Goal: Task Accomplishment & Management: Manage account settings

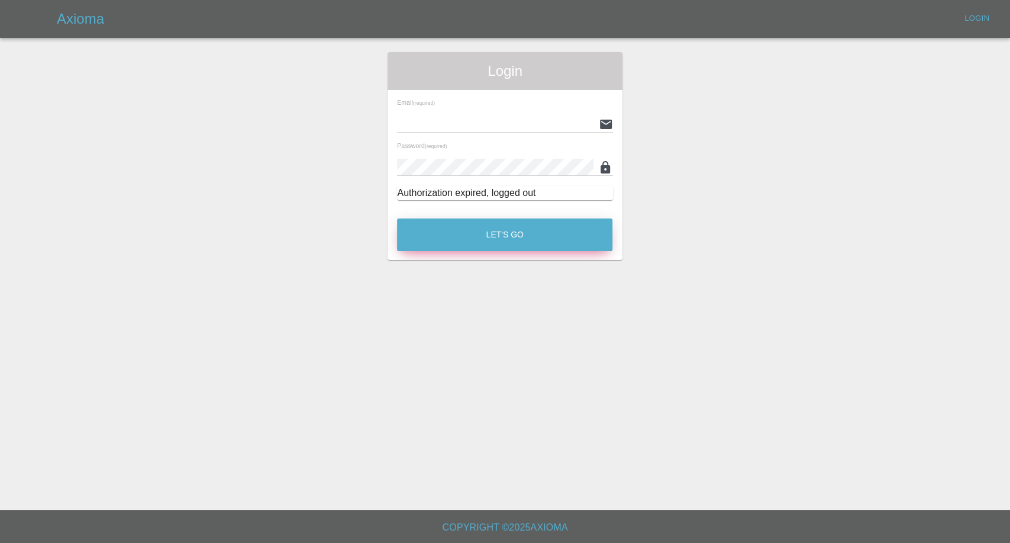
type input "[EMAIL_ADDRESS][DOMAIN_NAME]"
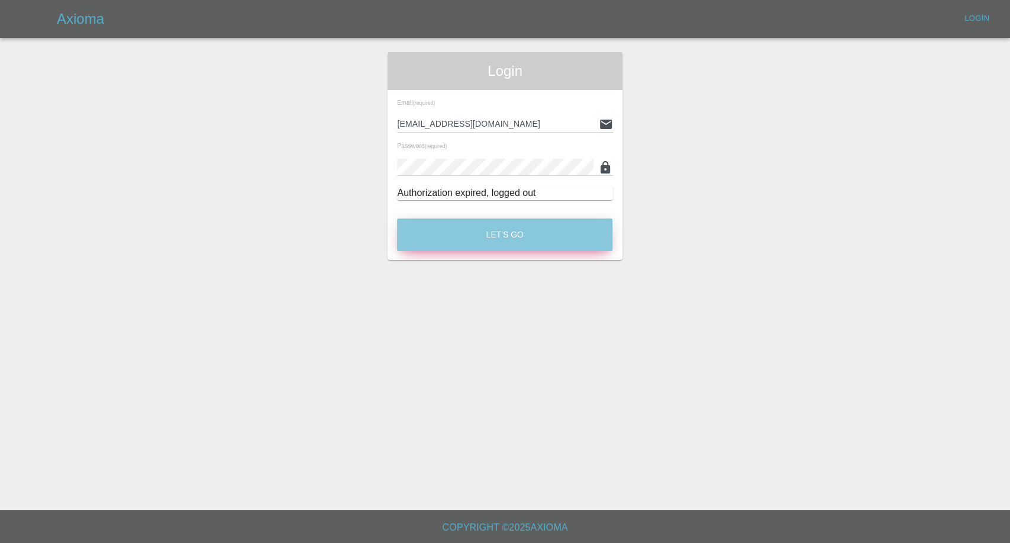
click at [522, 230] on button "Let's Go" at bounding box center [504, 234] width 215 height 33
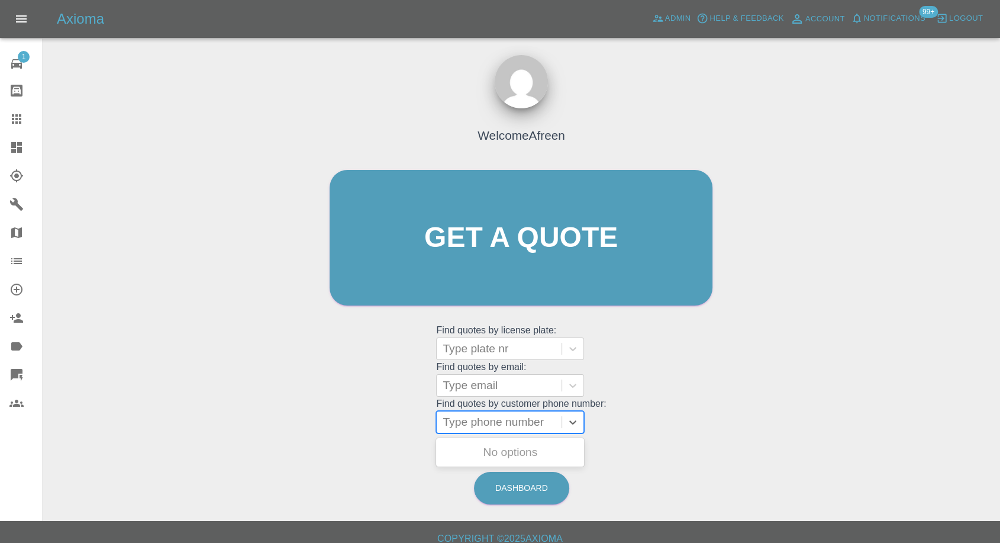
click at [547, 422] on div at bounding box center [499, 422] width 113 height 17
paste input "[PHONE_NUMBER]"
drag, startPoint x: 466, startPoint y: 422, endPoint x: 294, endPoint y: 425, distance: 172.3
click at [294, 425] on div "Welcome Afreen Get a quote Get a quote Find quotes by license plate: Type plate…" at bounding box center [521, 294] width 939 height 425
type input "07884203214"
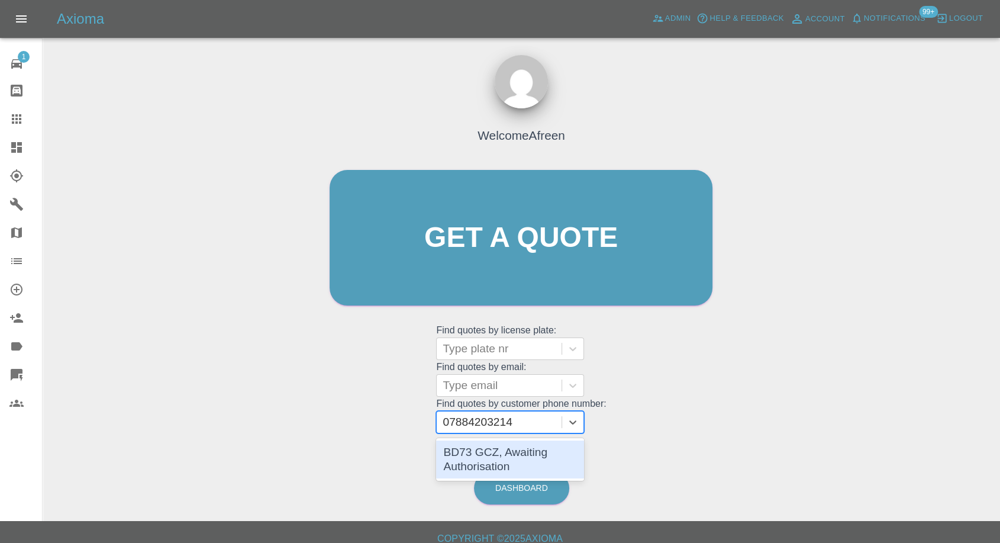
click at [551, 470] on div "BD73 GCZ, Awaiting Authorisation" at bounding box center [510, 459] width 148 height 38
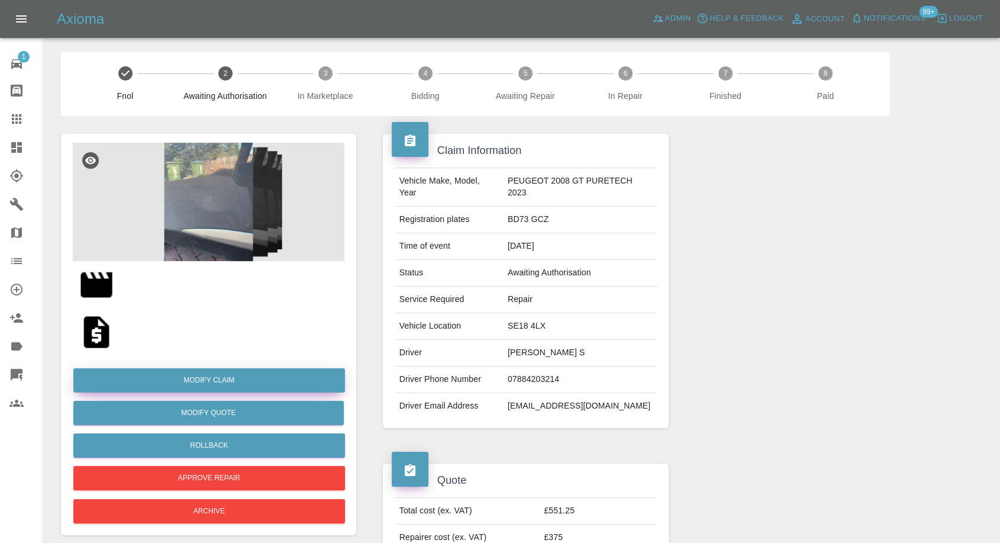
click at [217, 384] on link "Modify Claim" at bounding box center [209, 380] width 272 height 24
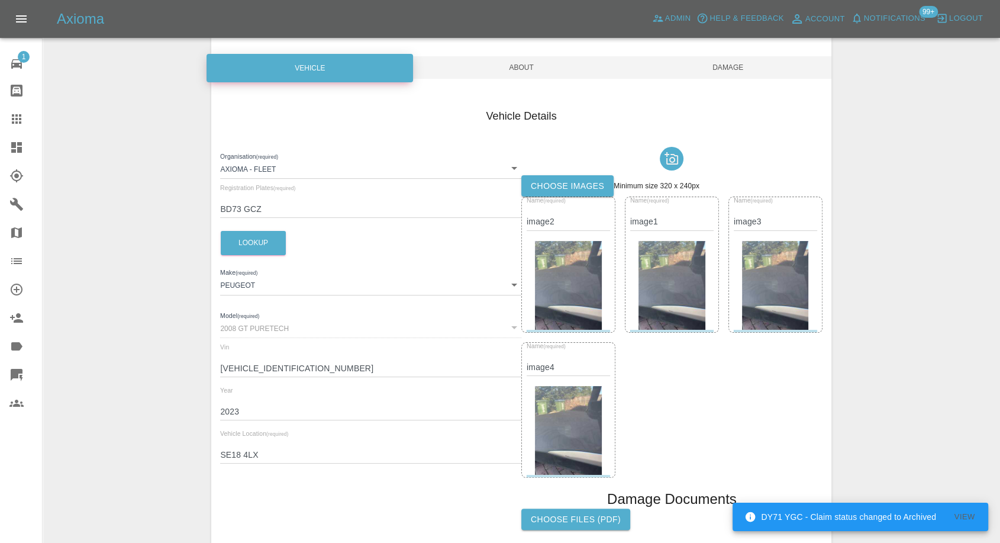
scroll to position [197, 0]
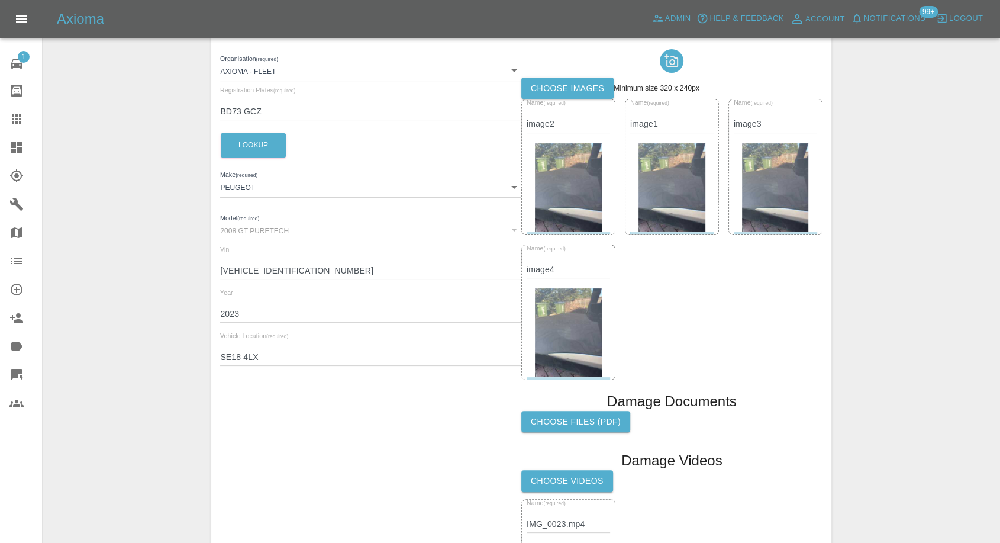
click at [556, 85] on label "Choose images" at bounding box center [568, 89] width 92 height 22
click at [0, 0] on input "Choose images" at bounding box center [0, 0] width 0 height 0
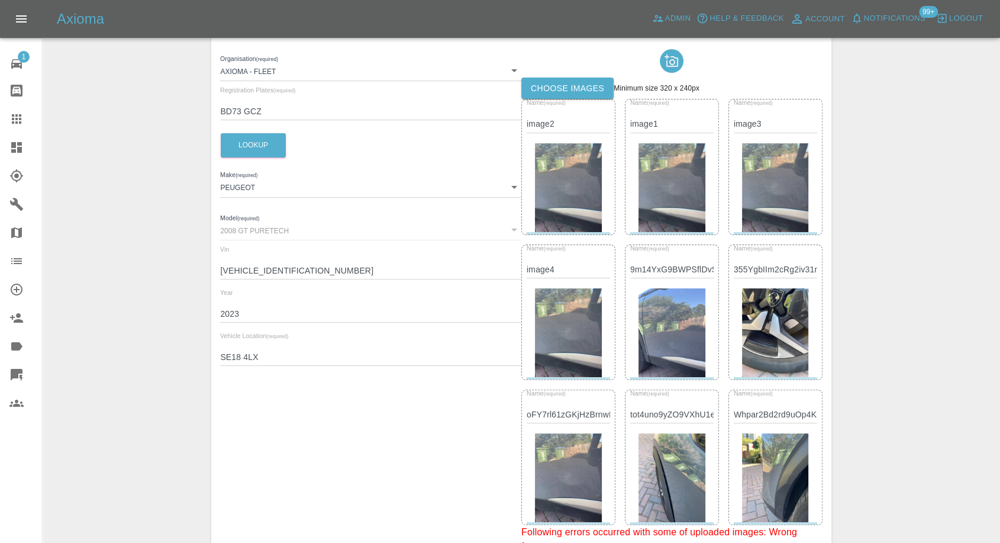
click at [659, 197] on img at bounding box center [672, 187] width 67 height 89
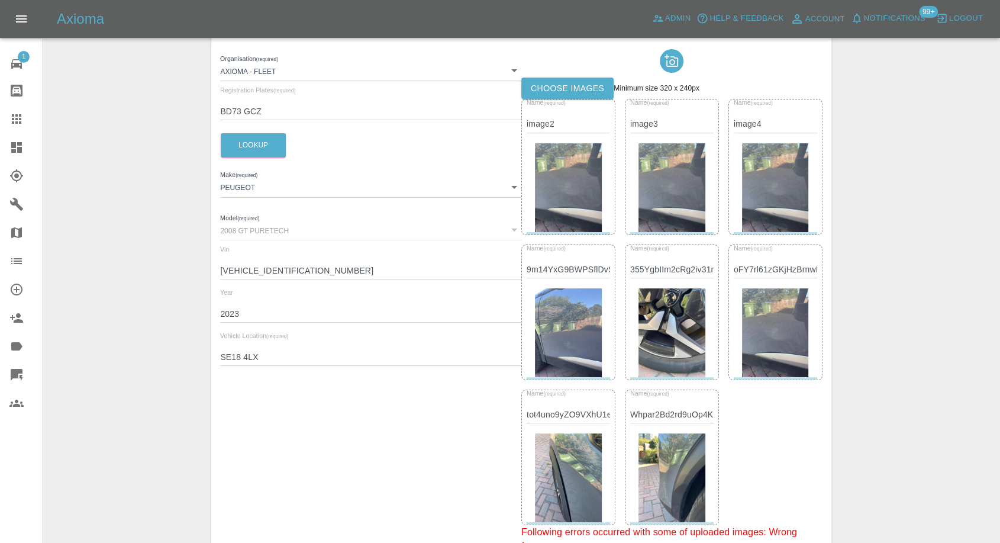
click at [659, 197] on img at bounding box center [672, 187] width 67 height 89
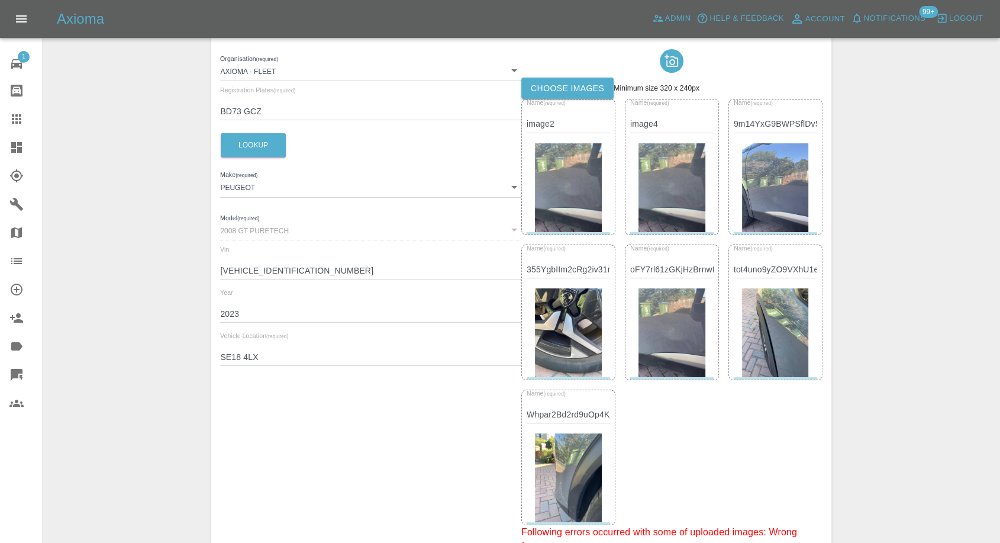
click at [659, 197] on img at bounding box center [672, 187] width 67 height 89
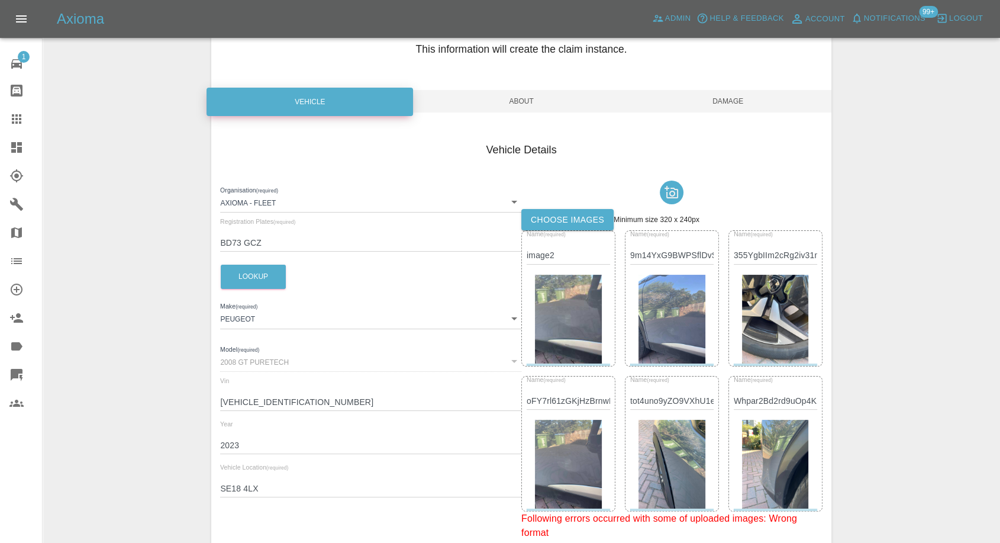
scroll to position [0, 0]
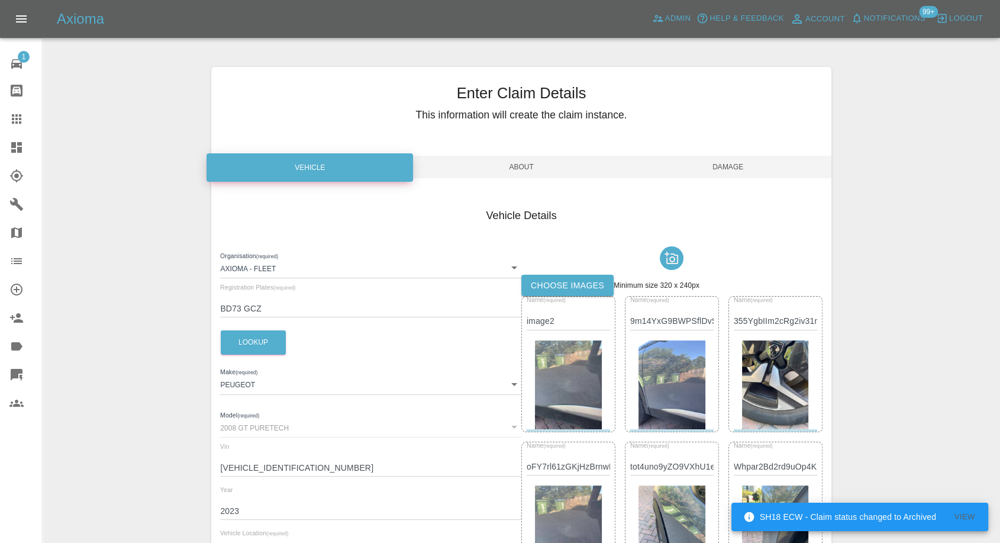
click at [736, 157] on span "Damage" at bounding box center [728, 167] width 207 height 22
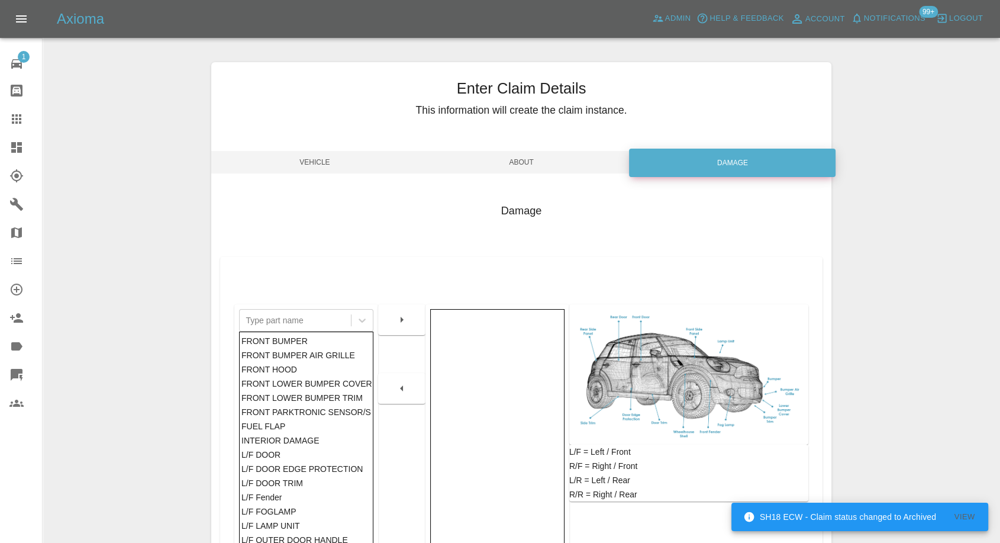
scroll to position [189, 0]
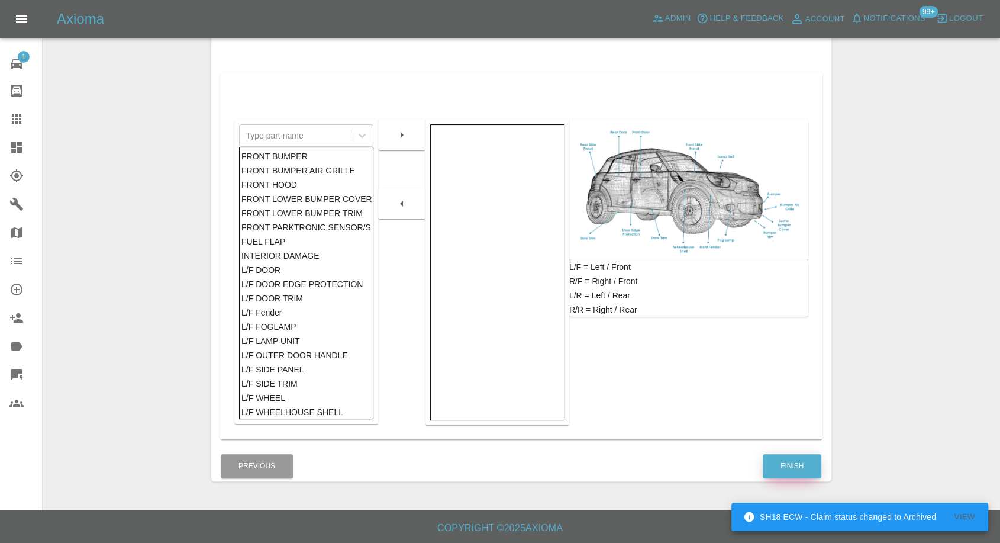
click at [788, 461] on button "Finish" at bounding box center [792, 466] width 59 height 24
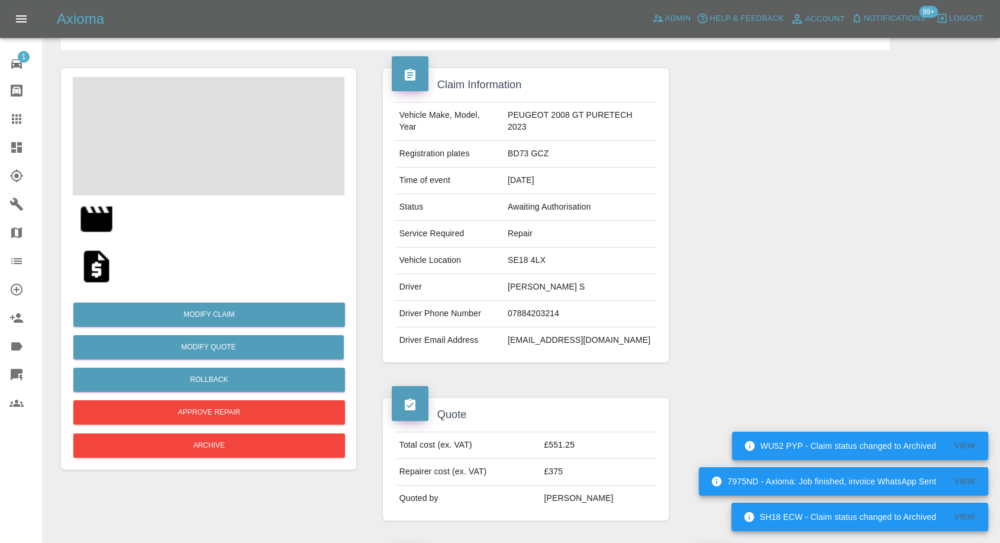
scroll to position [197, 0]
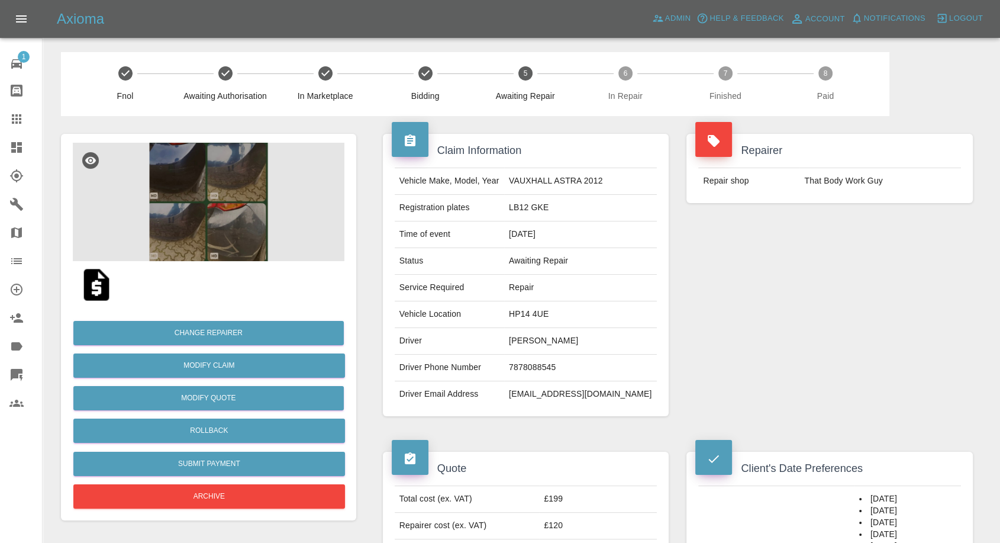
click at [543, 361] on td "7878088545" at bounding box center [580, 368] width 153 height 27
copy td "7878088545"
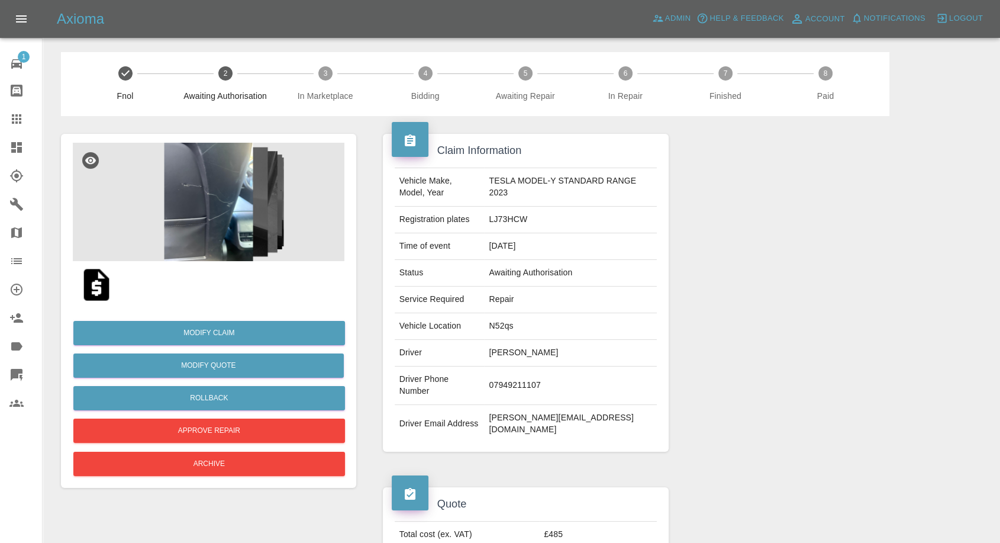
click at [95, 279] on img at bounding box center [97, 285] width 38 height 38
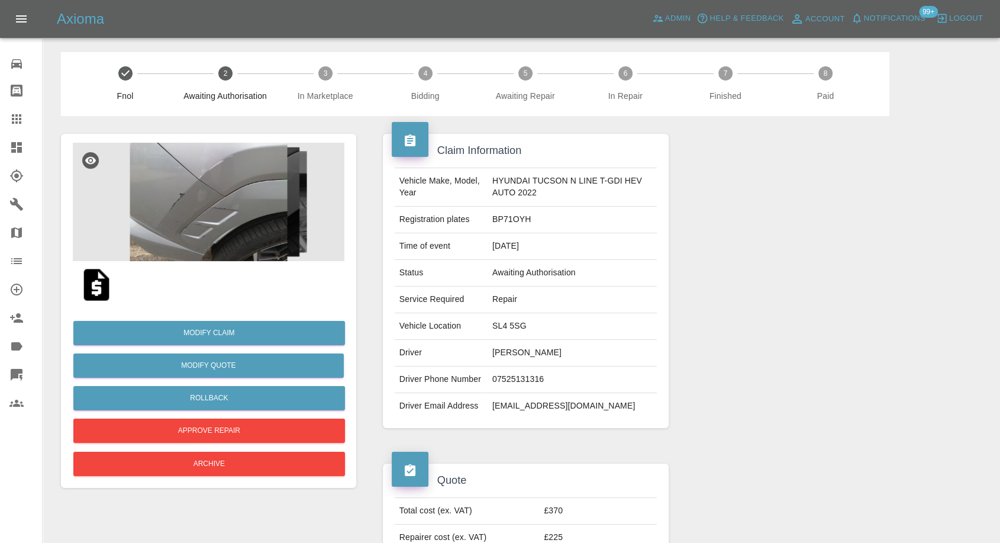
click at [102, 282] on img at bounding box center [97, 285] width 38 height 38
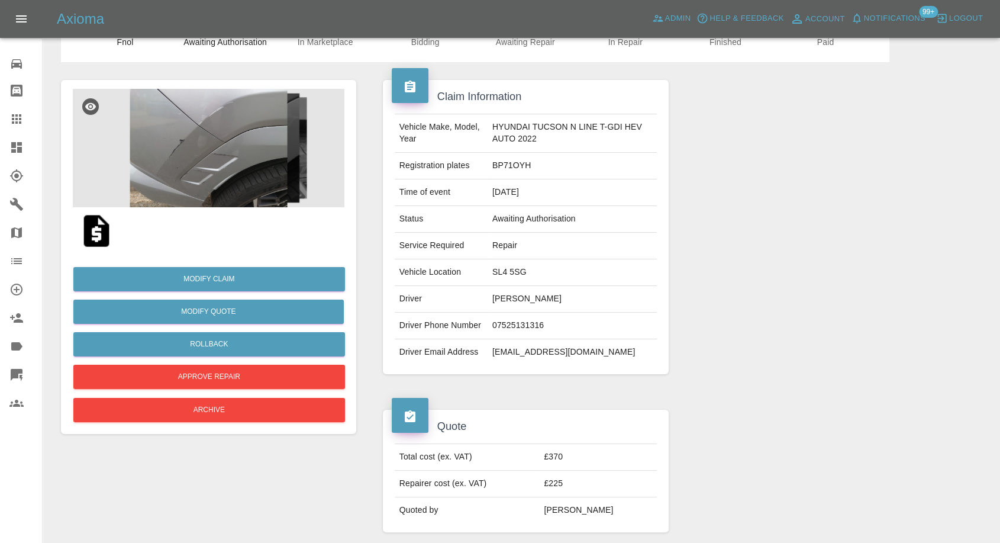
scroll to position [131, 0]
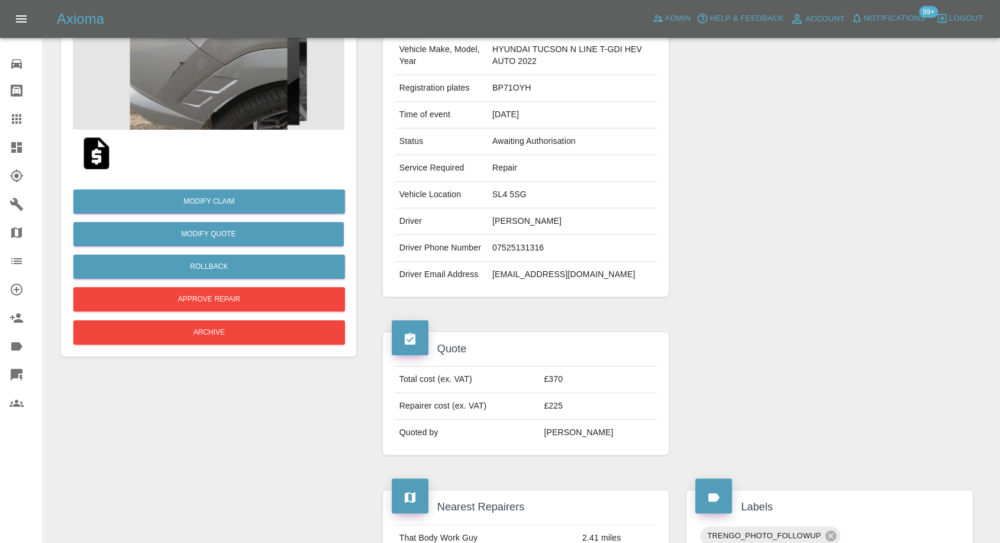
click at [511, 251] on td "07525131316" at bounding box center [572, 248] width 169 height 27
copy td "07525131316"
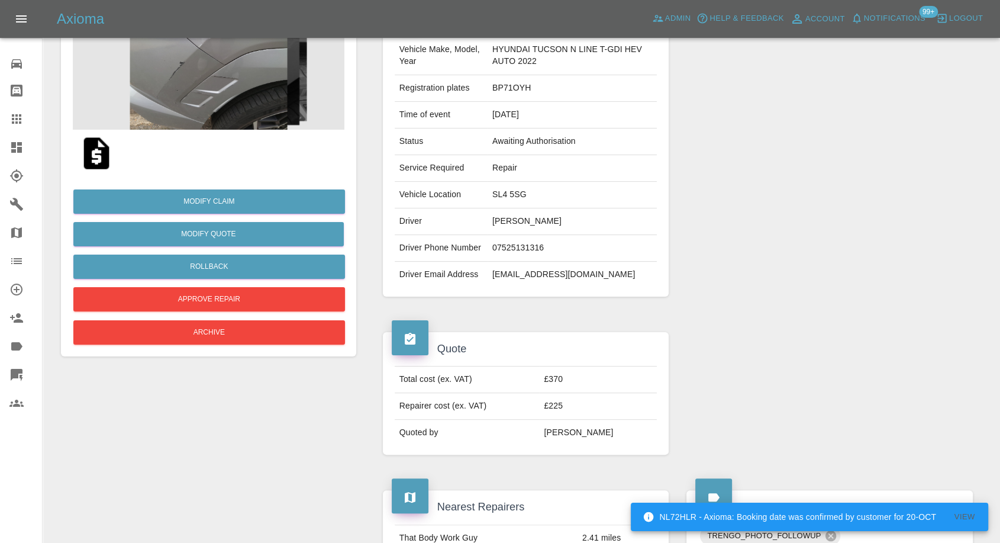
click at [722, 315] on div at bounding box center [830, 393] width 304 height 158
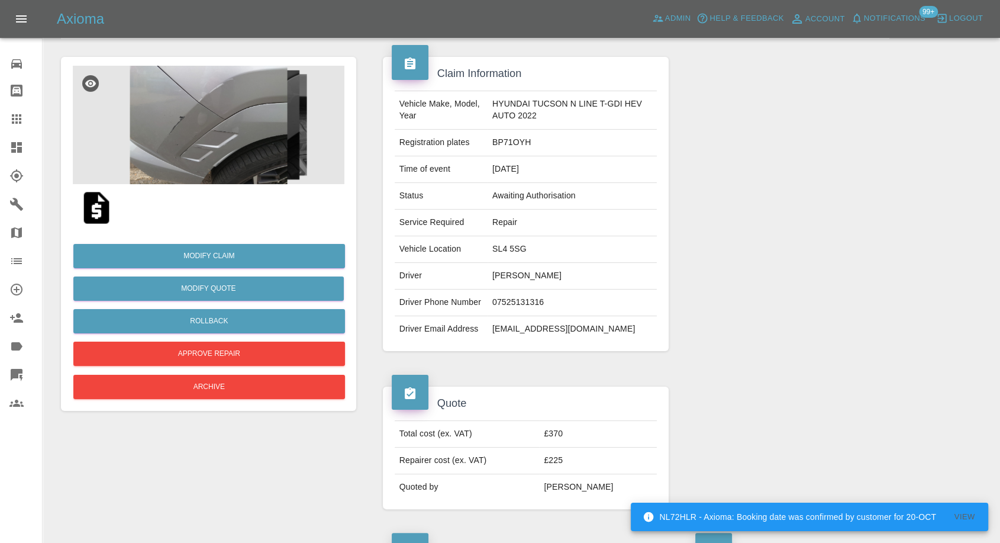
scroll to position [0, 0]
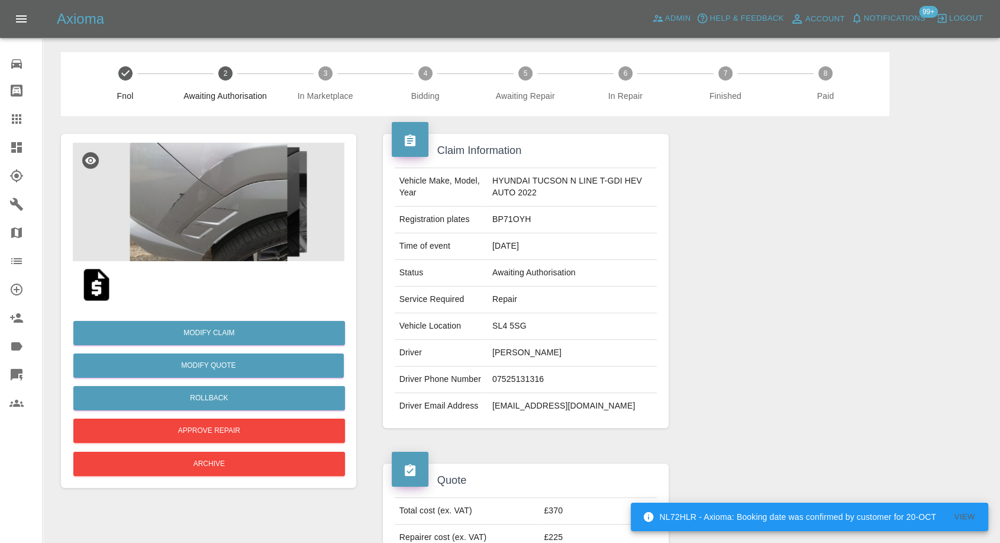
click at [239, 222] on img at bounding box center [209, 202] width 272 height 118
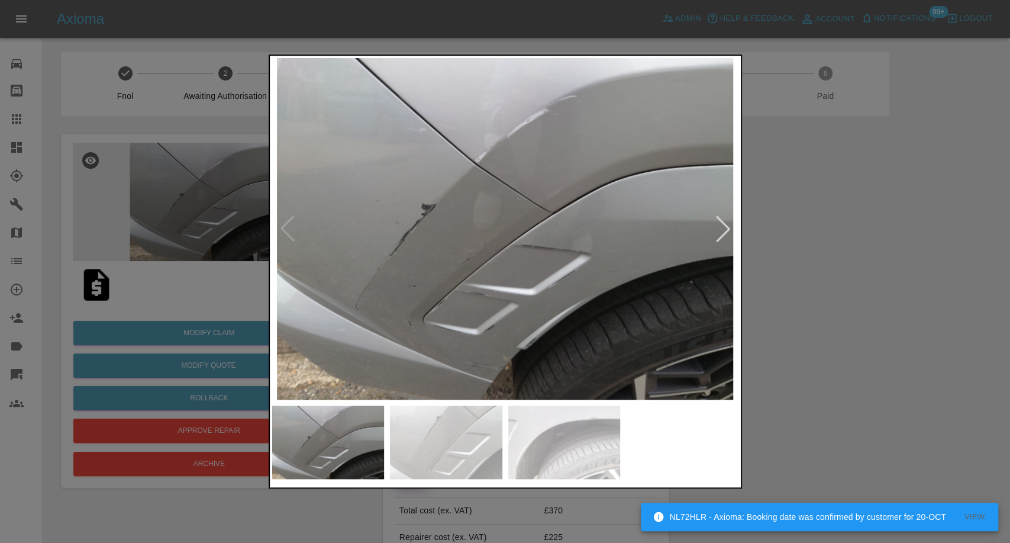
click at [475, 424] on img at bounding box center [446, 441] width 112 height 73
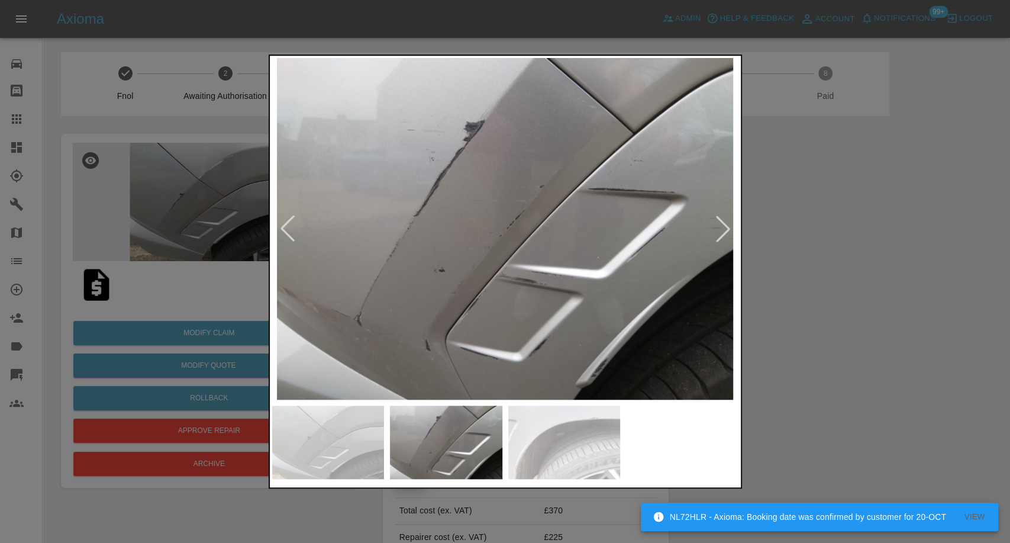
click at [581, 462] on img at bounding box center [564, 441] width 112 height 73
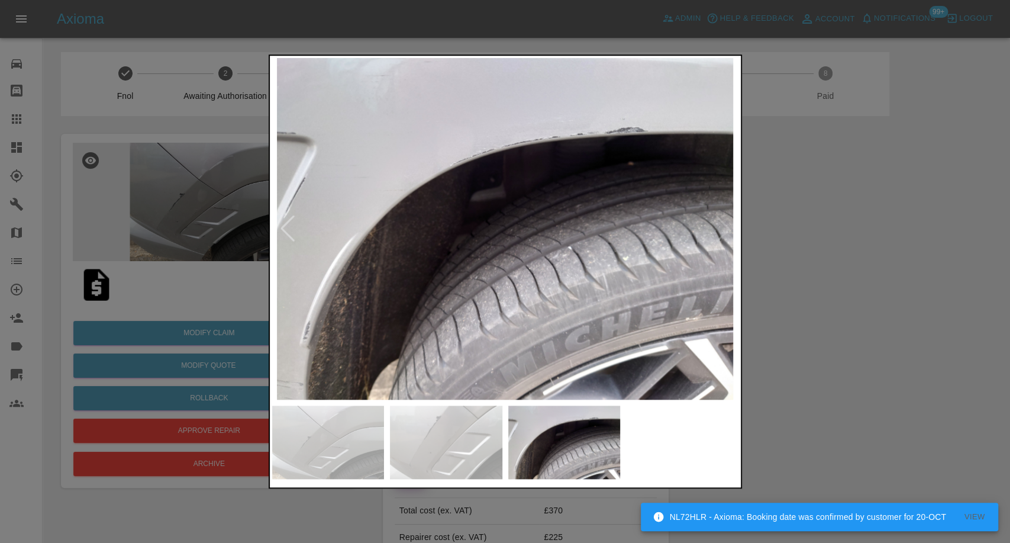
drag, startPoint x: 876, startPoint y: 310, endPoint x: 565, endPoint y: 329, distance: 311.9
click at [876, 311] on div at bounding box center [505, 271] width 1010 height 543
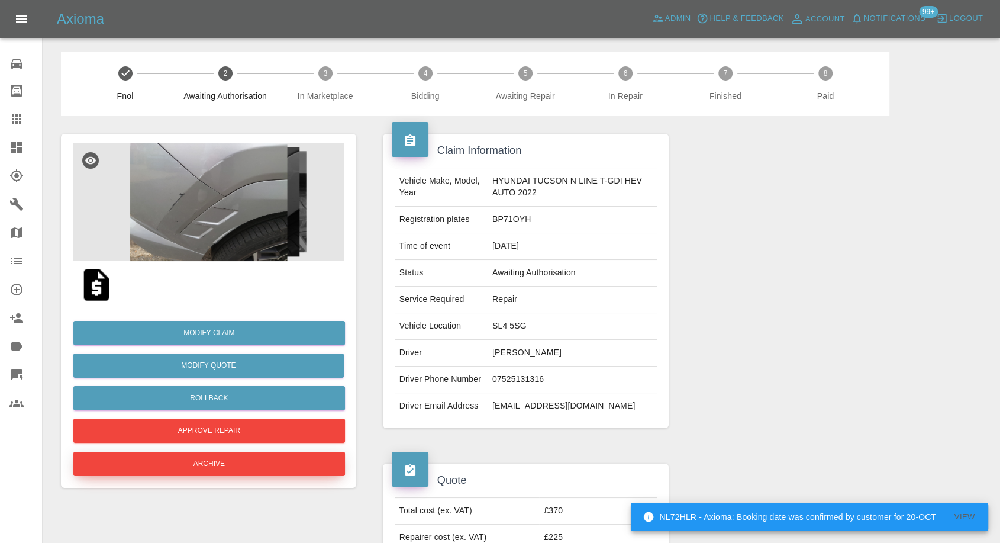
click at [219, 463] on button "Archive" at bounding box center [209, 464] width 272 height 24
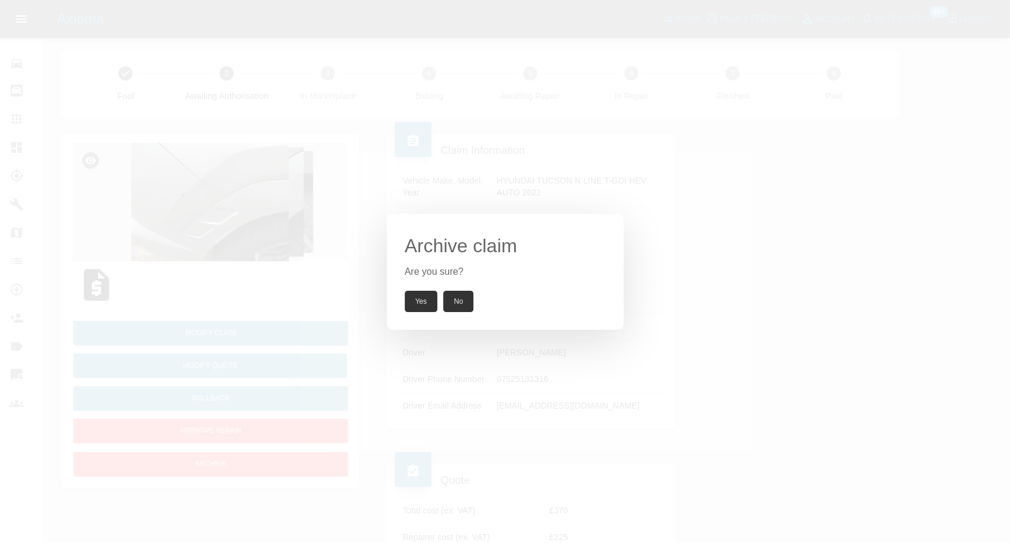
click at [424, 294] on button "Yes" at bounding box center [421, 301] width 33 height 21
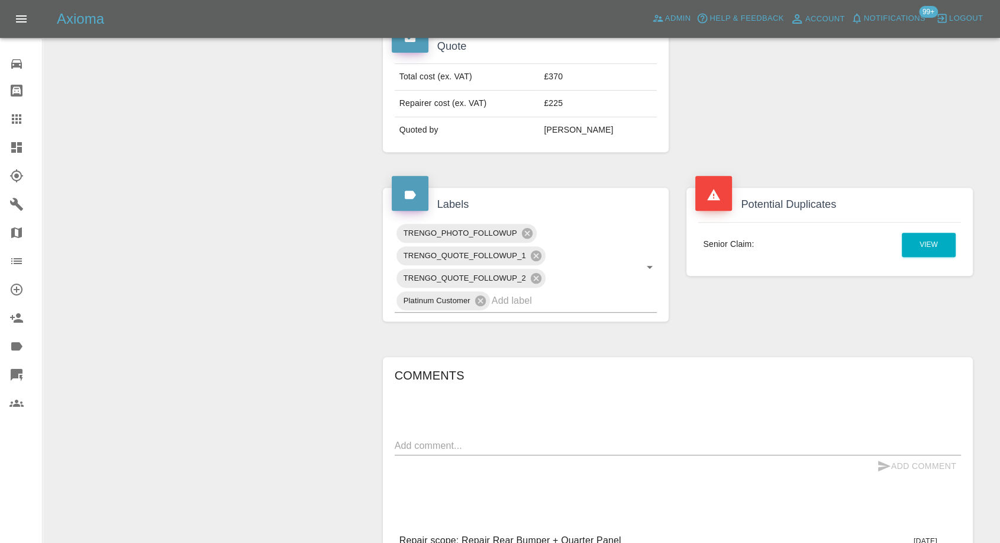
scroll to position [526, 0]
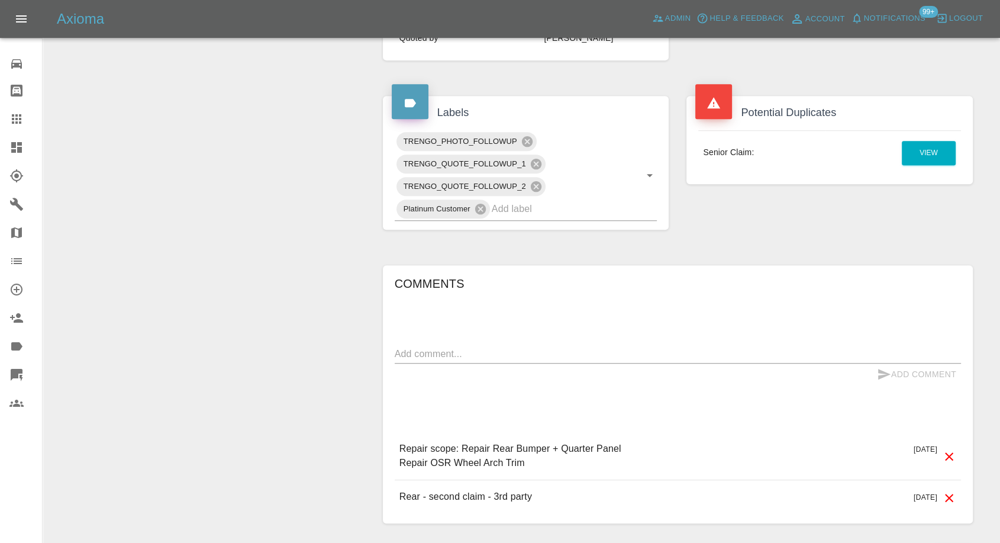
click at [471, 345] on div "x" at bounding box center [678, 354] width 567 height 19
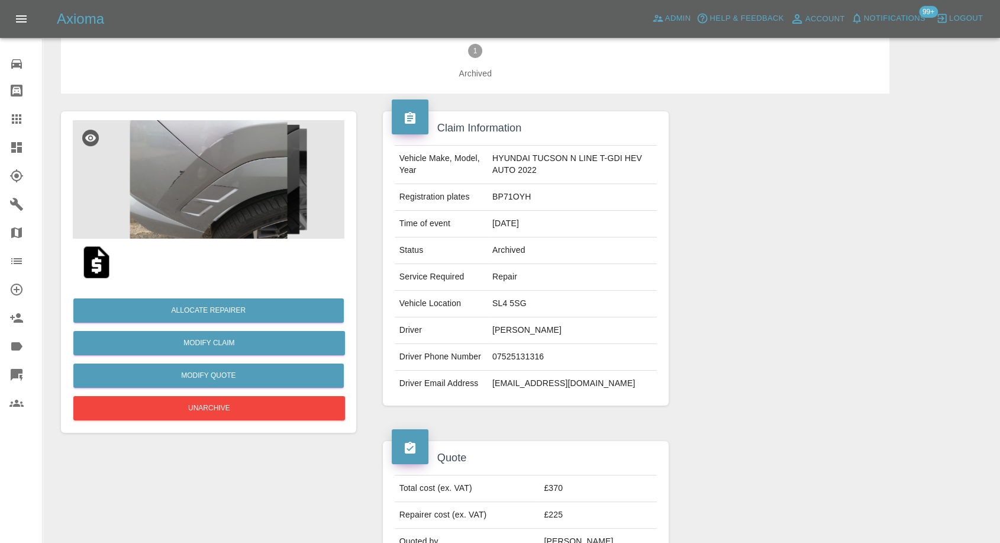
scroll to position [0, 0]
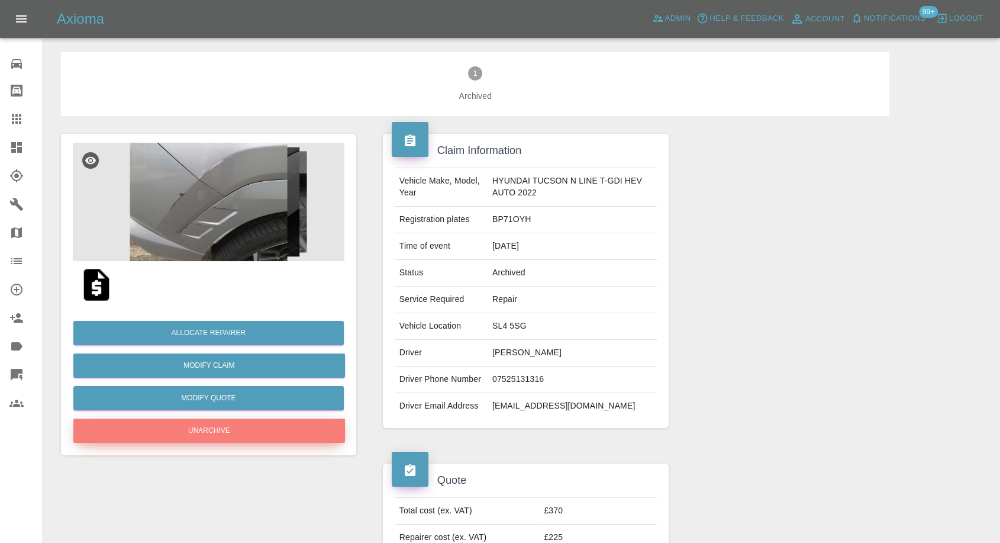
click at [260, 433] on button "Unarchive" at bounding box center [209, 431] width 272 height 24
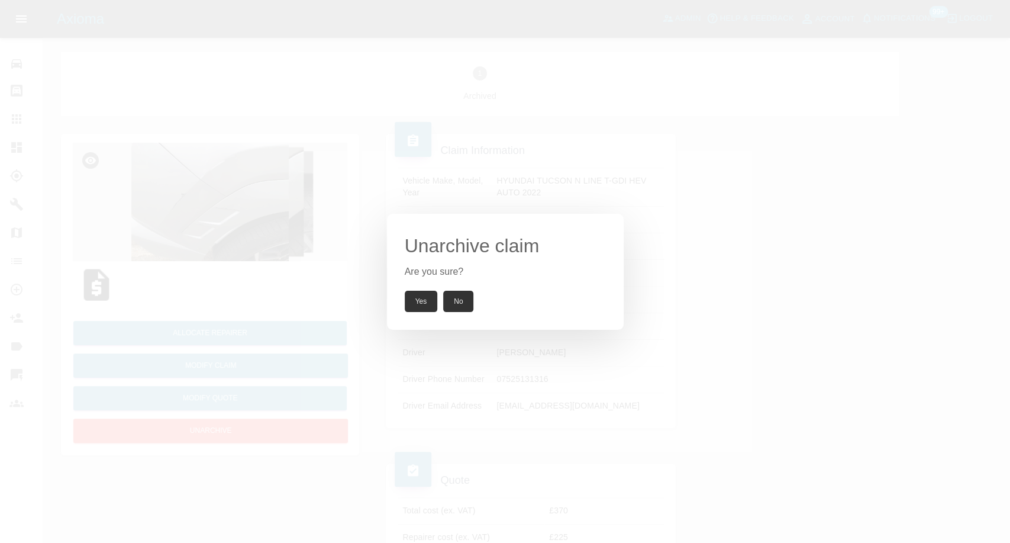
click at [414, 295] on button "Yes" at bounding box center [421, 301] width 33 height 21
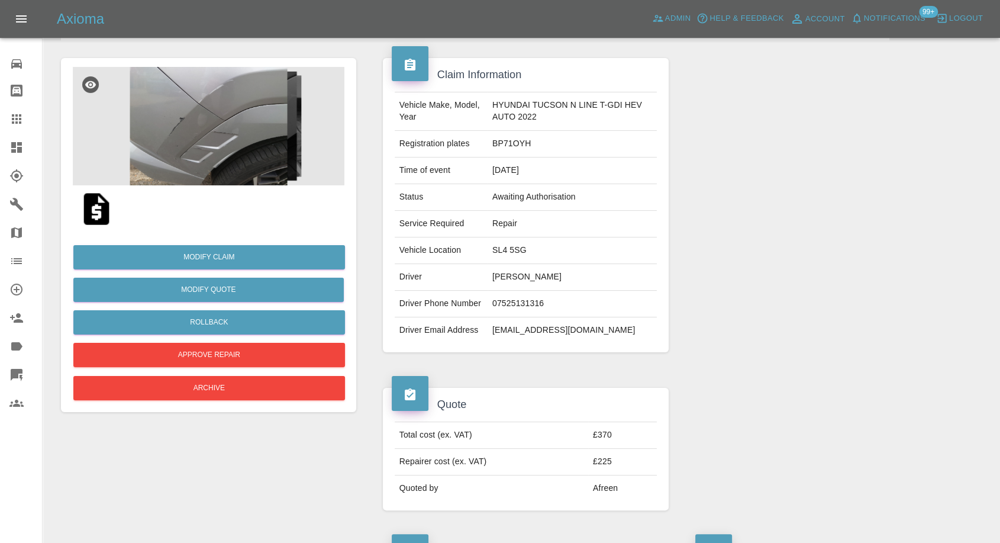
scroll to position [44, 0]
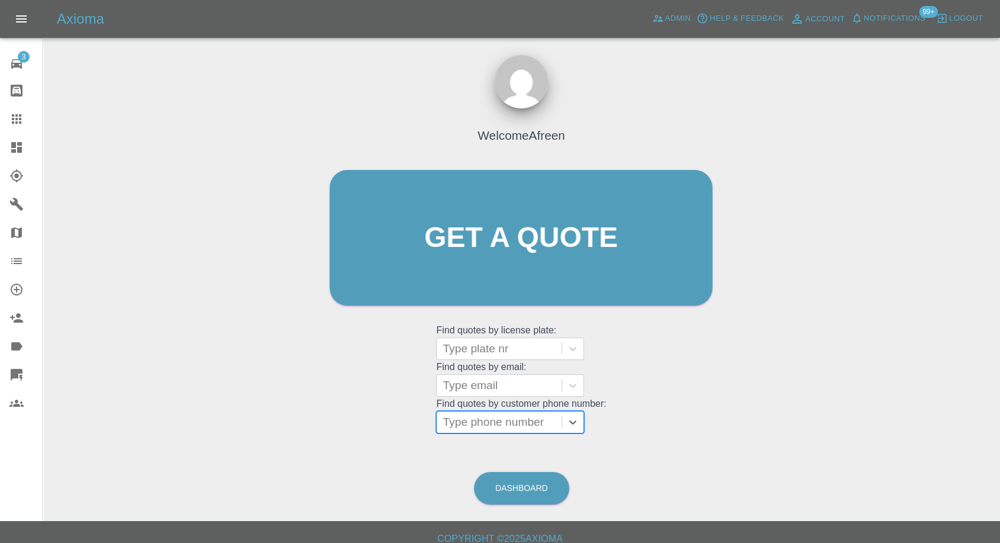
type input "07525131316"
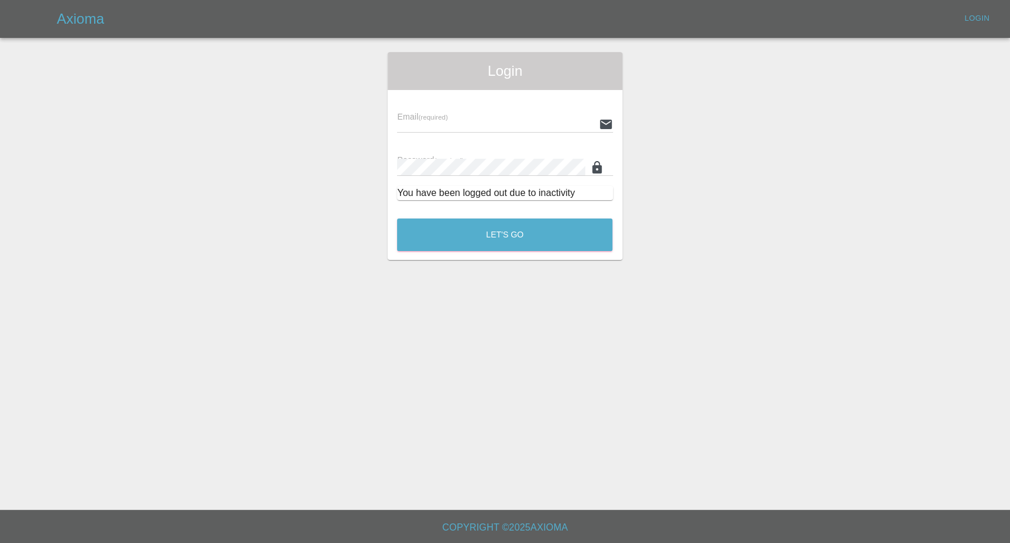
type input "[EMAIL_ADDRESS][DOMAIN_NAME]"
drag, startPoint x: 535, startPoint y: 231, endPoint x: 530, endPoint y: 257, distance: 25.9
click at [535, 231] on button "Let's Go" at bounding box center [504, 234] width 215 height 33
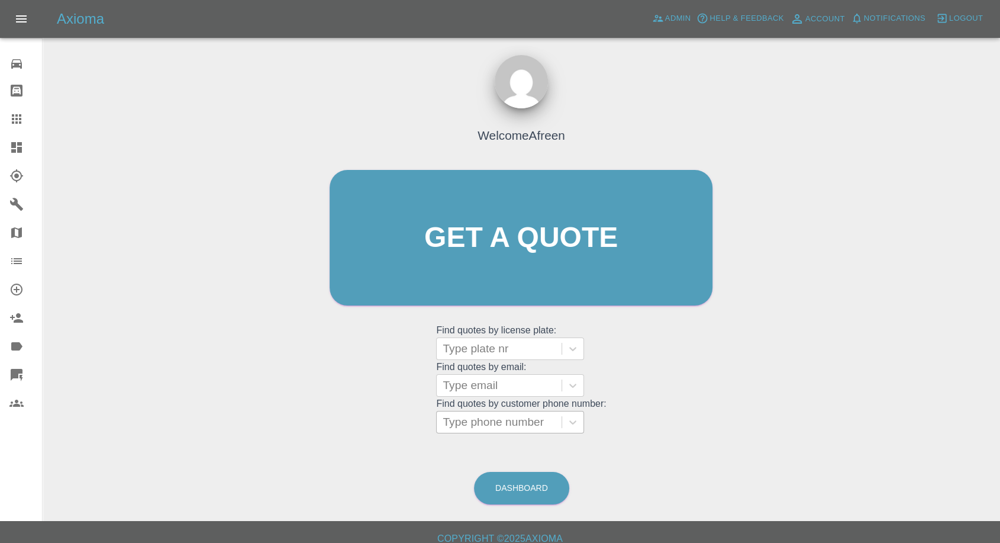
click at [511, 427] on div at bounding box center [499, 422] width 113 height 17
paste input "07525131316"
type input "07525131316"
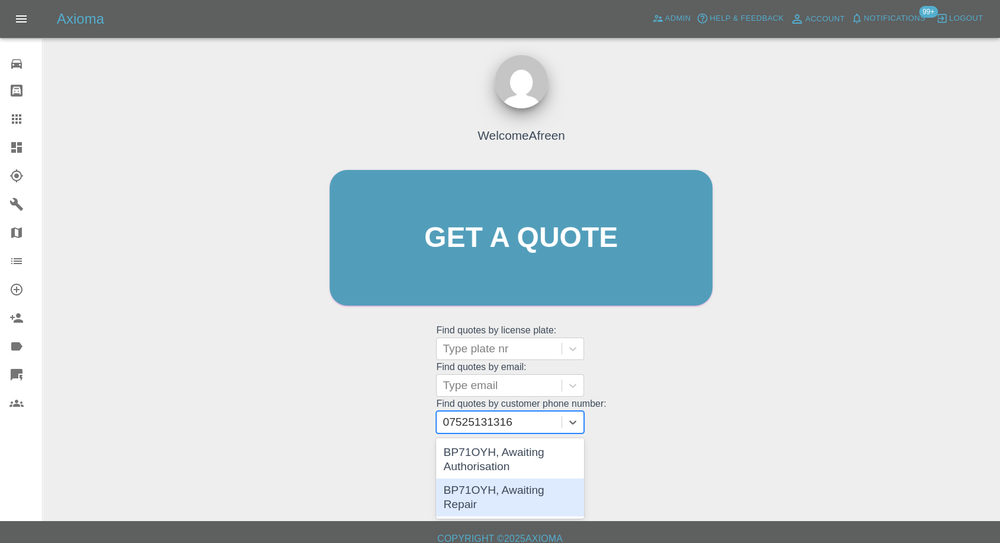
click at [507, 494] on div "BP71OYH, Awaiting Repair" at bounding box center [510, 497] width 148 height 38
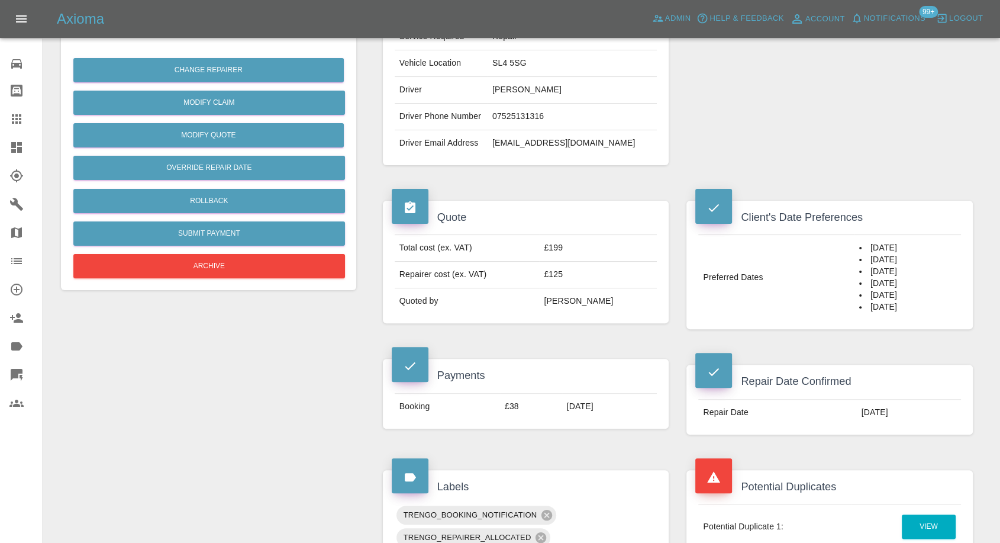
scroll to position [66, 0]
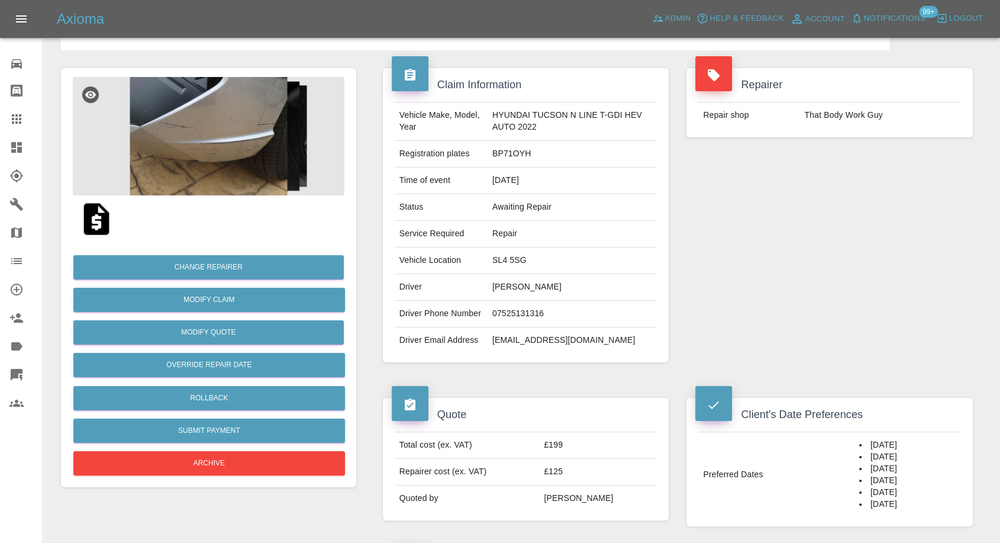
click at [185, 181] on img at bounding box center [209, 136] width 272 height 118
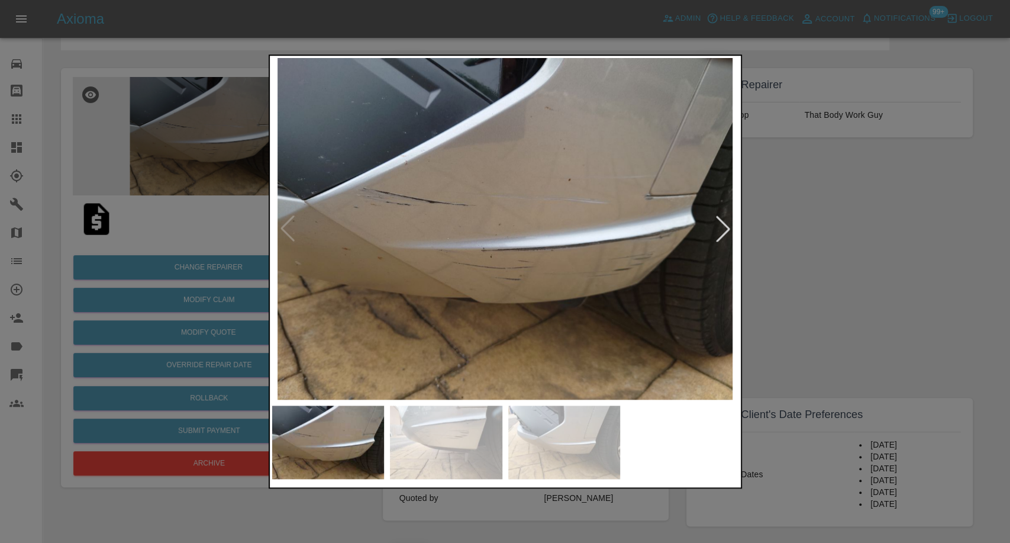
click at [488, 453] on img at bounding box center [446, 441] width 112 height 73
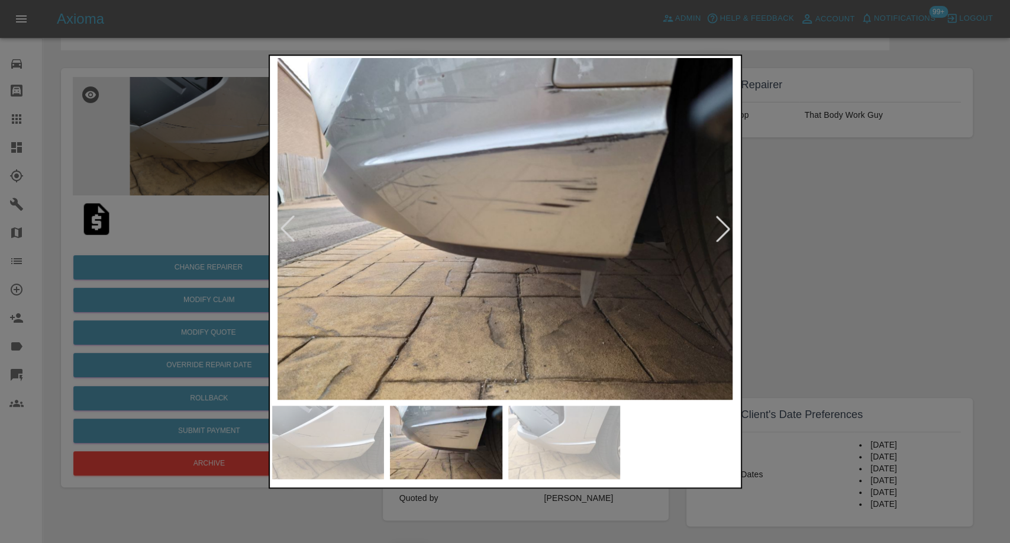
click at [567, 444] on img at bounding box center [564, 441] width 112 height 73
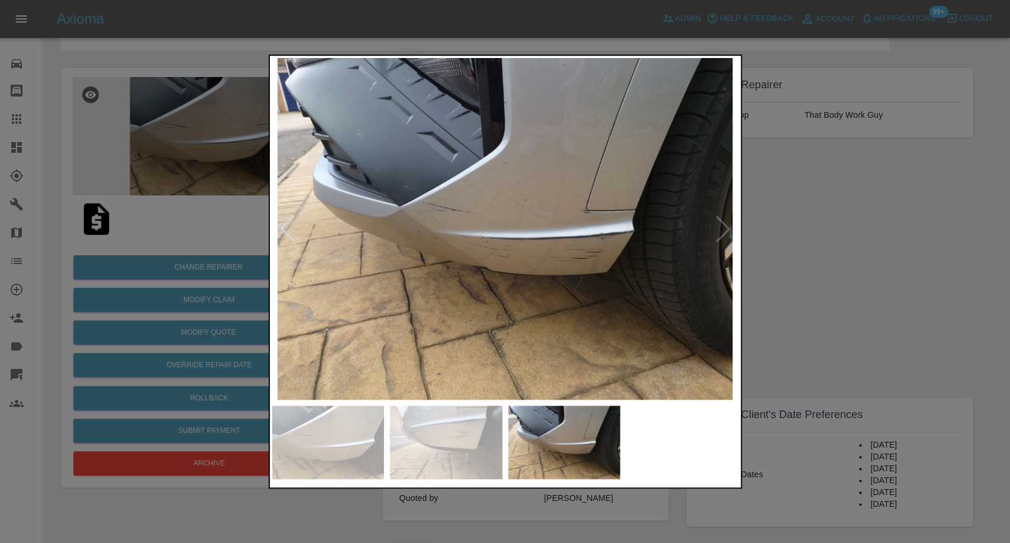
click at [899, 337] on div at bounding box center [505, 271] width 1010 height 543
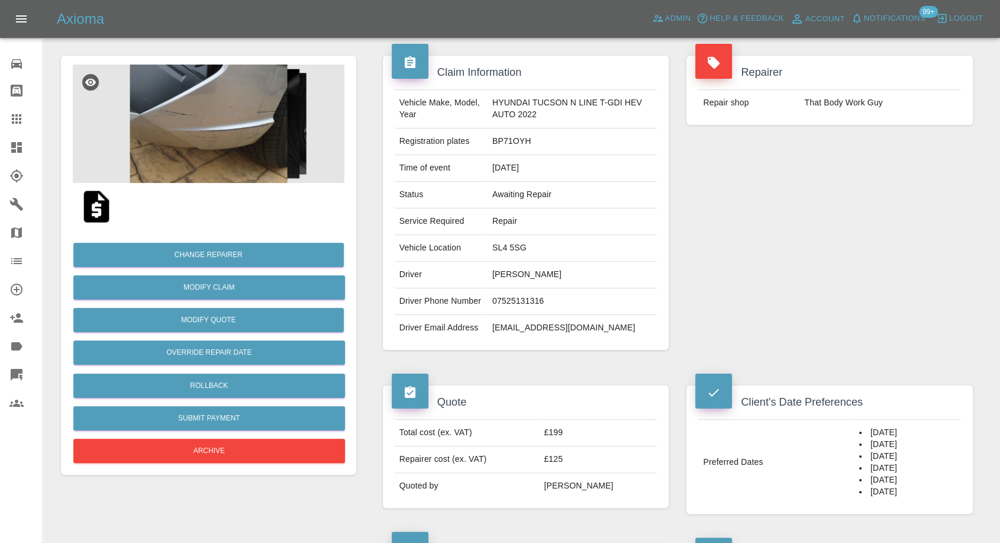
scroll to position [0, 0]
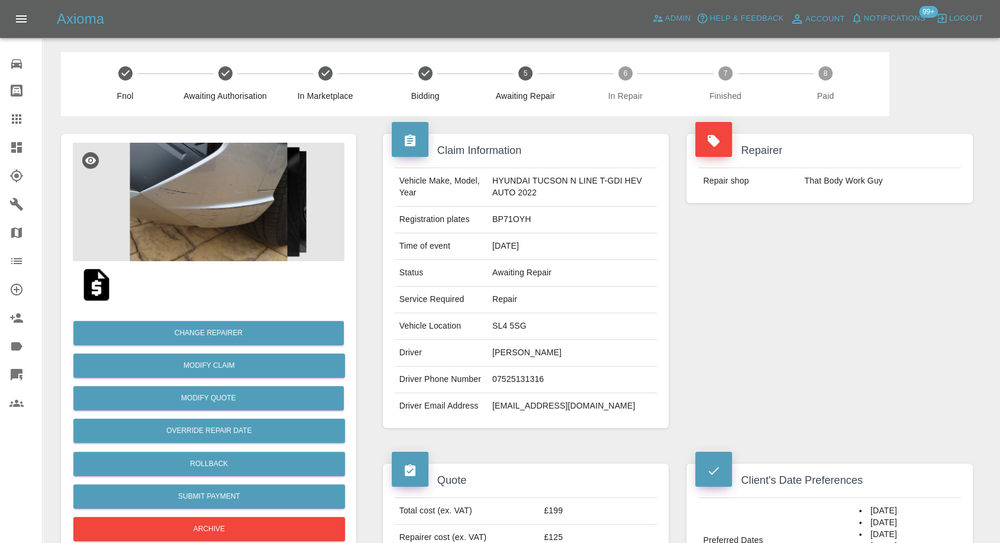
click at [215, 167] on img at bounding box center [209, 202] width 272 height 118
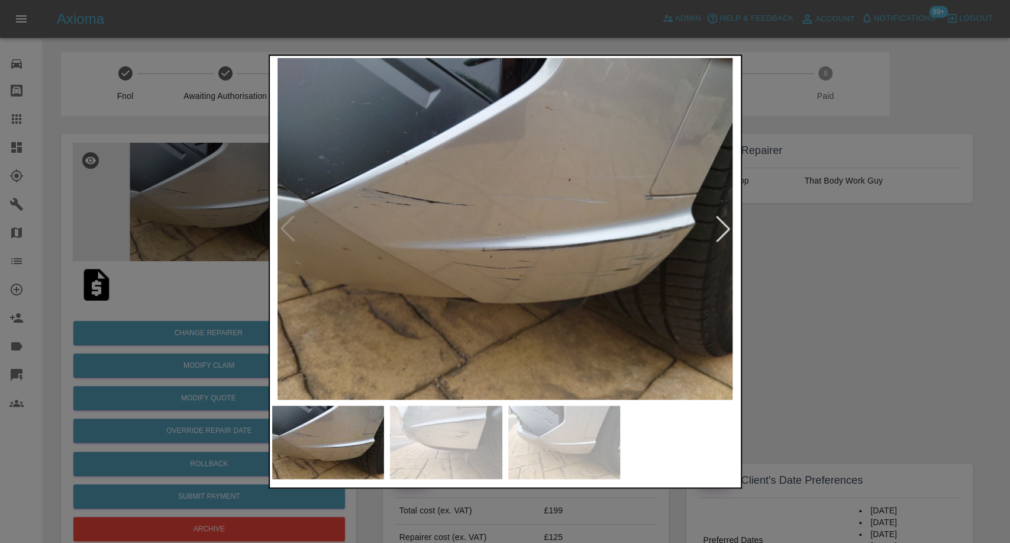
click at [472, 449] on img at bounding box center [446, 441] width 112 height 73
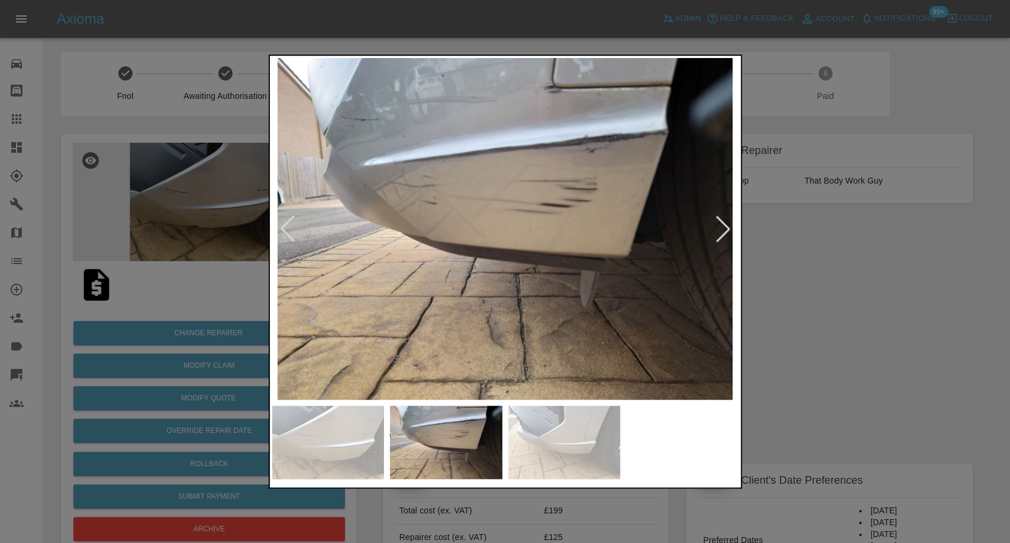
click at [594, 452] on img at bounding box center [564, 441] width 112 height 73
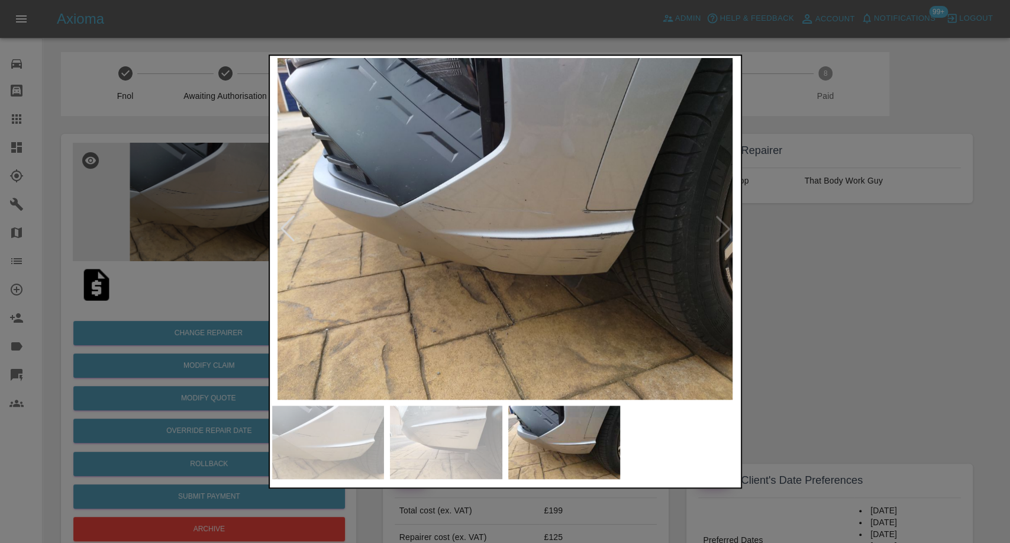
click at [802, 384] on div at bounding box center [505, 271] width 1010 height 543
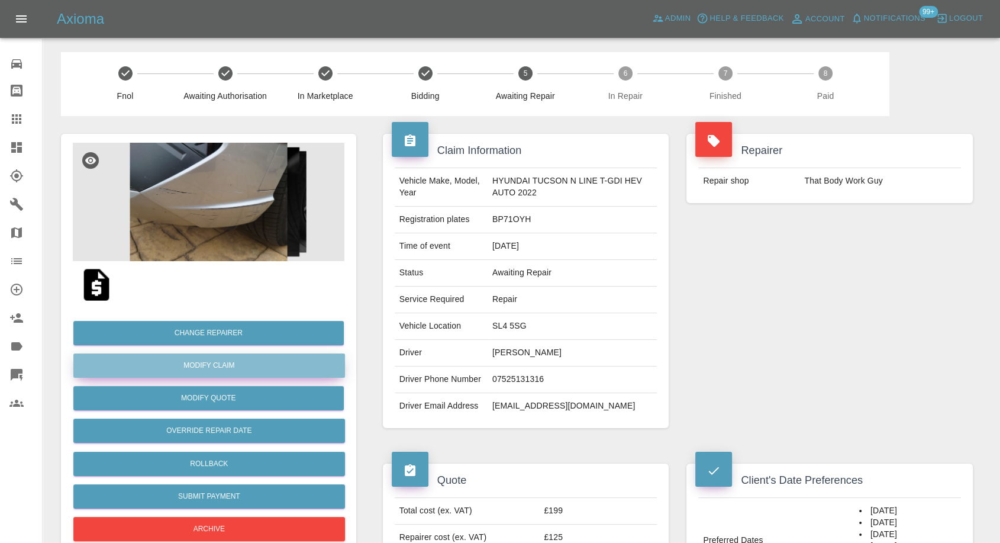
click at [222, 361] on link "Modify Claim" at bounding box center [209, 365] width 272 height 24
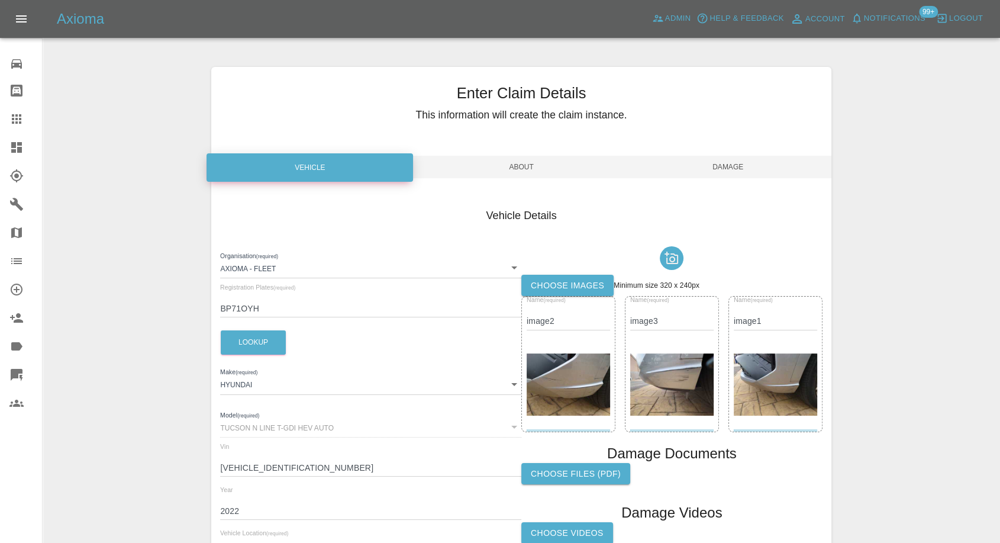
click at [584, 276] on label "Choose images" at bounding box center [568, 286] width 92 height 22
click at [0, 0] on input "Choose images" at bounding box center [0, 0] width 0 height 0
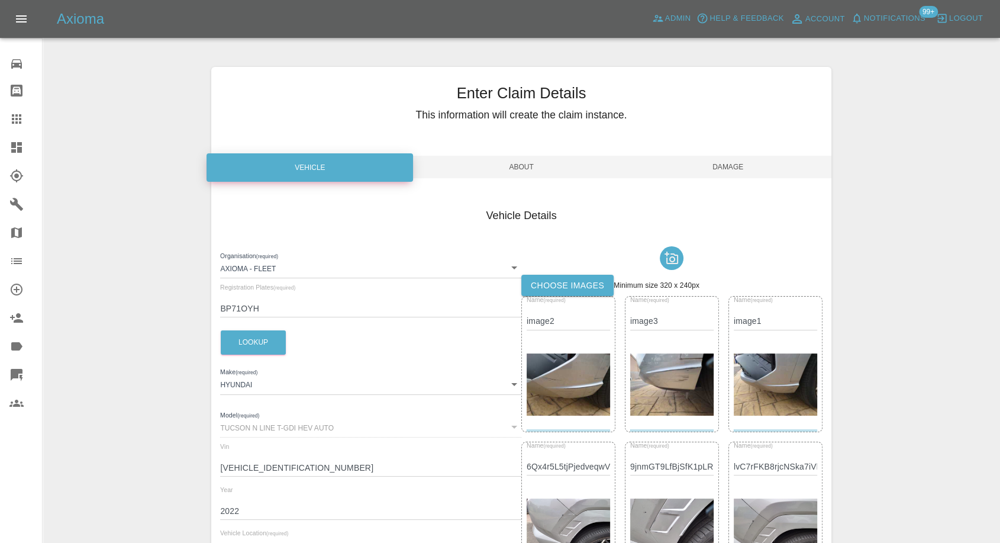
click at [720, 168] on span "Damage" at bounding box center [728, 167] width 207 height 22
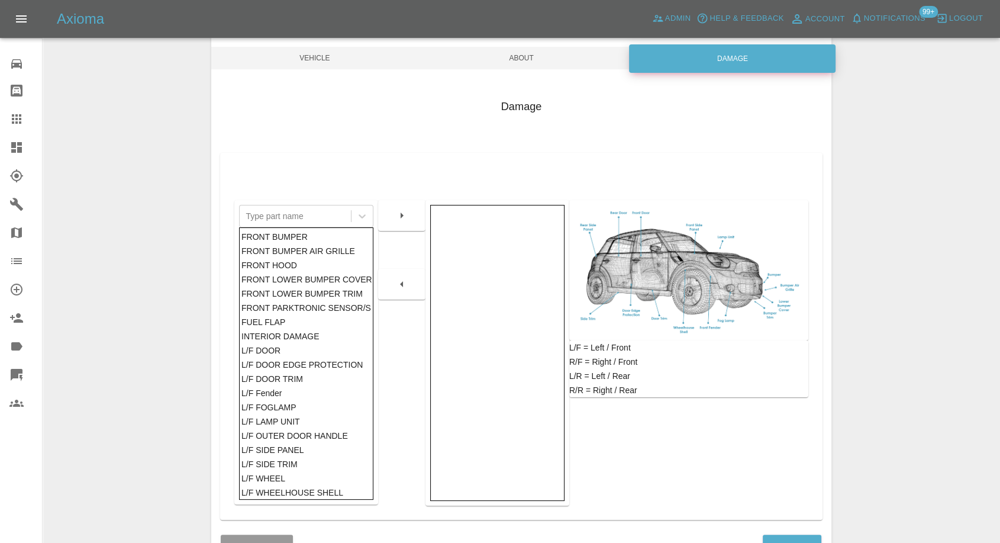
scroll to position [189, 0]
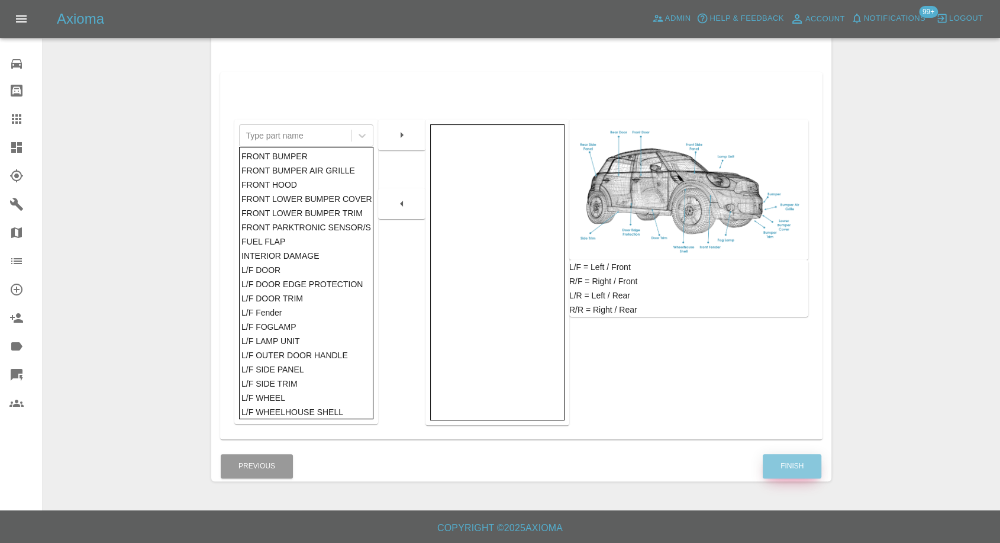
click at [790, 474] on button "Finish" at bounding box center [792, 466] width 59 height 24
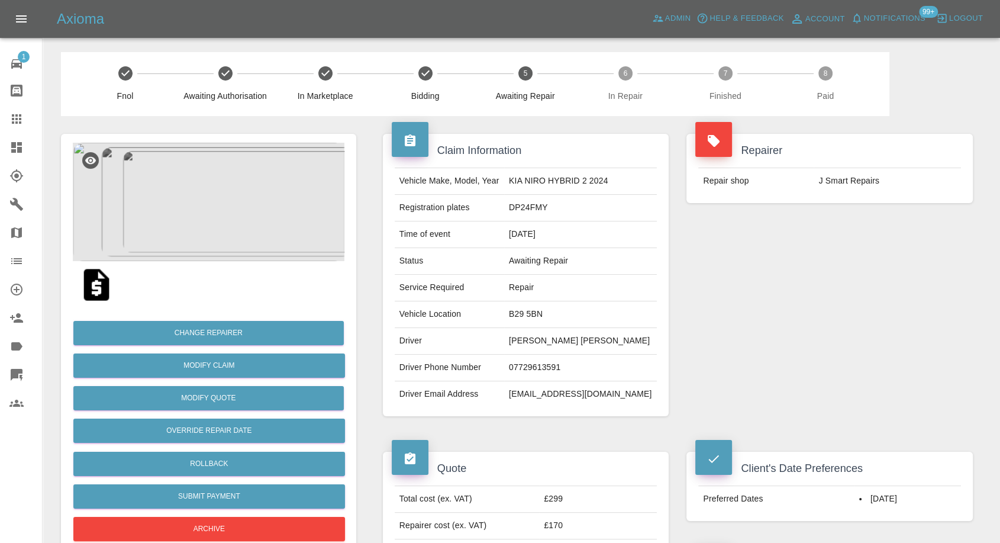
click at [189, 165] on img at bounding box center [209, 202] width 272 height 118
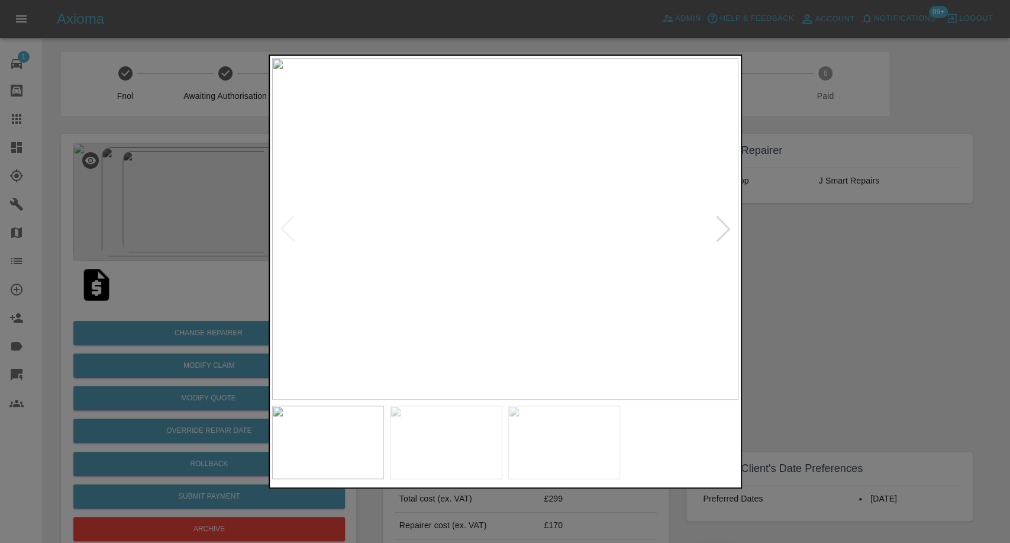
click at [455, 444] on img at bounding box center [446, 441] width 112 height 73
click at [556, 465] on img at bounding box center [564, 441] width 112 height 73
click at [491, 462] on img at bounding box center [446, 441] width 112 height 73
click at [720, 420] on div at bounding box center [505, 441] width 466 height 73
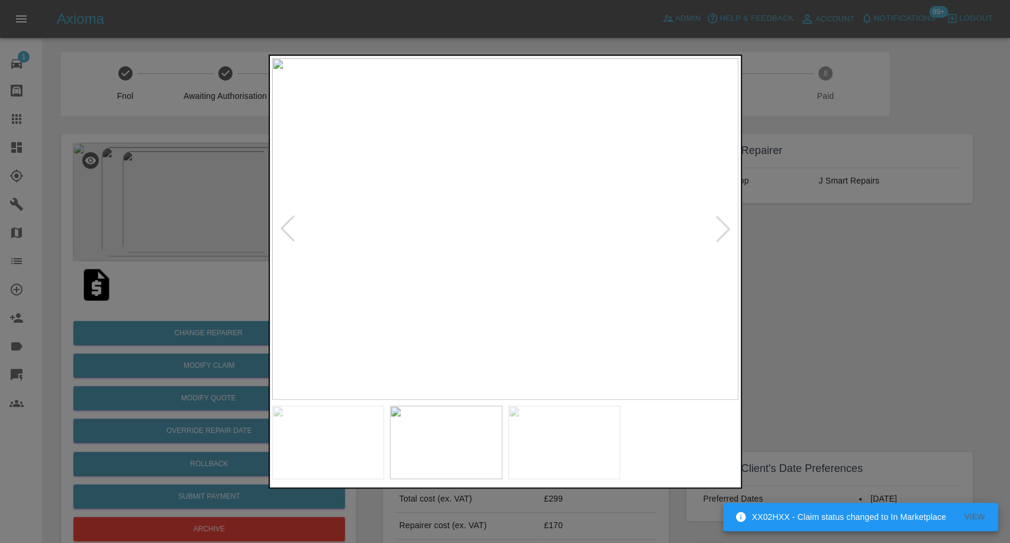
click at [791, 351] on div at bounding box center [505, 271] width 1010 height 543
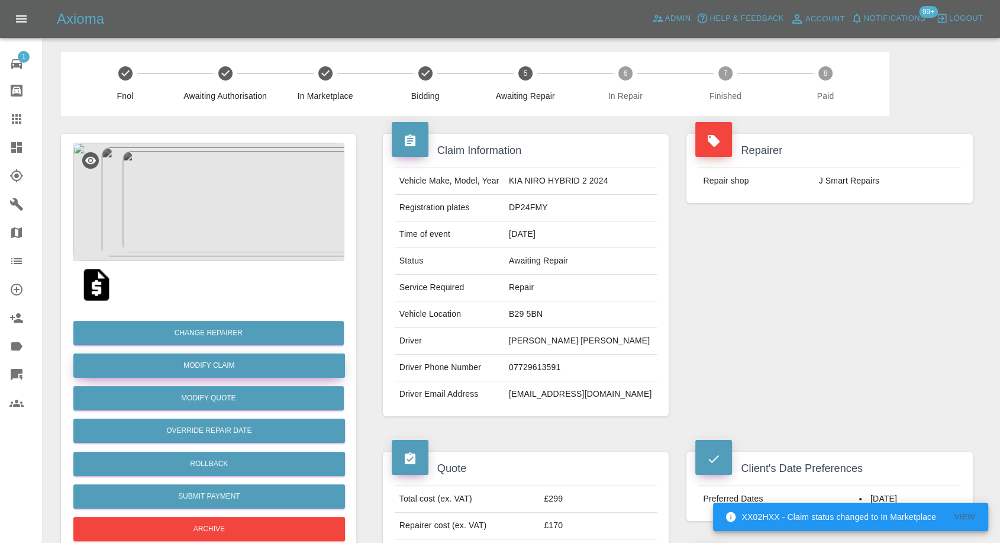
drag, startPoint x: 206, startPoint y: 368, endPoint x: 246, endPoint y: 366, distance: 40.3
click at [206, 368] on link "Modify Claim" at bounding box center [209, 365] width 272 height 24
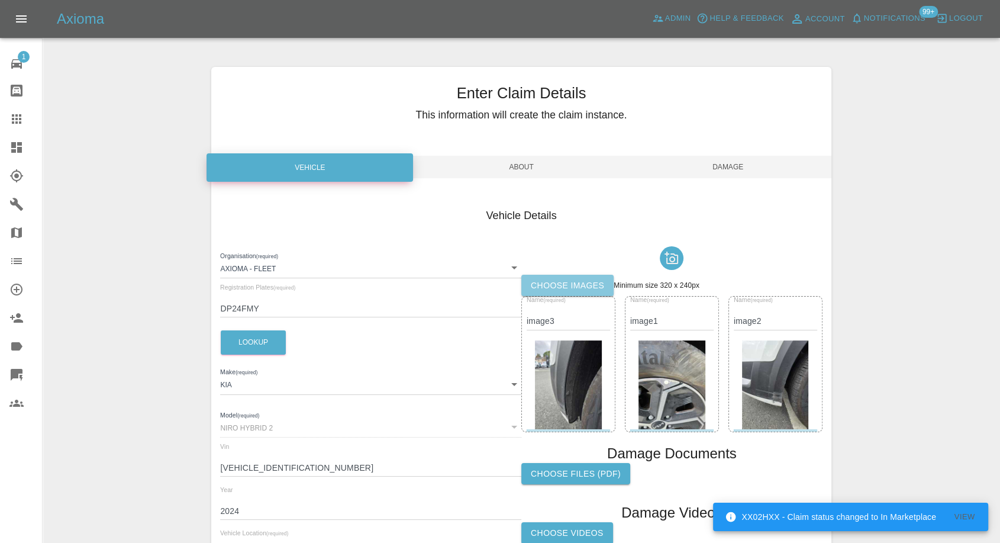
click at [549, 288] on label "Choose images" at bounding box center [568, 286] width 92 height 22
click at [0, 0] on input "Choose images" at bounding box center [0, 0] width 0 height 0
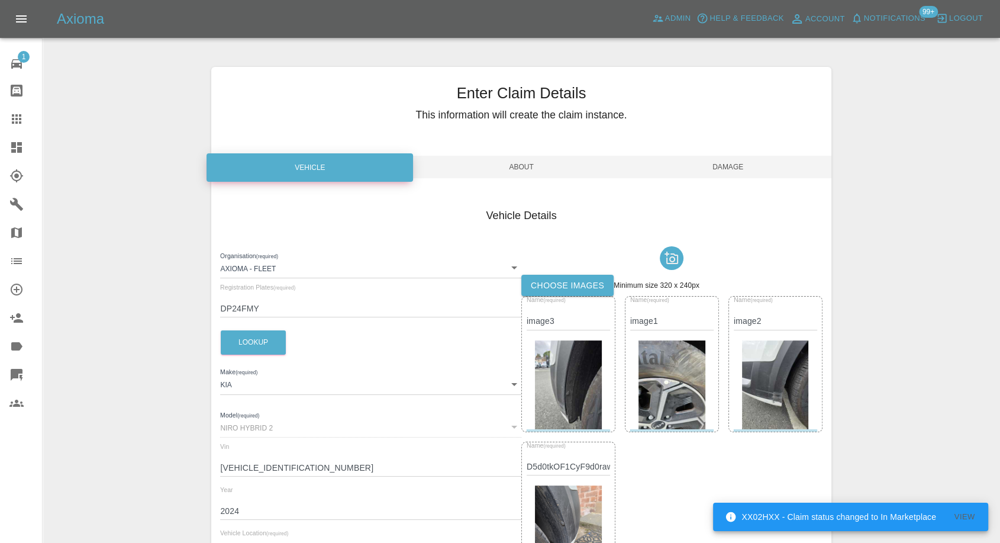
click at [606, 290] on label "Choose images" at bounding box center [568, 286] width 92 height 22
click at [0, 0] on input "Choose images" at bounding box center [0, 0] width 0 height 0
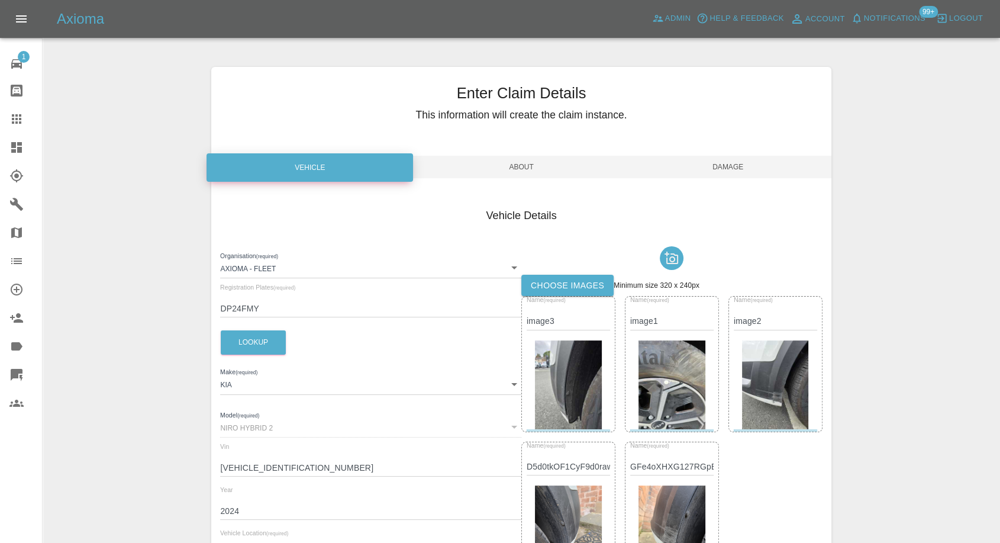
click at [738, 165] on span "Damage" at bounding box center [728, 167] width 207 height 22
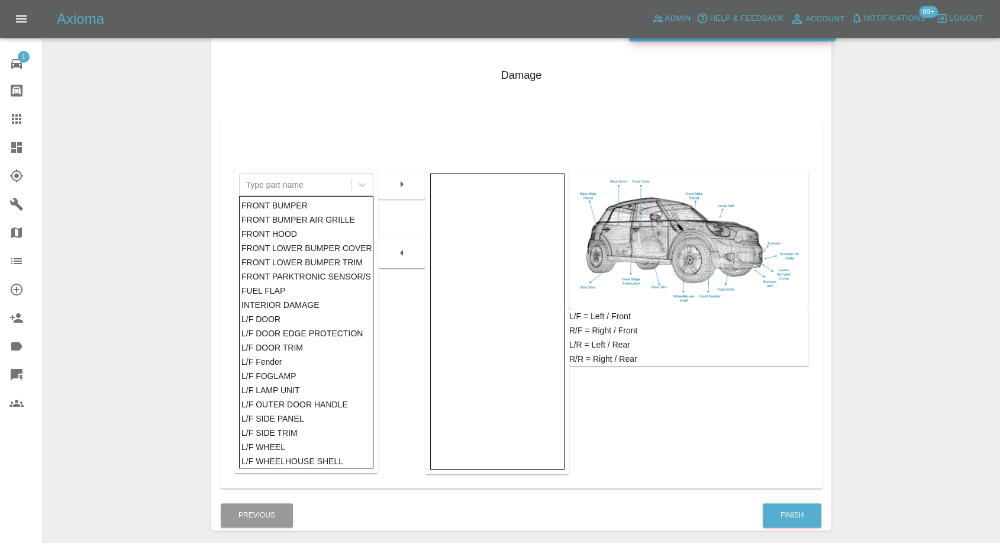
scroll to position [189, 0]
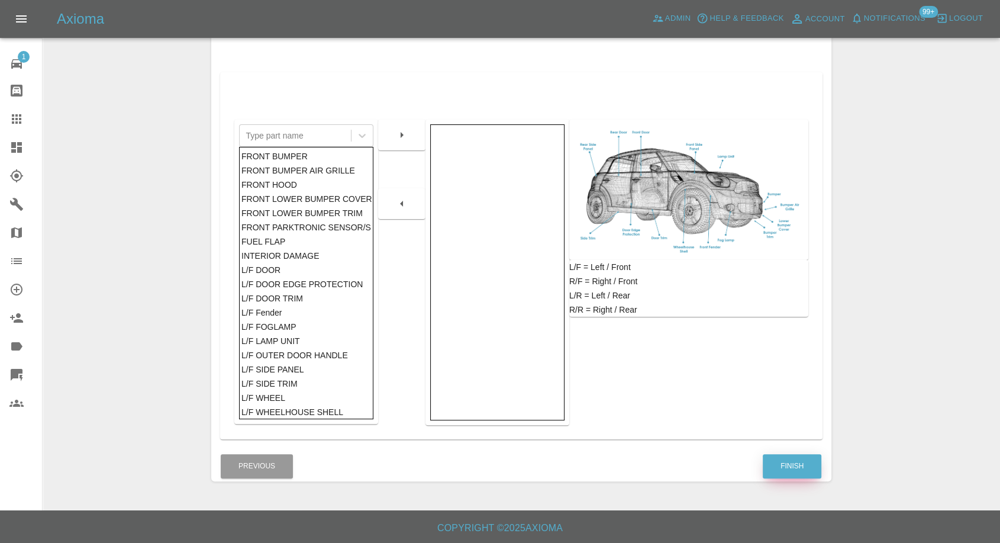
click at [796, 461] on button "Finish" at bounding box center [792, 466] width 59 height 24
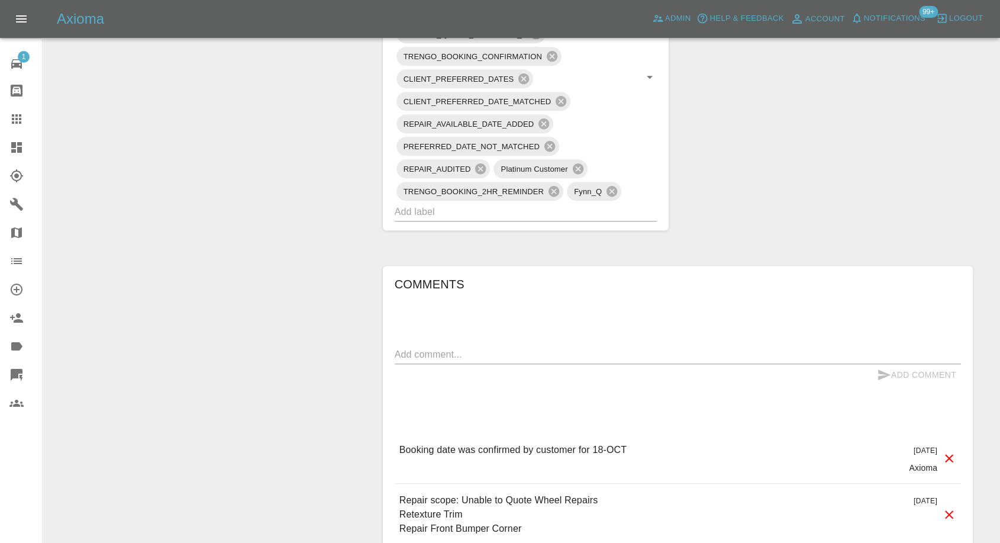
scroll to position [855, 0]
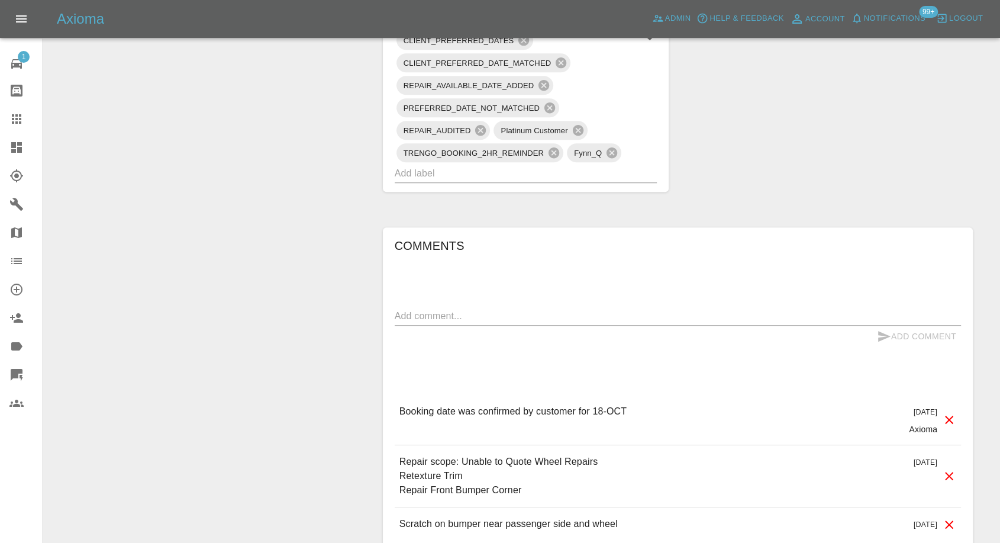
click at [613, 326] on div "Add Comment" at bounding box center [678, 337] width 567 height 22
click at [622, 314] on textarea at bounding box center [678, 316] width 567 height 14
paste textarea "the white metal is a bit dent, so do you think repairers can fix it as the refe…"
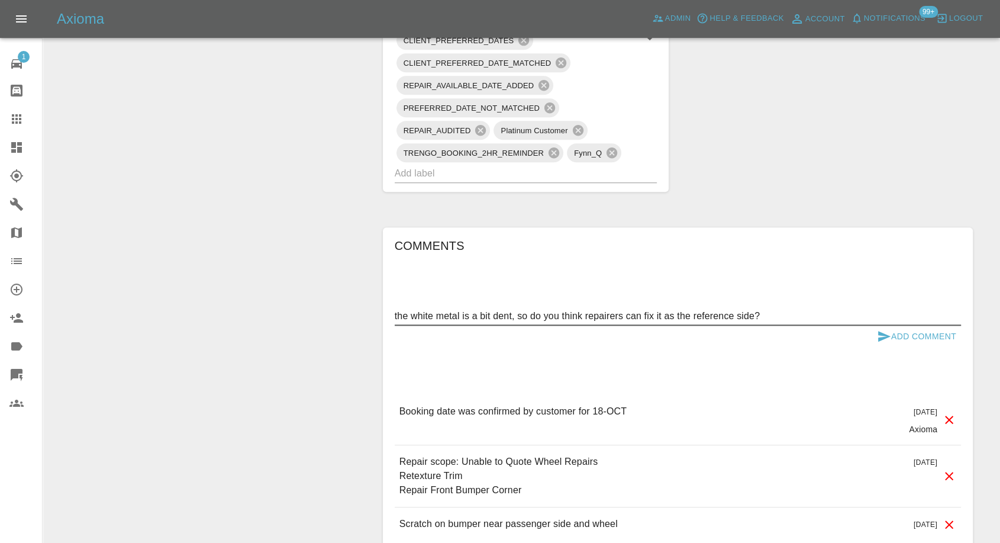
type textarea "the white metal is a bit dent, so do you think repairers can fix it as the refe…"
click at [878, 335] on icon "submit" at bounding box center [884, 336] width 14 height 14
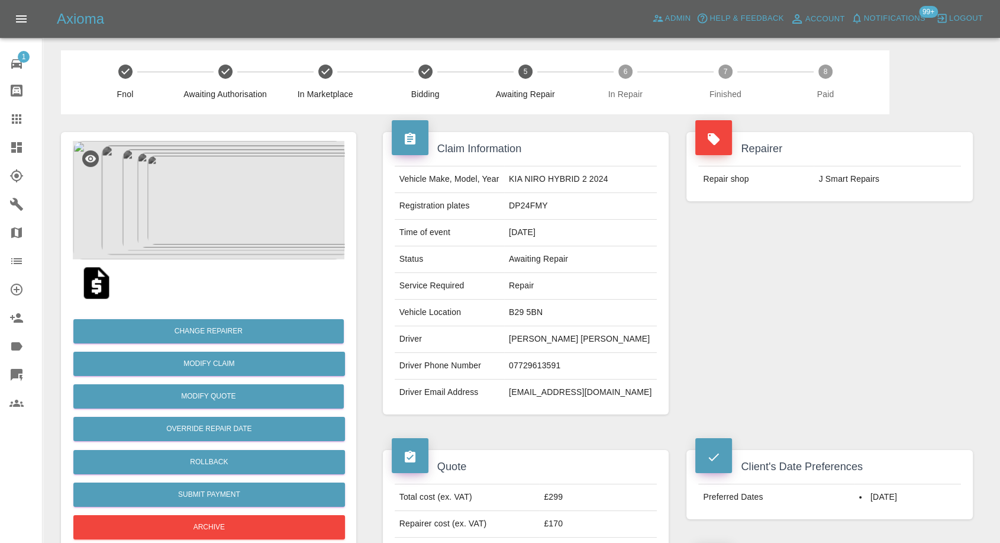
scroll to position [0, 0]
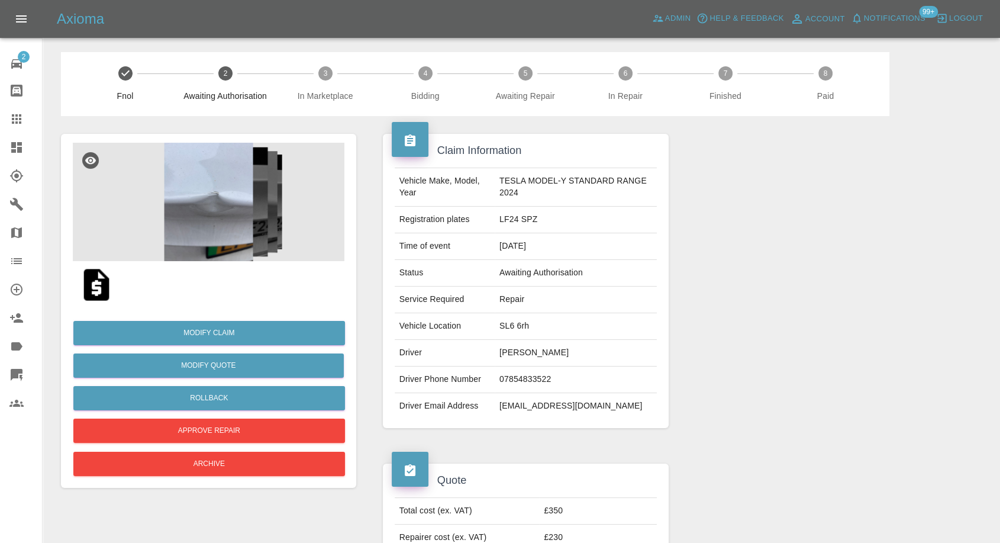
click at [223, 219] on img at bounding box center [209, 202] width 272 height 118
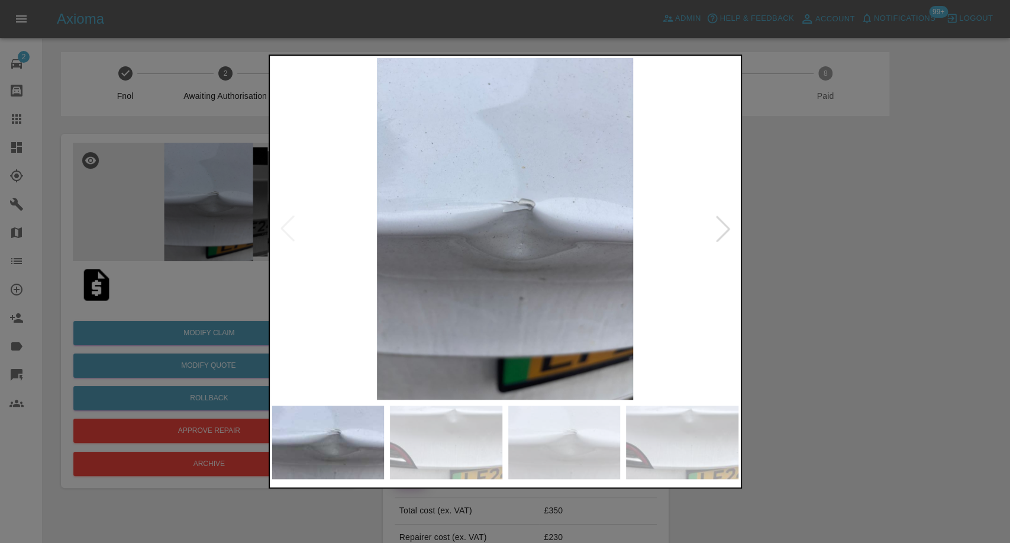
click at [443, 418] on img at bounding box center [446, 441] width 112 height 73
click at [567, 469] on img at bounding box center [564, 441] width 112 height 73
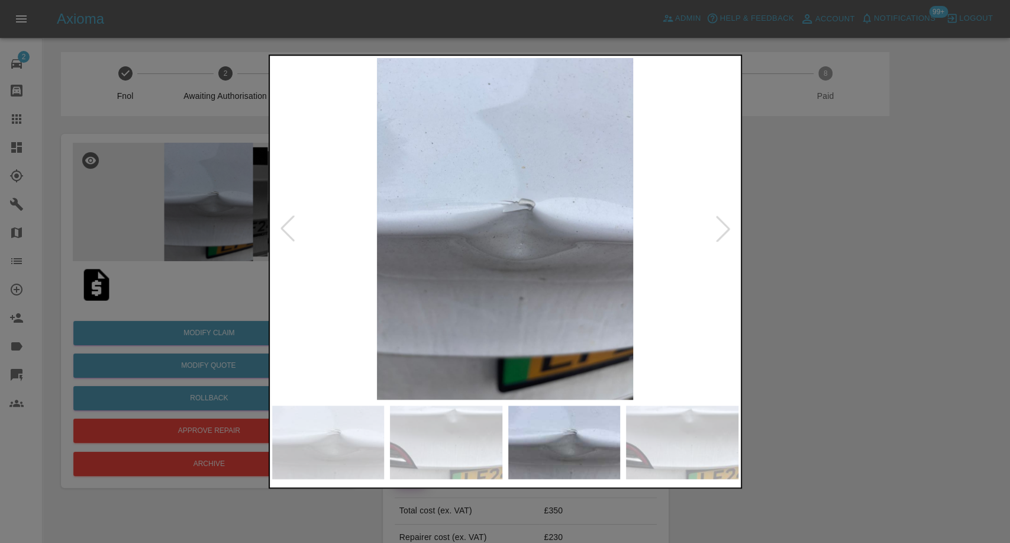
click at [685, 456] on img at bounding box center [682, 441] width 112 height 73
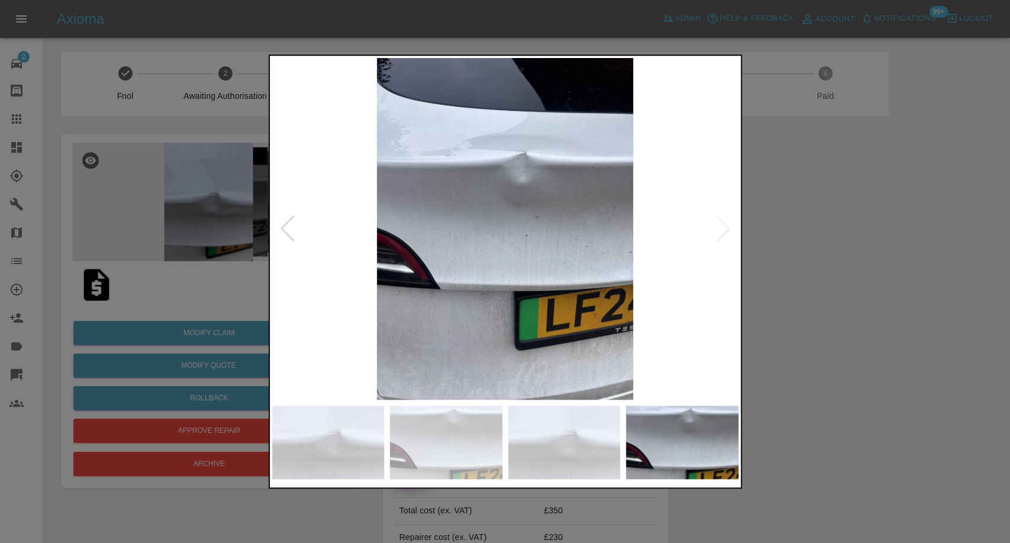
click at [726, 228] on img at bounding box center [505, 229] width 466 height 342
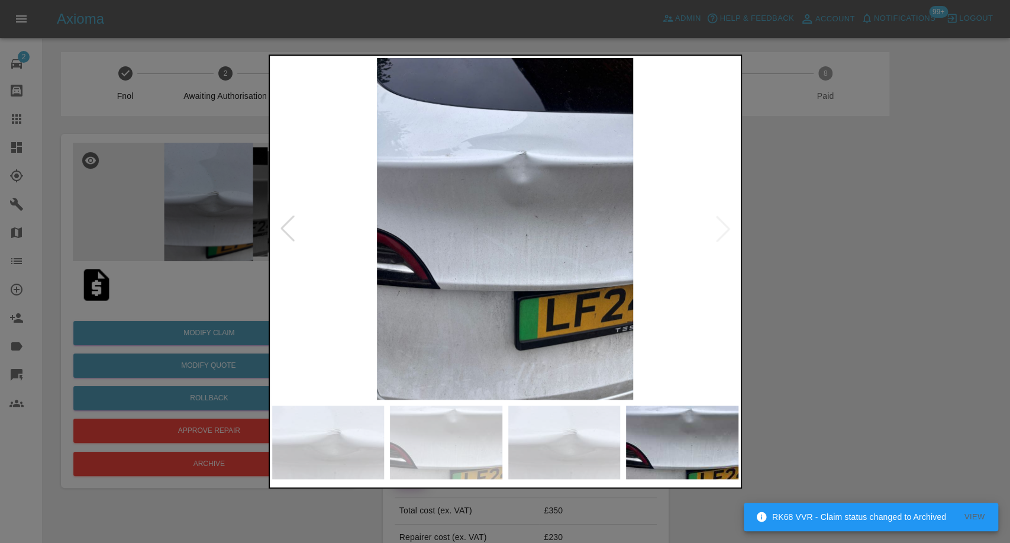
click at [549, 442] on img at bounding box center [564, 441] width 112 height 73
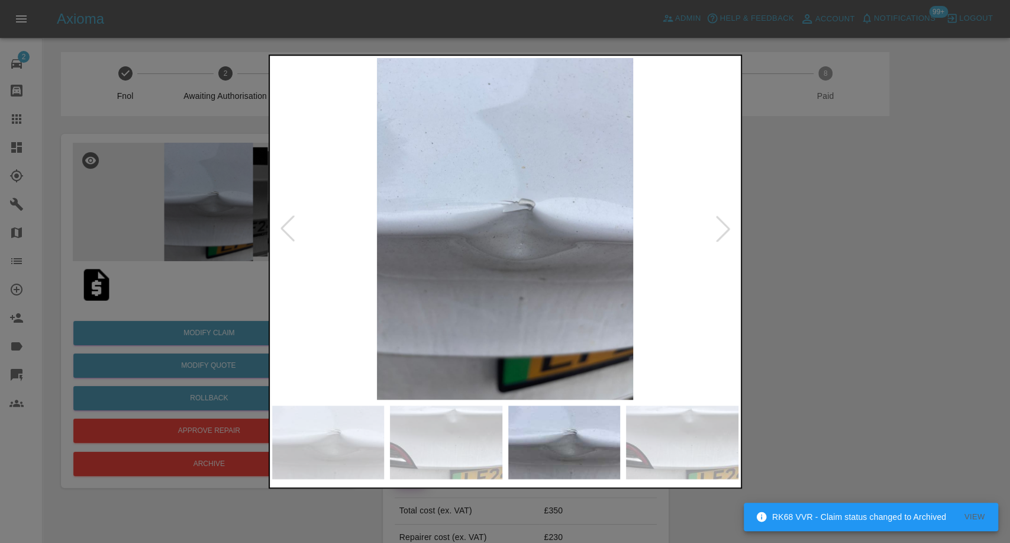
click at [470, 437] on img at bounding box center [446, 441] width 112 height 73
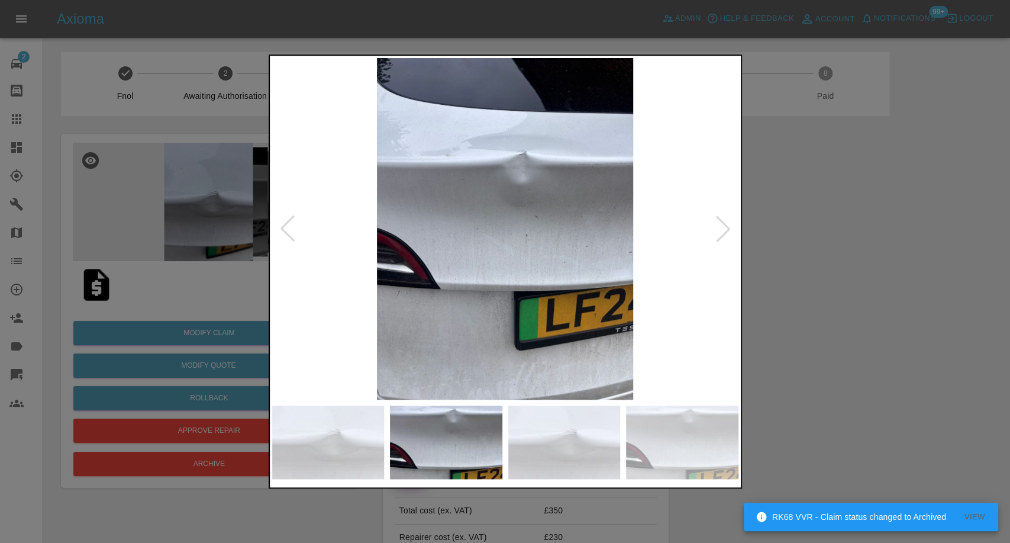
click at [332, 427] on img at bounding box center [328, 441] width 112 height 73
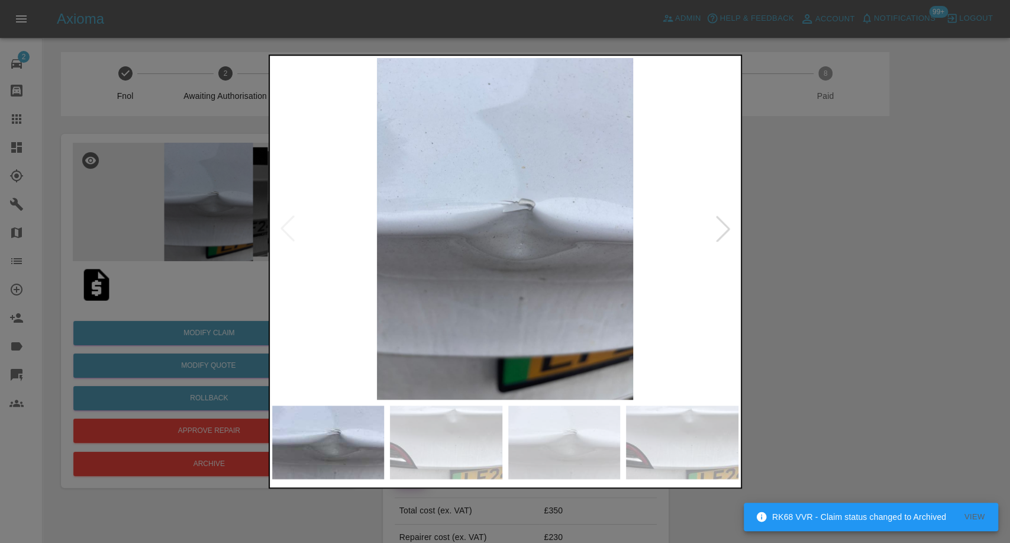
click at [283, 228] on img at bounding box center [505, 229] width 466 height 342
click at [425, 401] on div at bounding box center [506, 271] width 474 height 435
click at [497, 449] on img at bounding box center [446, 441] width 112 height 73
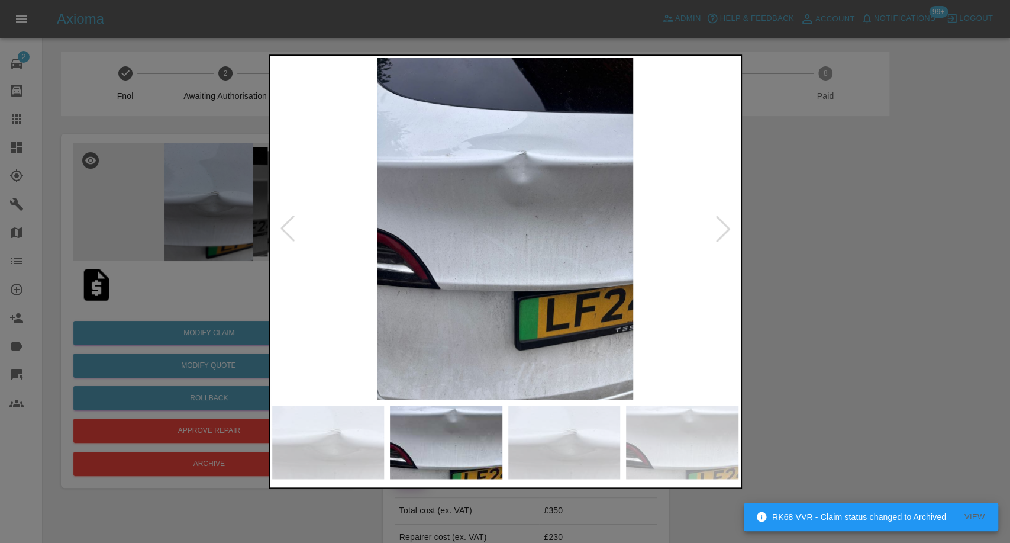
click at [578, 448] on img at bounding box center [564, 441] width 112 height 73
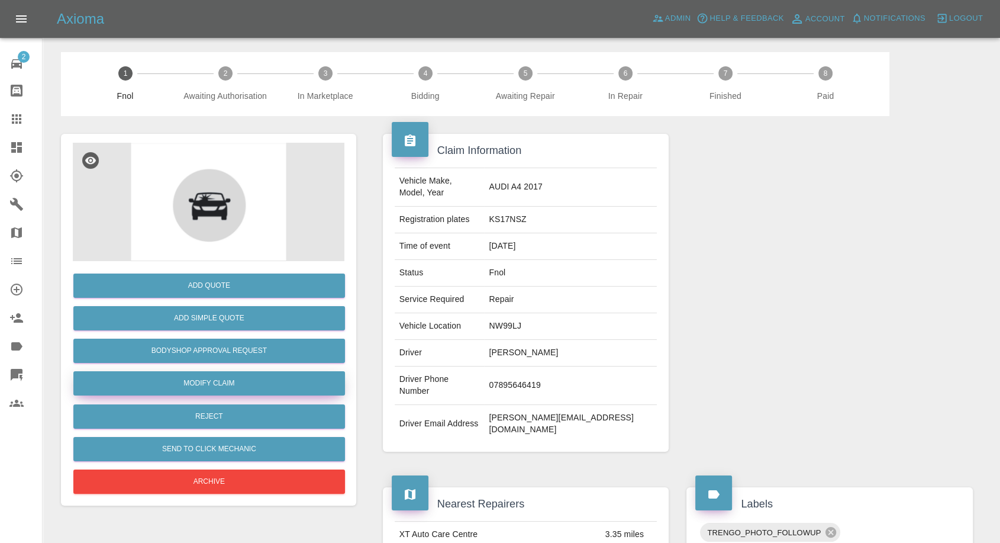
click at [211, 378] on link "Modify Claim" at bounding box center [209, 383] width 272 height 24
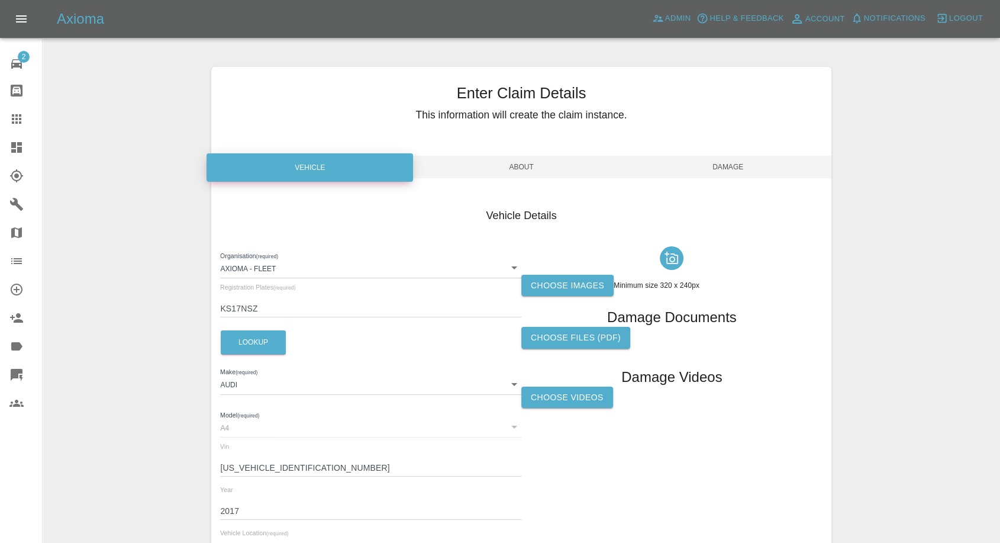
click at [569, 399] on label "Choose Videos" at bounding box center [568, 398] width 92 height 22
click at [0, 0] on input "Choose Videos" at bounding box center [0, 0] width 0 height 0
click at [752, 169] on span "Damage" at bounding box center [728, 167] width 207 height 22
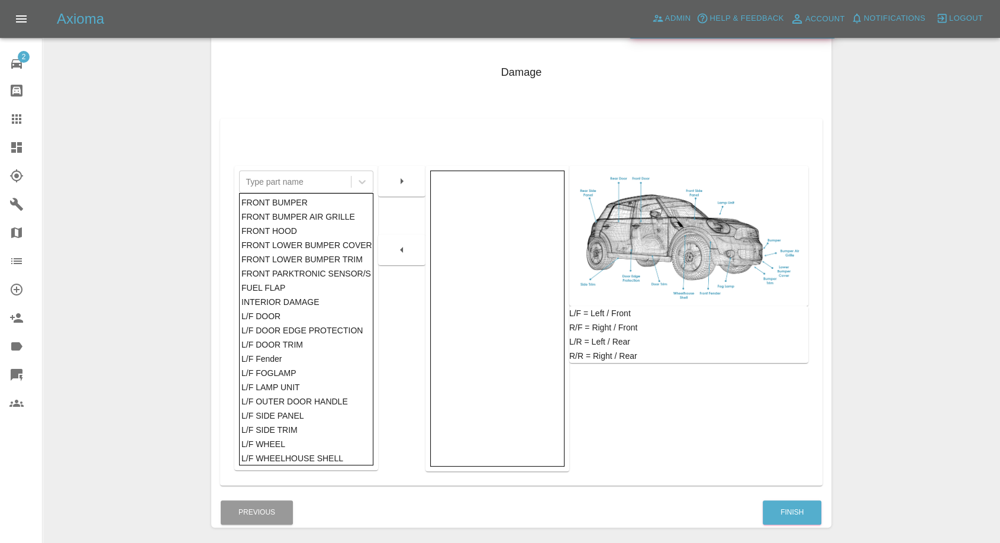
scroll to position [189, 0]
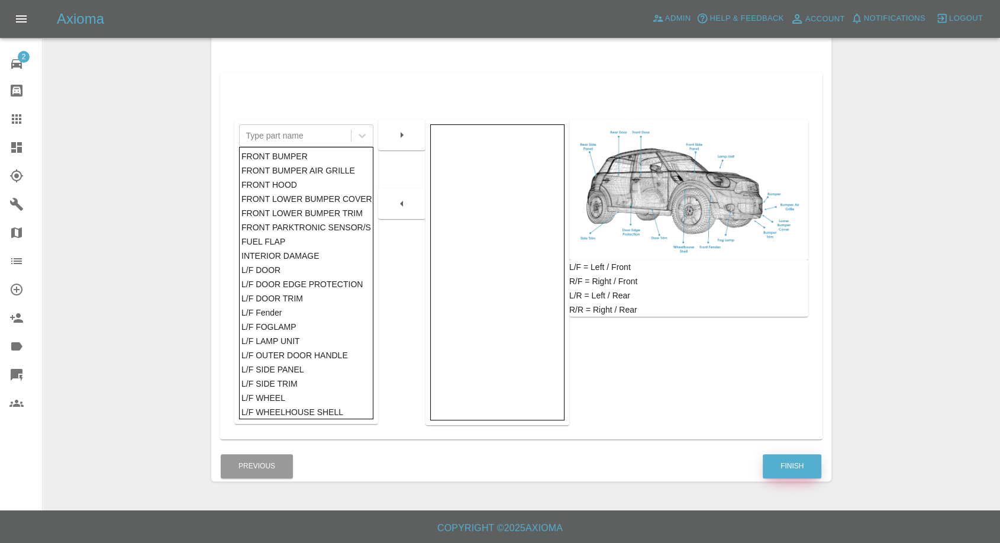
click at [795, 470] on button "Finish" at bounding box center [792, 466] width 59 height 24
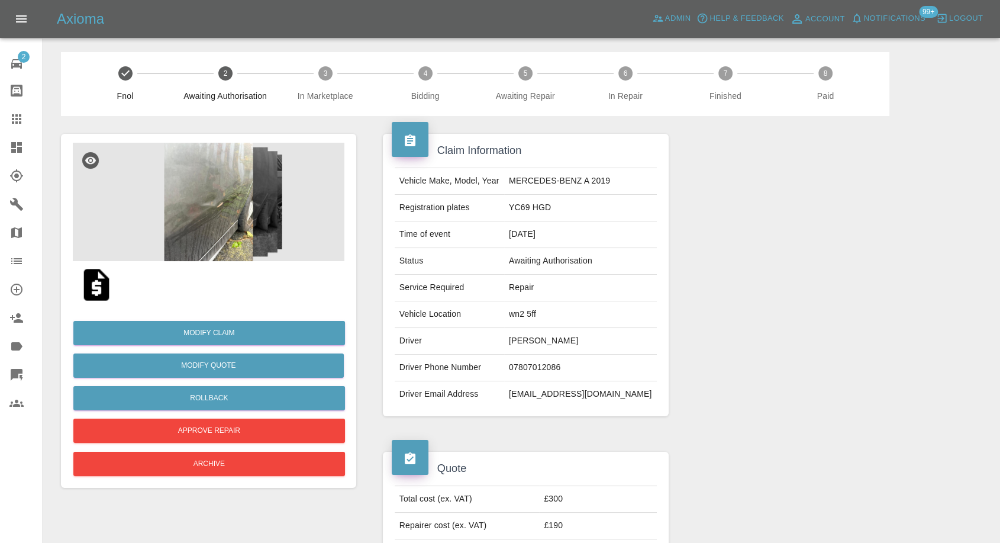
click at [214, 210] on img at bounding box center [209, 202] width 272 height 118
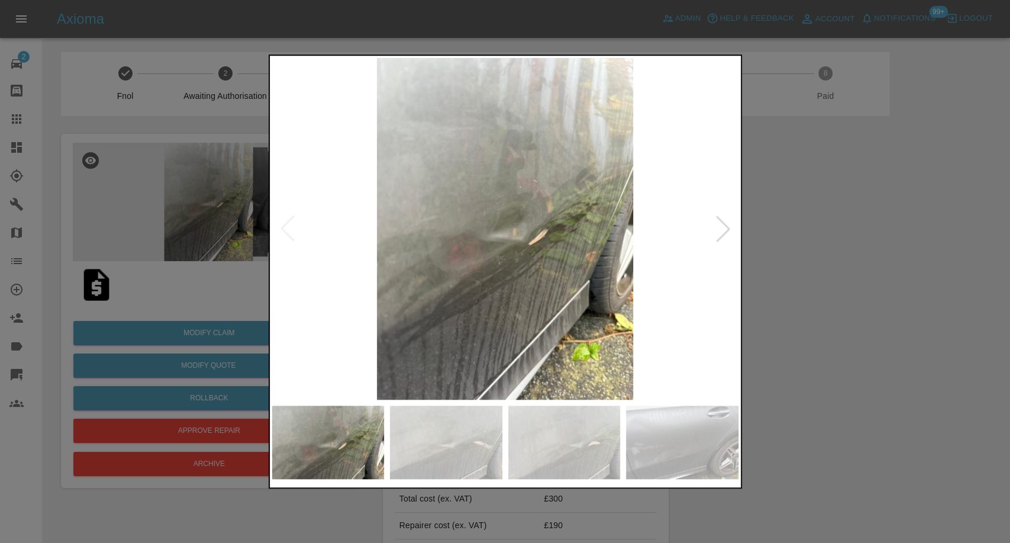
click at [478, 459] on img at bounding box center [446, 441] width 112 height 73
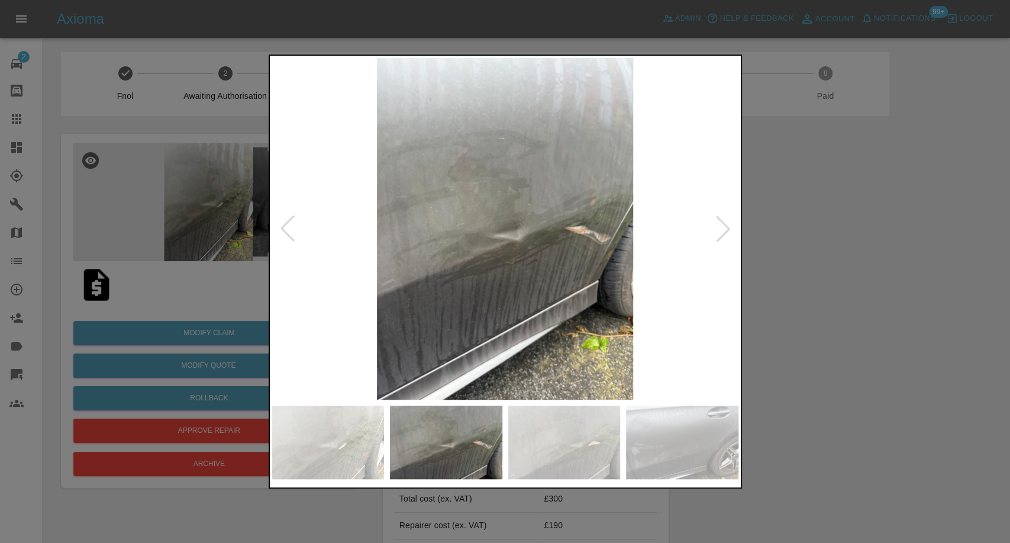
click at [603, 459] on img at bounding box center [564, 441] width 112 height 73
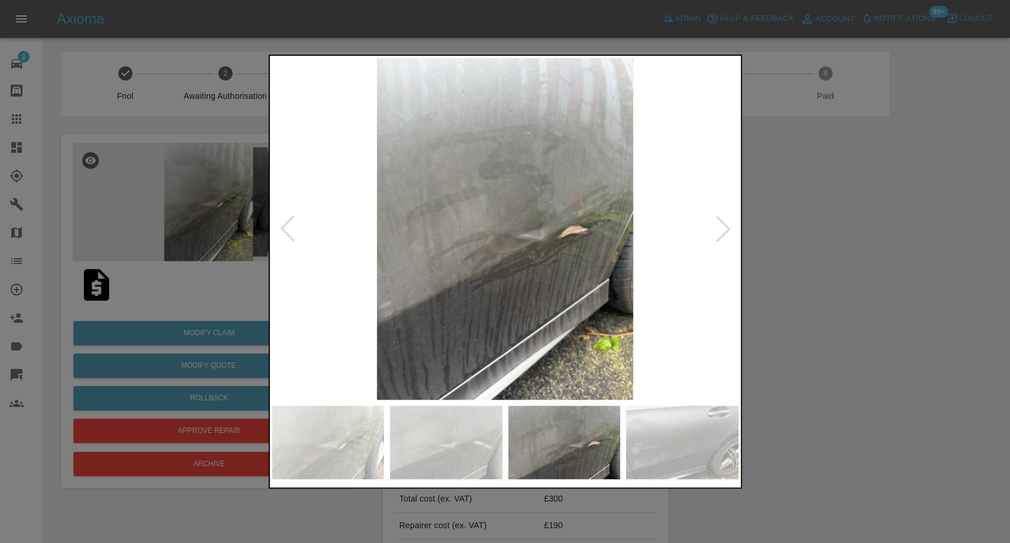
click at [688, 447] on img at bounding box center [682, 441] width 112 height 73
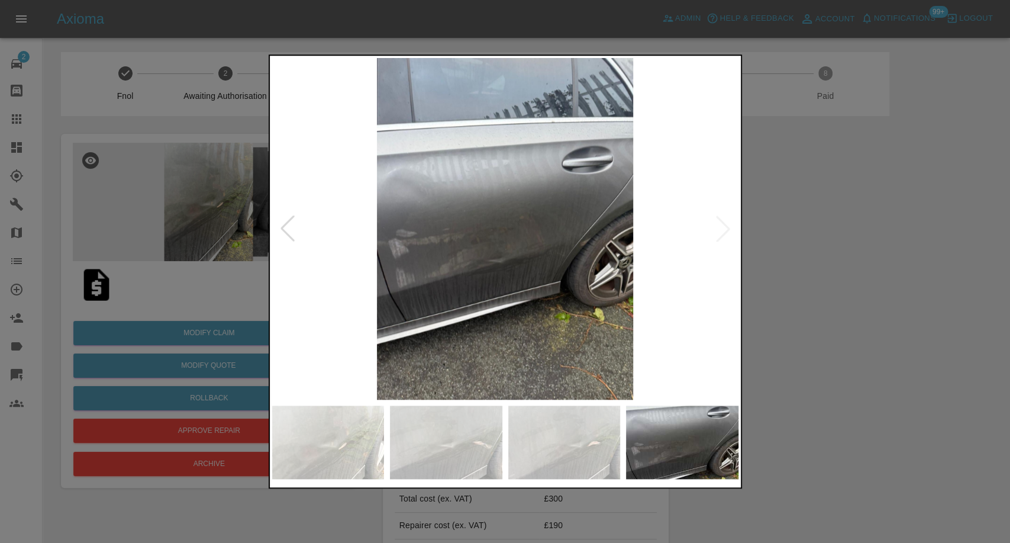
click at [726, 229] on img at bounding box center [505, 229] width 466 height 342
click at [549, 461] on img at bounding box center [564, 441] width 112 height 73
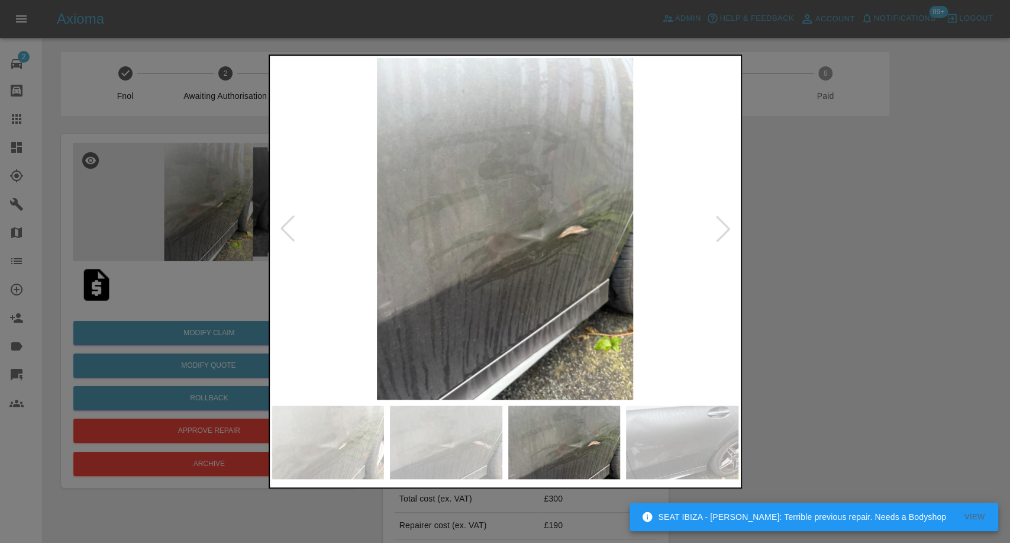
click at [436, 445] on img at bounding box center [446, 441] width 112 height 73
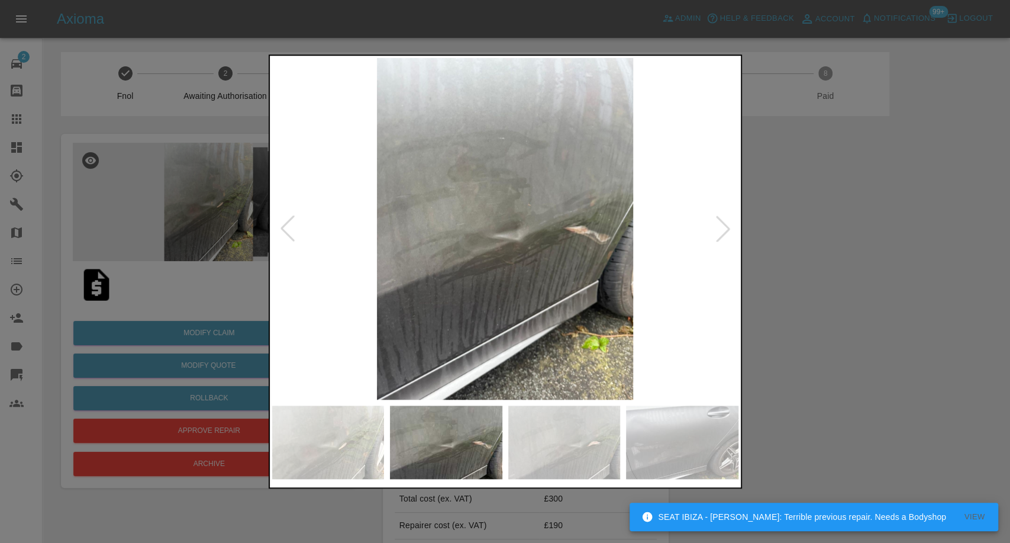
click at [340, 432] on img at bounding box center [328, 441] width 112 height 73
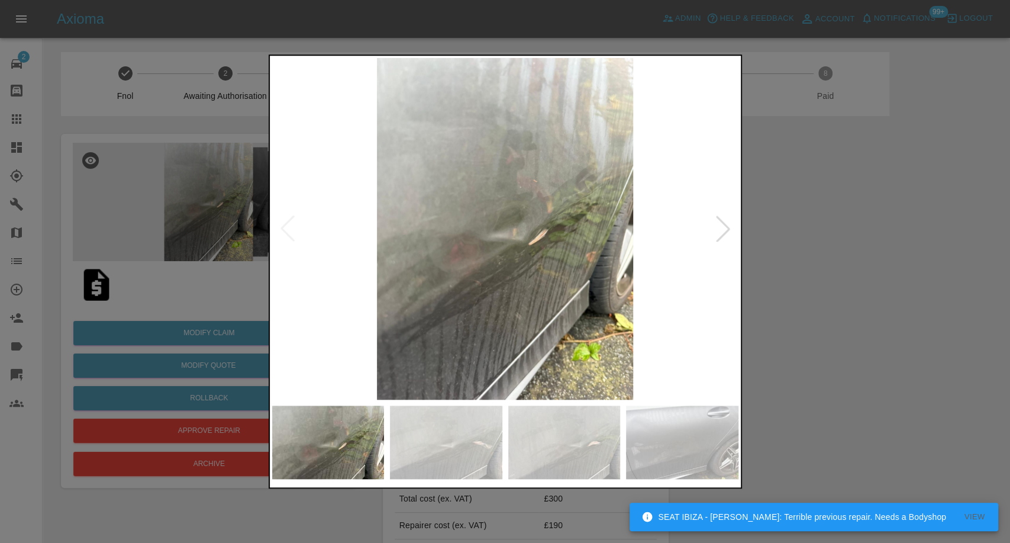
click at [288, 237] on img at bounding box center [505, 229] width 466 height 342
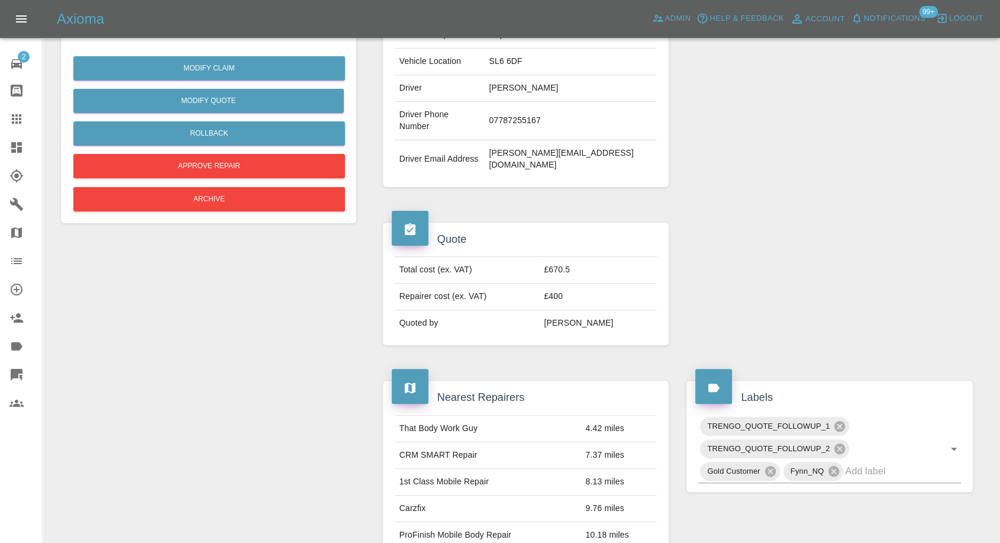
scroll to position [329, 0]
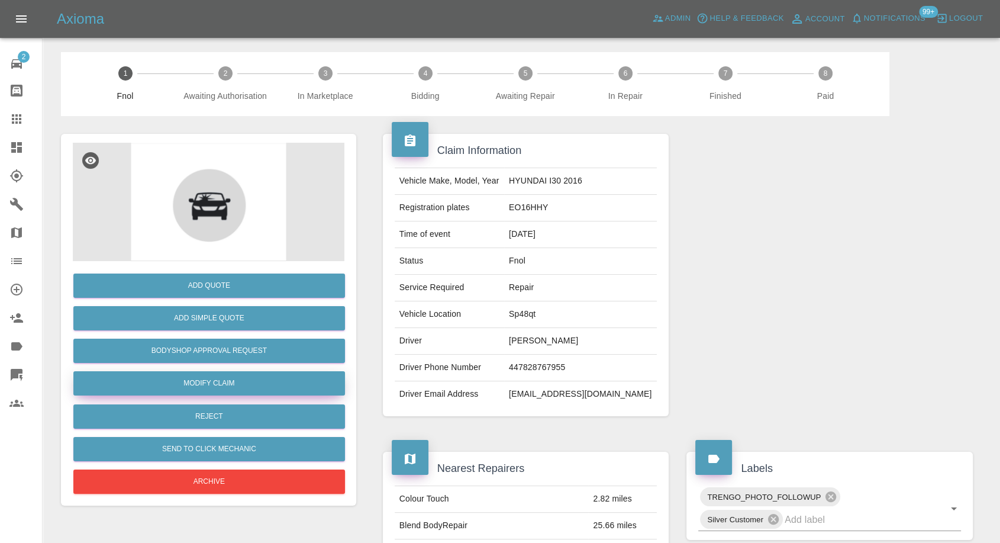
click at [211, 388] on link "Modify Claim" at bounding box center [209, 383] width 272 height 24
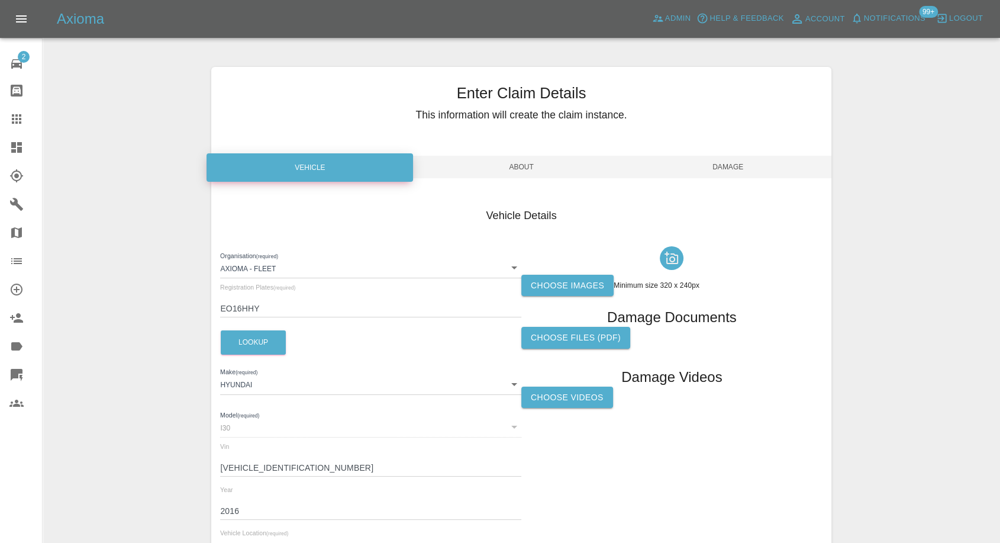
click at [553, 285] on label "Choose images" at bounding box center [568, 286] width 92 height 22
click at [0, 0] on input "Choose images" at bounding box center [0, 0] width 0 height 0
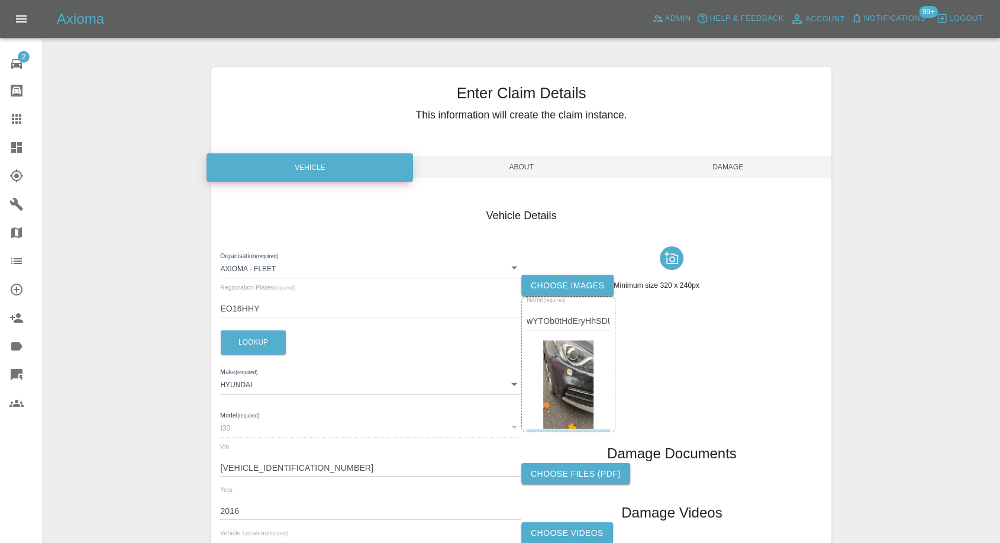
click at [732, 167] on span "Damage" at bounding box center [728, 167] width 207 height 22
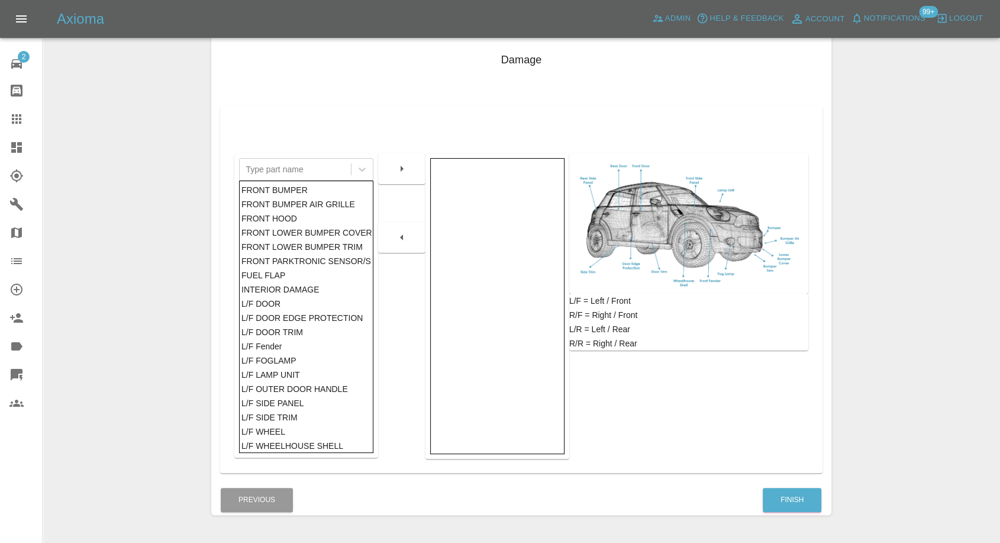
scroll to position [189, 0]
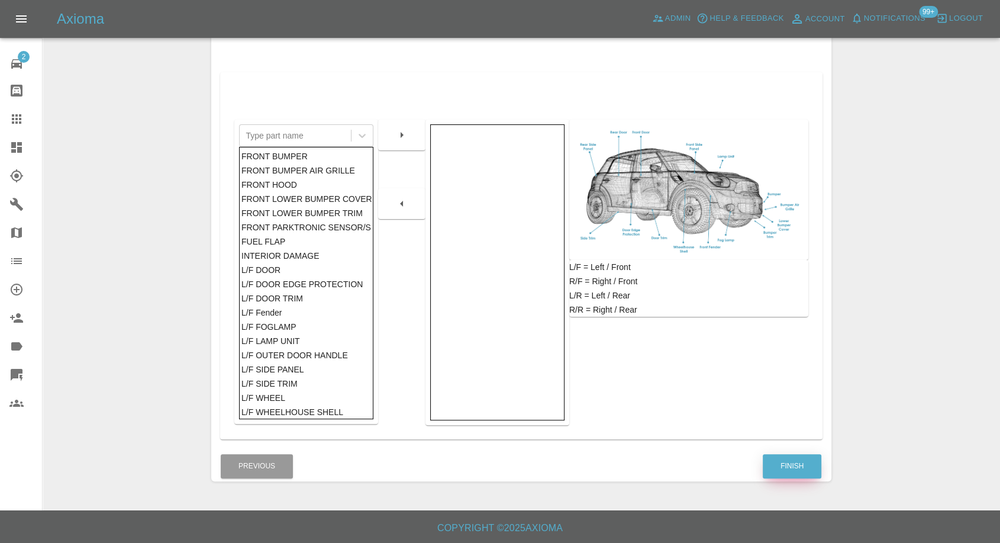
click at [799, 466] on button "Finish" at bounding box center [792, 466] width 59 height 24
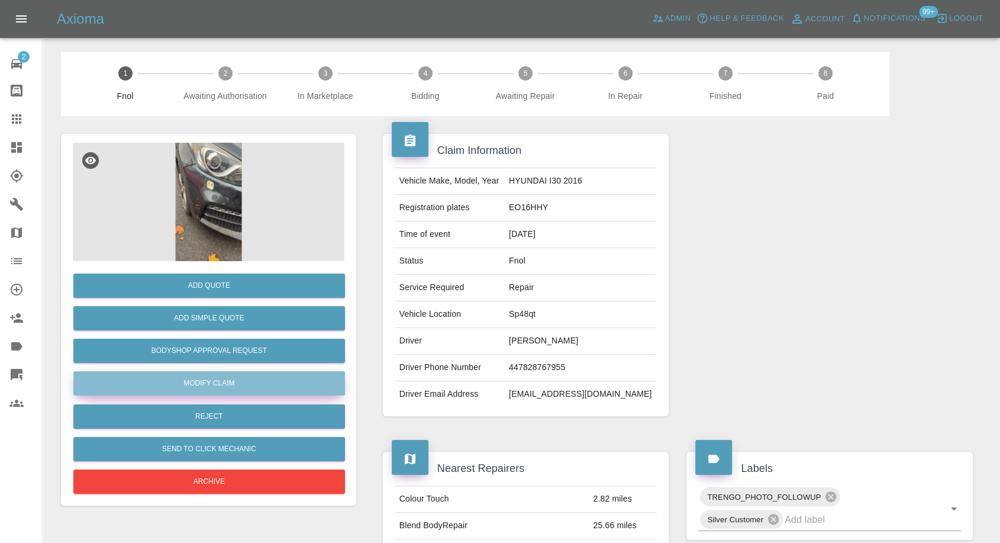
click at [217, 390] on link "Modify Claim" at bounding box center [209, 383] width 272 height 24
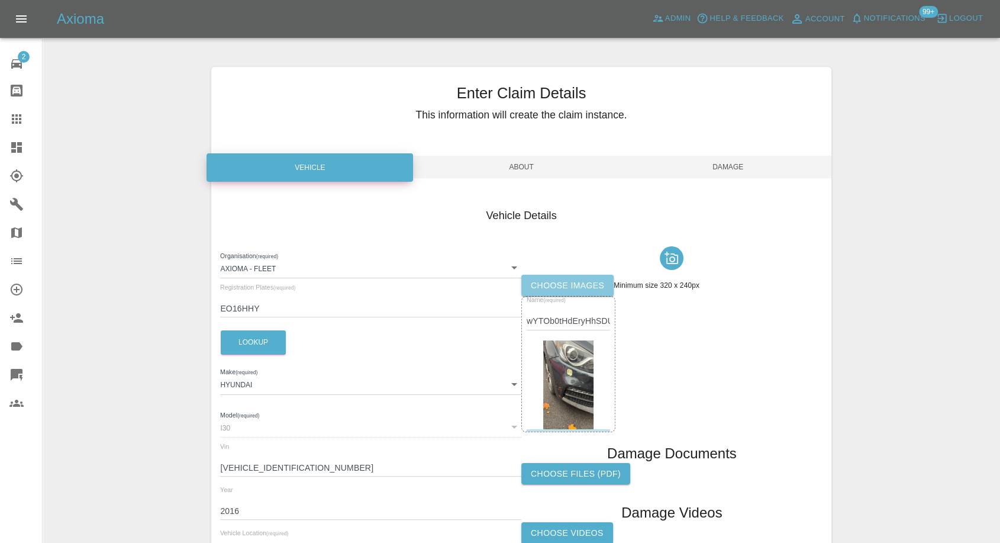
click at [559, 287] on label "Choose images" at bounding box center [568, 286] width 92 height 22
click at [0, 0] on input "Choose images" at bounding box center [0, 0] width 0 height 0
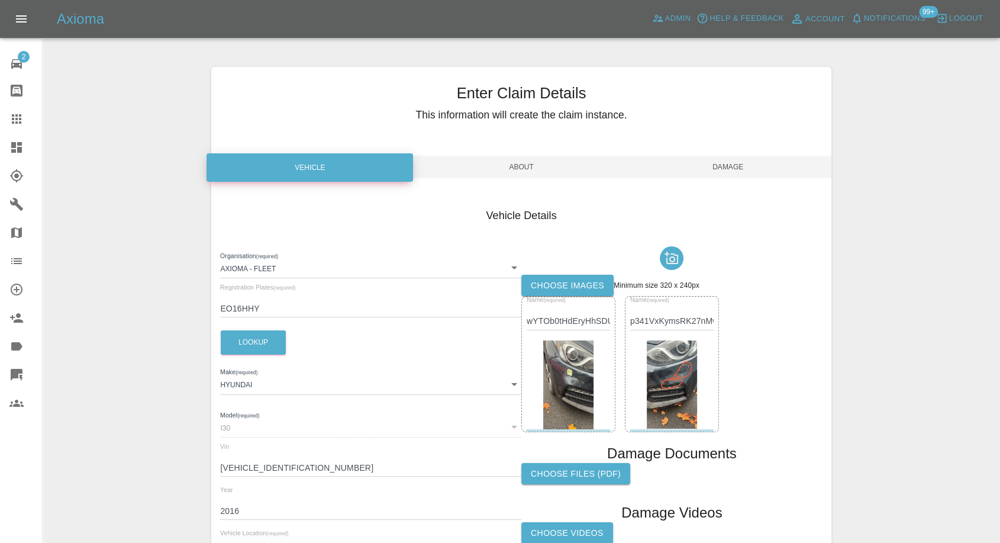
click at [733, 170] on span "Damage" at bounding box center [728, 167] width 207 height 22
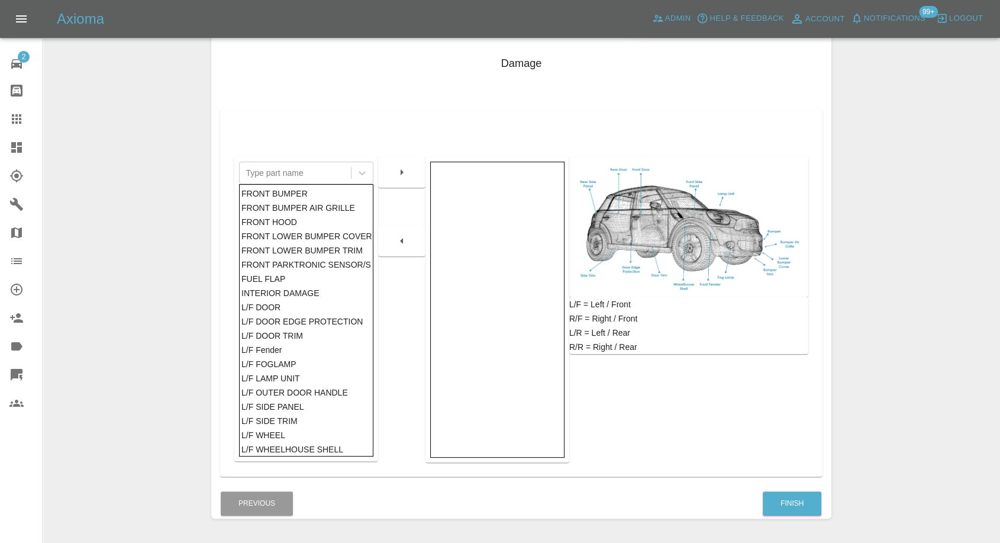
scroll to position [189, 0]
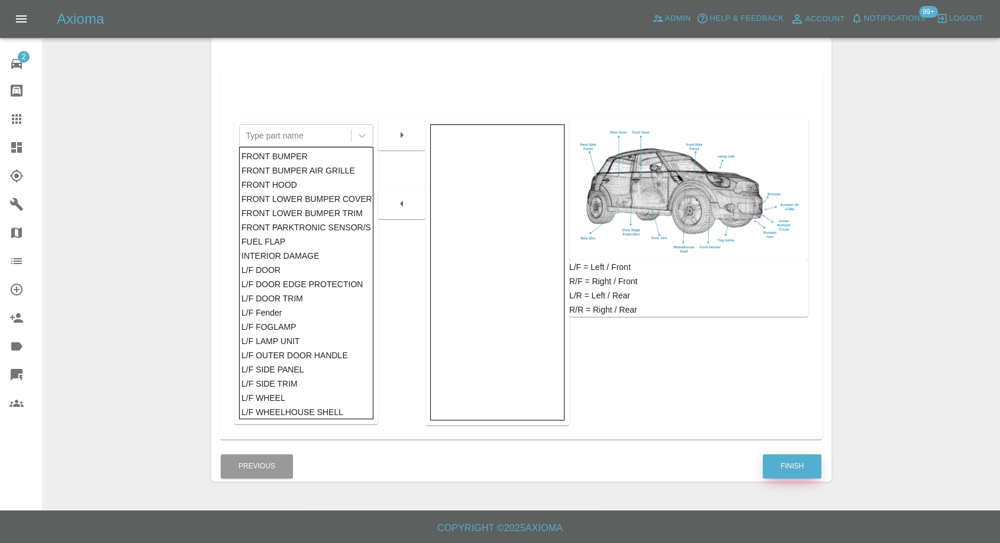
click at [781, 459] on button "Finish" at bounding box center [792, 466] width 59 height 24
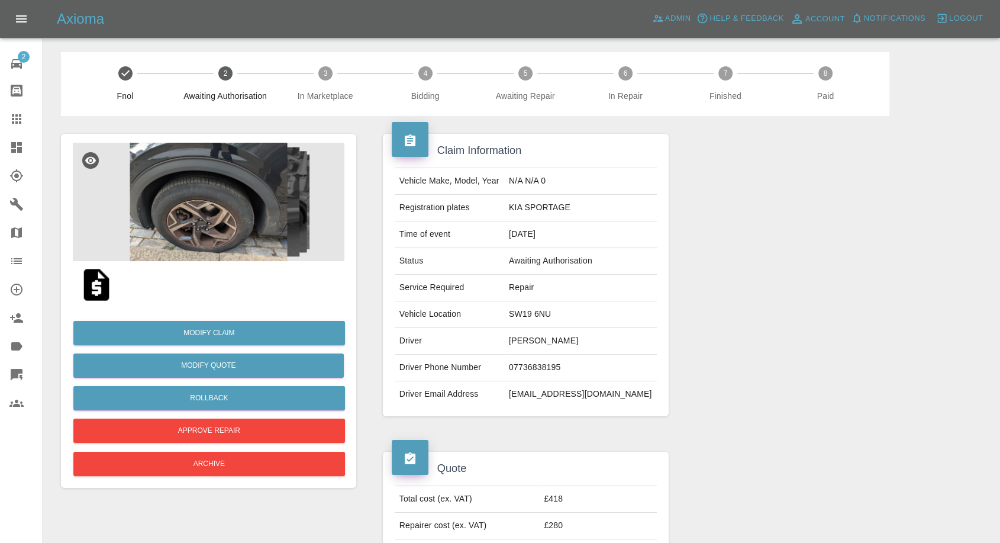
click at [213, 200] on img at bounding box center [209, 202] width 272 height 118
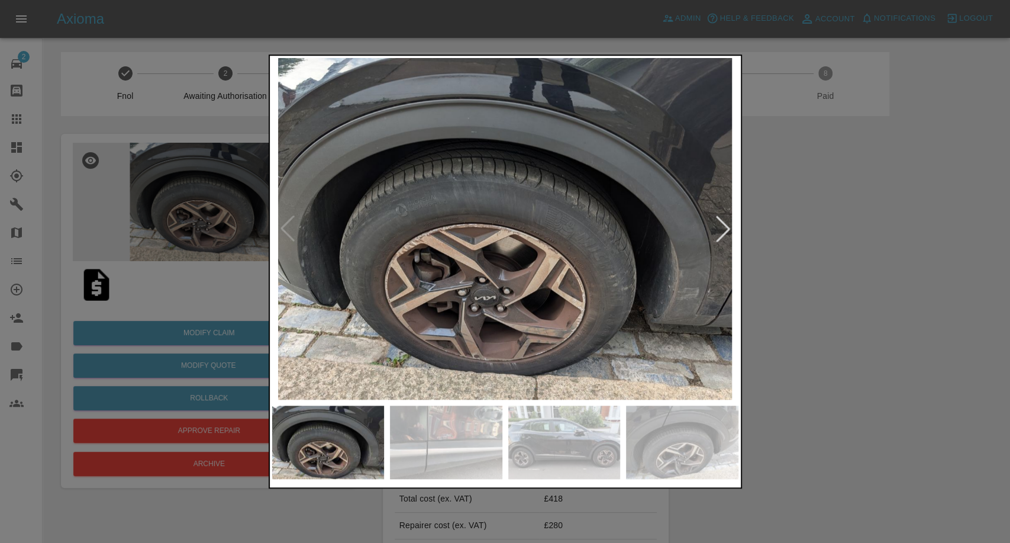
click at [453, 417] on img at bounding box center [446, 441] width 112 height 73
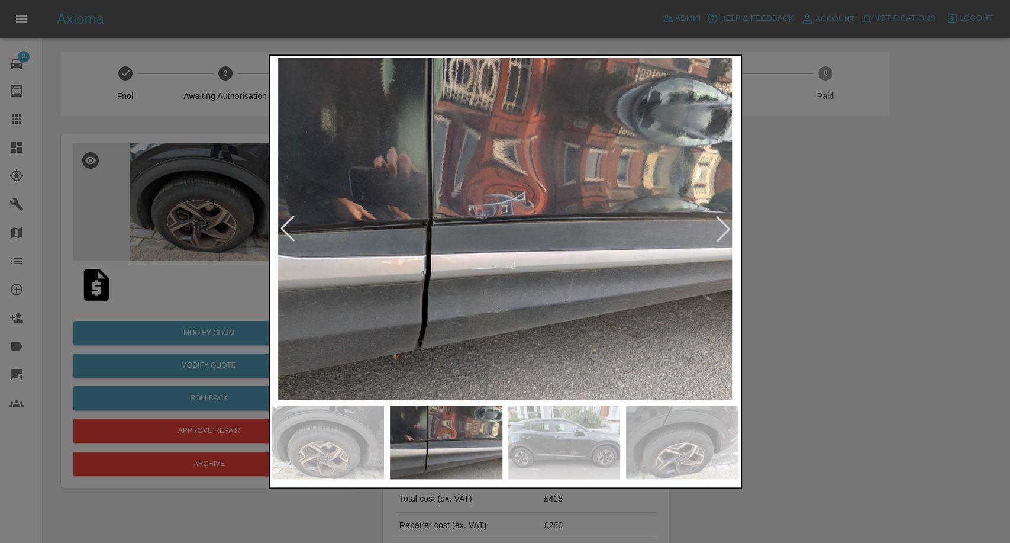
click at [594, 442] on img at bounding box center [564, 441] width 112 height 73
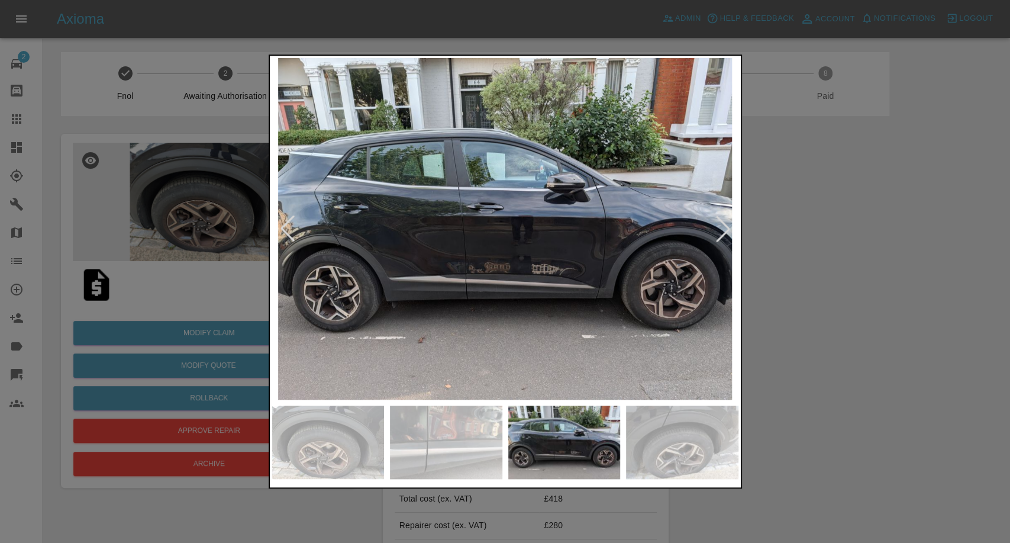
click at [805, 439] on div at bounding box center [505, 271] width 1010 height 543
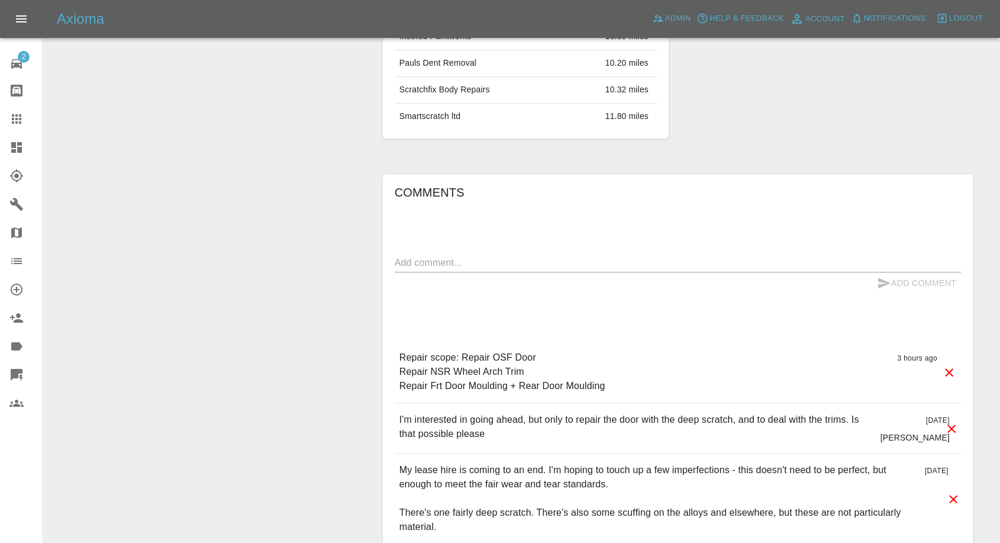
scroll to position [884, 0]
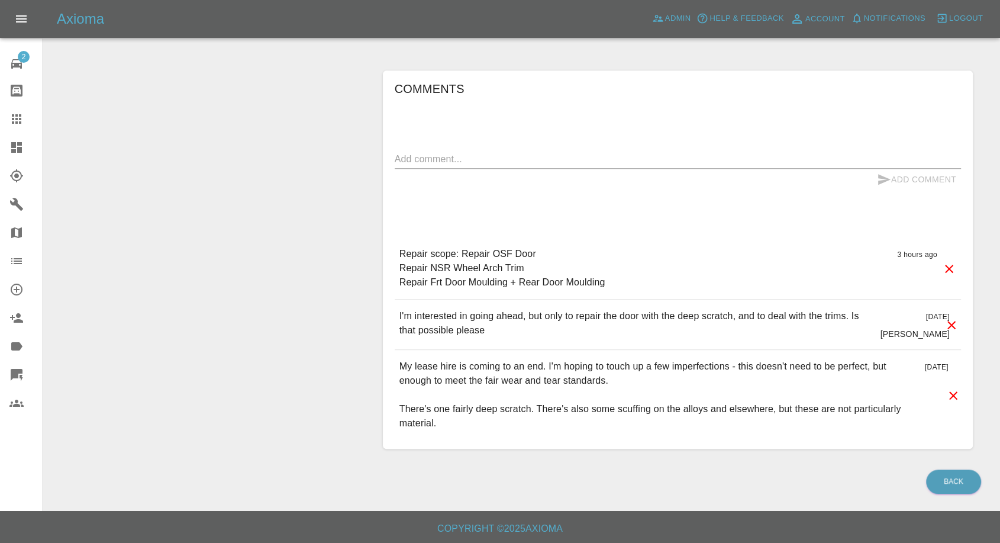
click at [625, 314] on p "I'm interested in going ahead, but only to repair the door with the deep scratc…" at bounding box center [636, 323] width 472 height 28
drag, startPoint x: 578, startPoint y: 314, endPoint x: 595, endPoint y: 333, distance: 25.6
click at [595, 333] on p "I'm interested in going ahead, but only to repair the door with the deep scratc…" at bounding box center [636, 323] width 472 height 28
copy p "repair the door with the deep scratch, and to deal with the trims. Is that poss…"
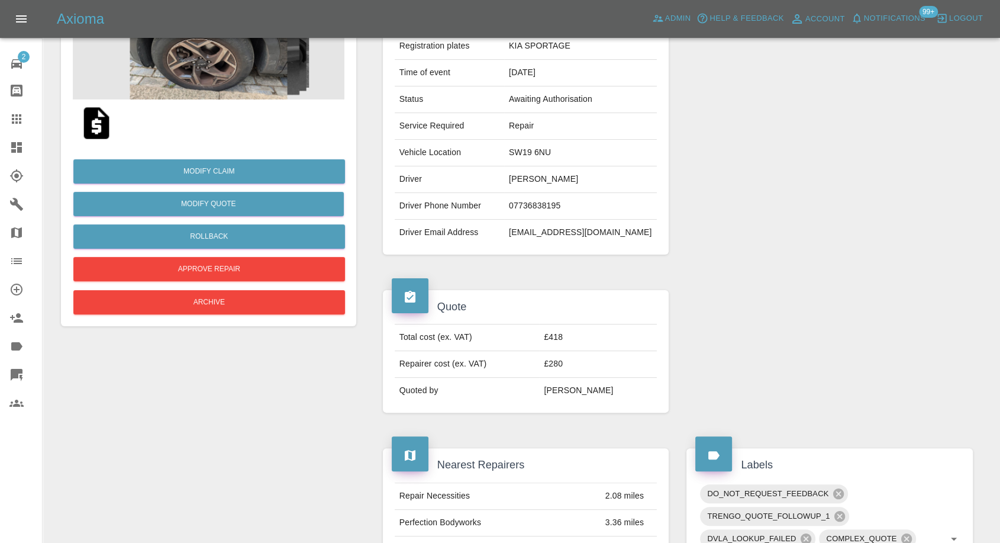
scroll to position [29, 0]
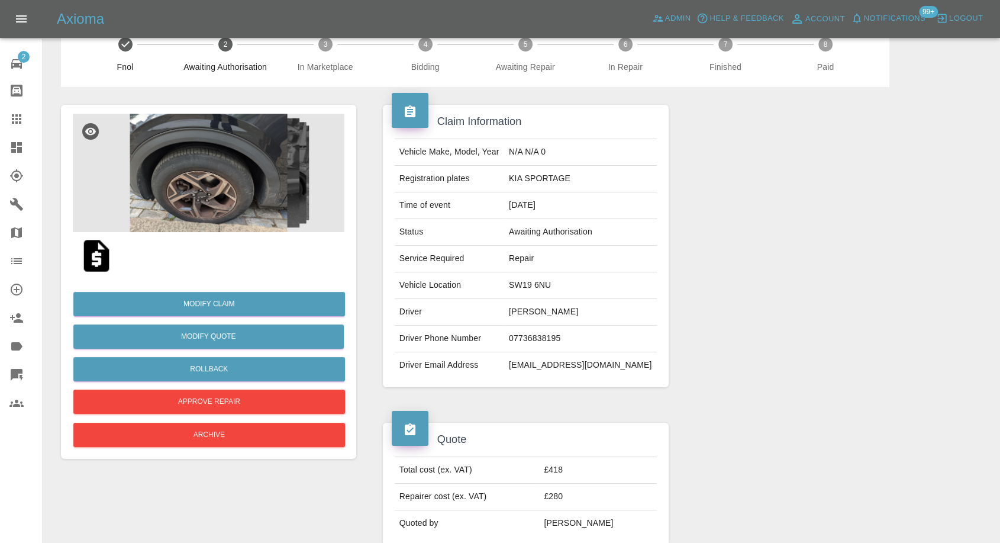
click at [90, 251] on img at bounding box center [97, 256] width 38 height 38
click at [253, 194] on img at bounding box center [209, 173] width 272 height 118
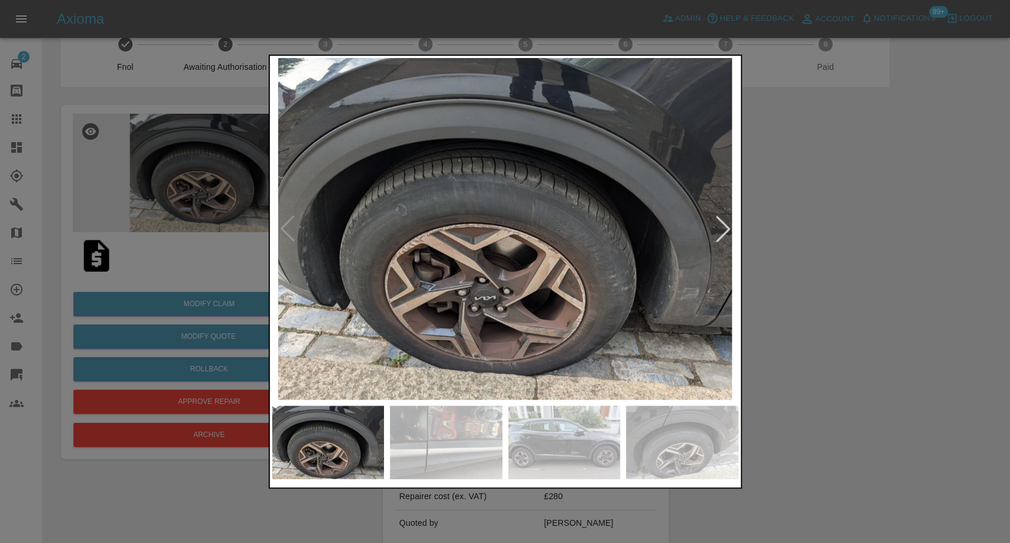
click at [459, 415] on img at bounding box center [446, 441] width 112 height 73
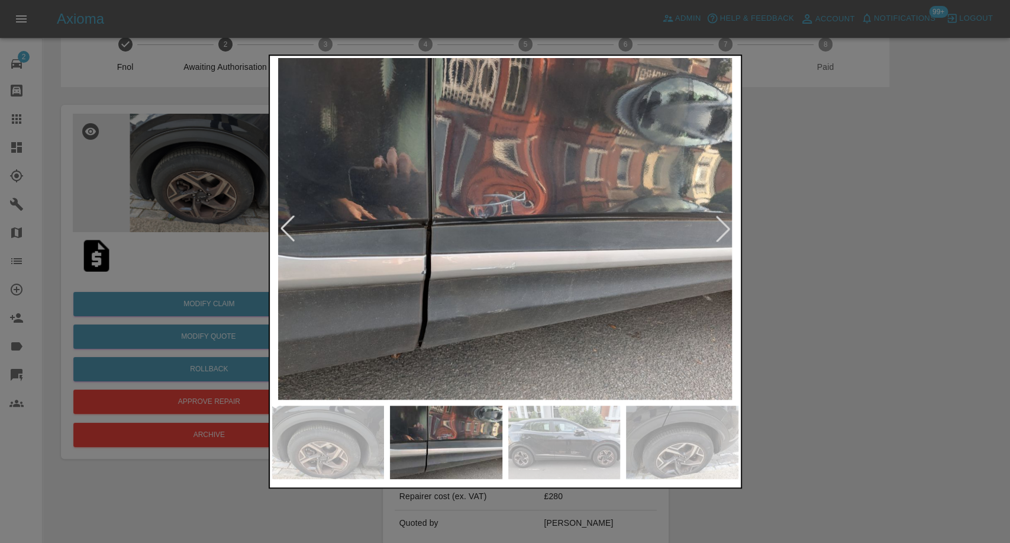
click at [582, 445] on img at bounding box center [564, 441] width 112 height 73
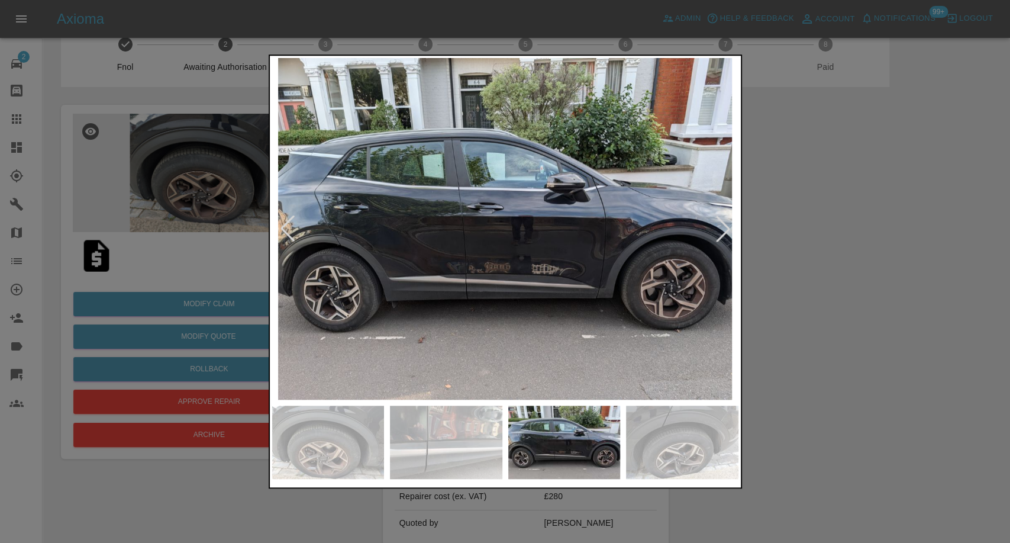
click at [714, 459] on img at bounding box center [682, 441] width 112 height 73
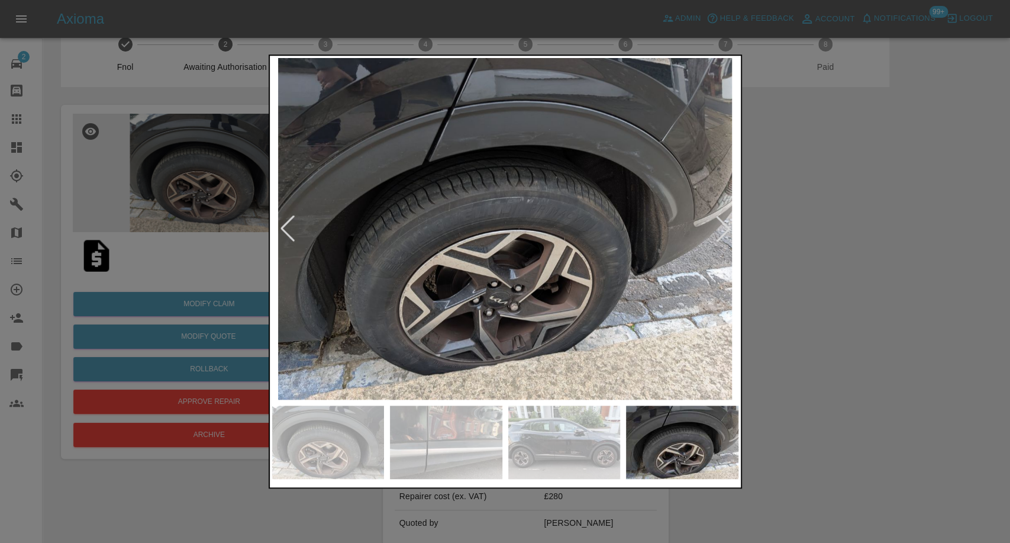
click at [896, 434] on div at bounding box center [505, 271] width 1010 height 543
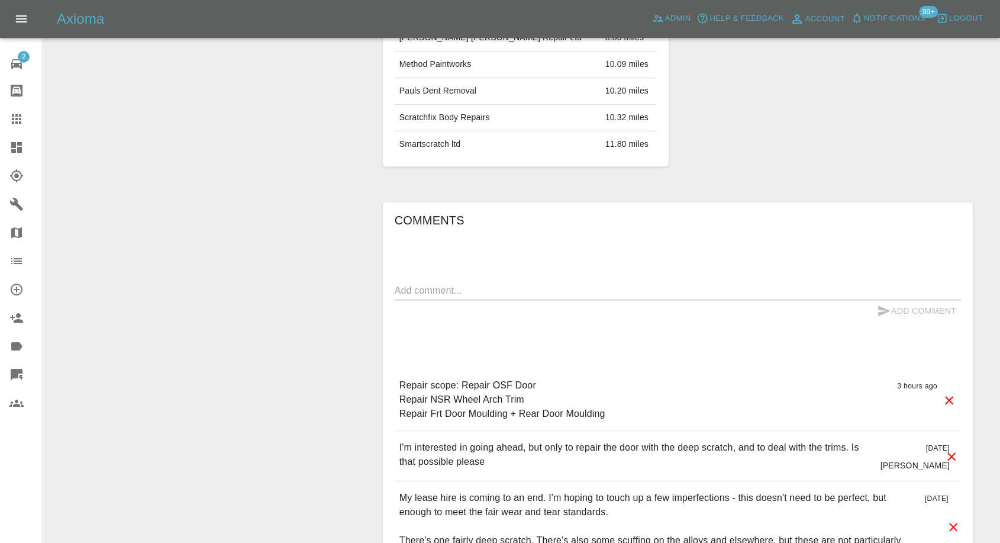
scroll to position [819, 0]
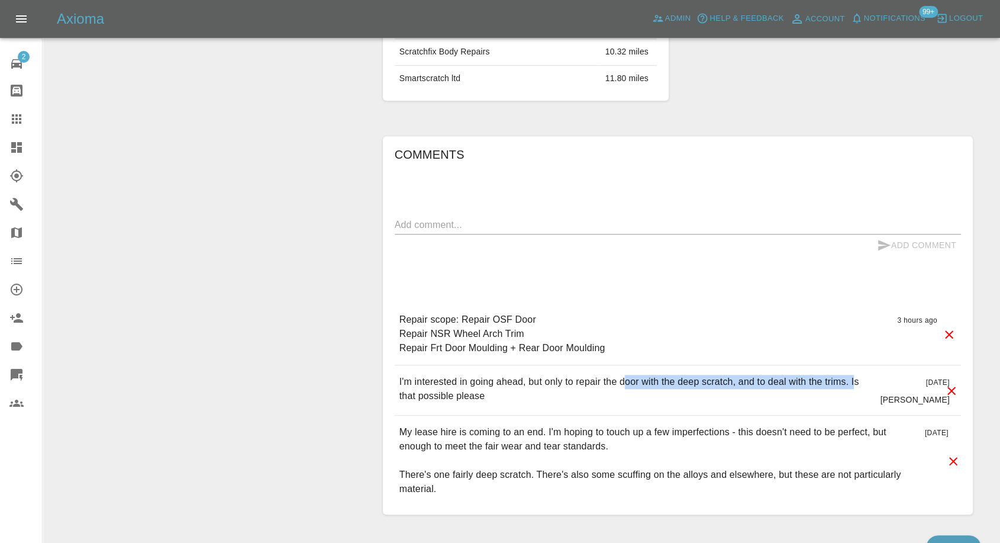
drag, startPoint x: 622, startPoint y: 381, endPoint x: 855, endPoint y: 371, distance: 234.1
click at [855, 371] on div "I'm interested in going ahead, but only to repair the door with the deep scratc…" at bounding box center [678, 390] width 567 height 50
copy p "door with the deep scratch, and to deal with the trims."
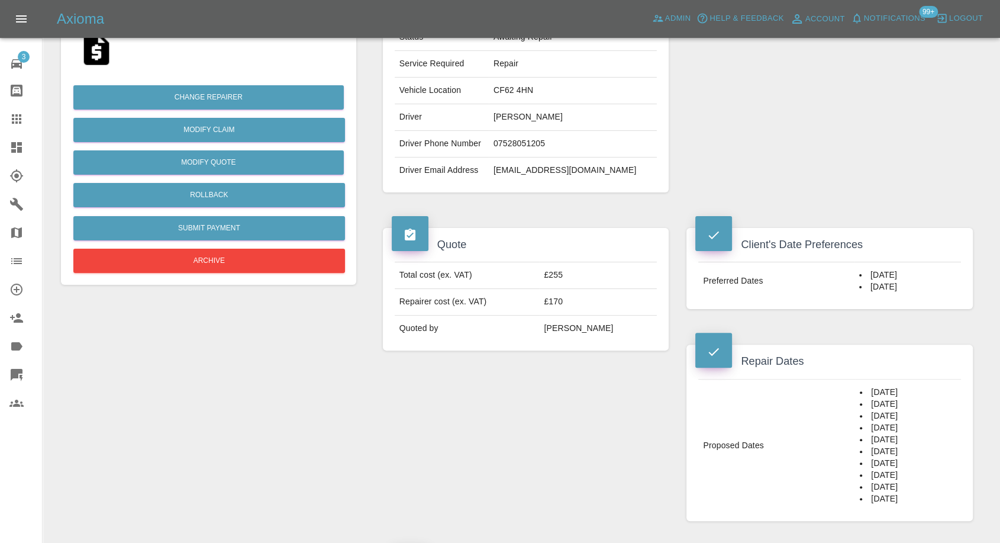
scroll to position [263, 0]
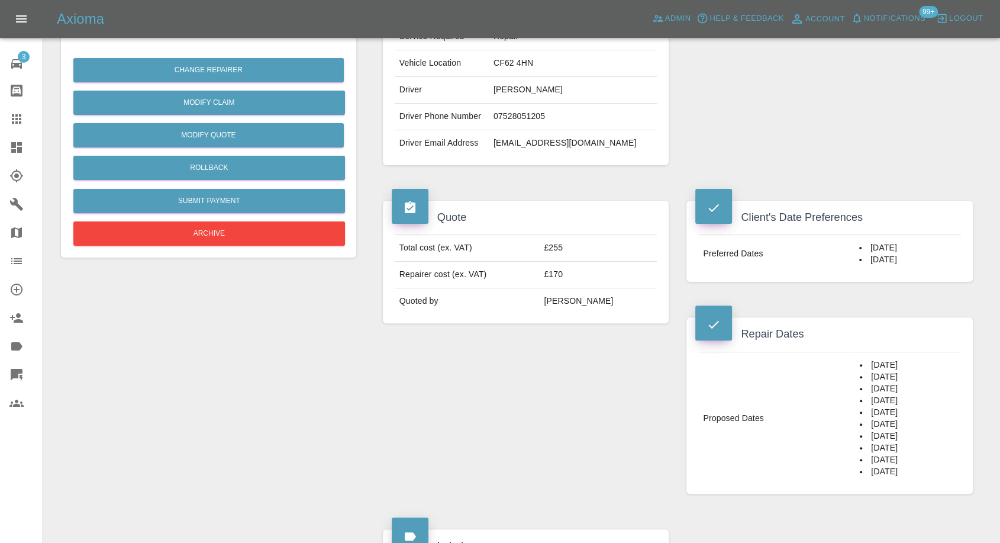
click at [644, 451] on div "Quote Total cost (ex. VAT) £255 Repairer cost (ex. VAT) £170 Quoted by [PERSON_…" at bounding box center [526, 347] width 304 height 328
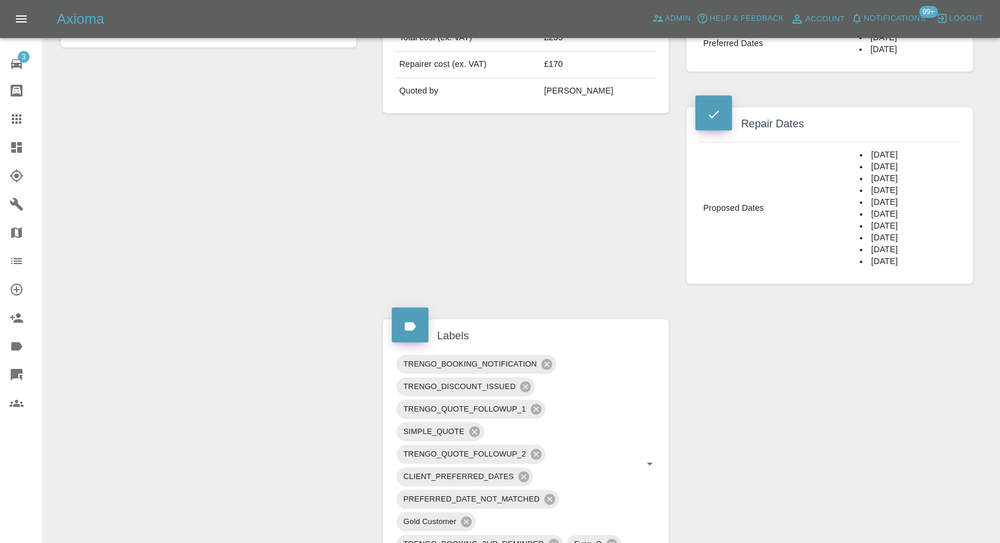
scroll to position [526, 0]
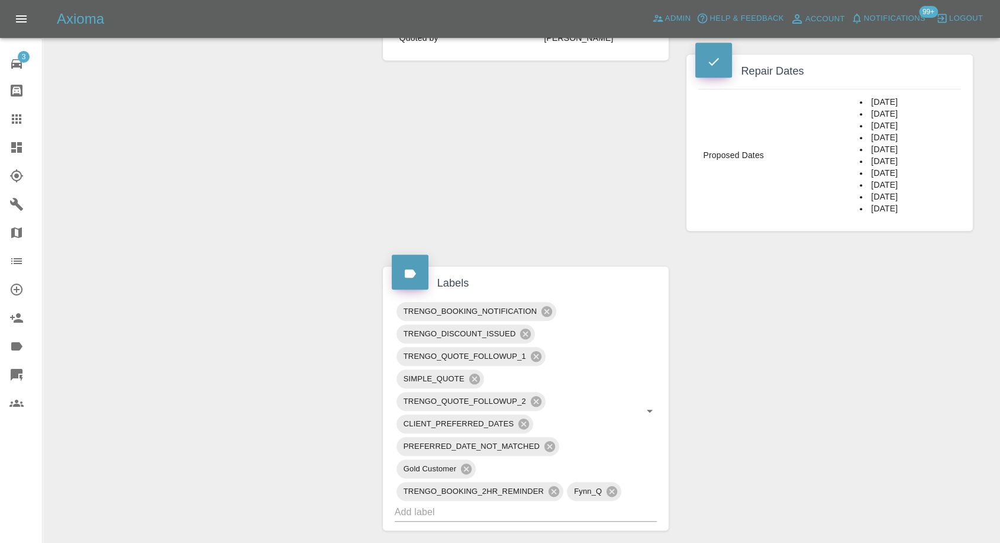
click at [751, 379] on div "Claim Information Vehicle Make, Model, Year FORD FOCUS ST-LINE EDITION 155 MHEV…" at bounding box center [678, 259] width 608 height 1338
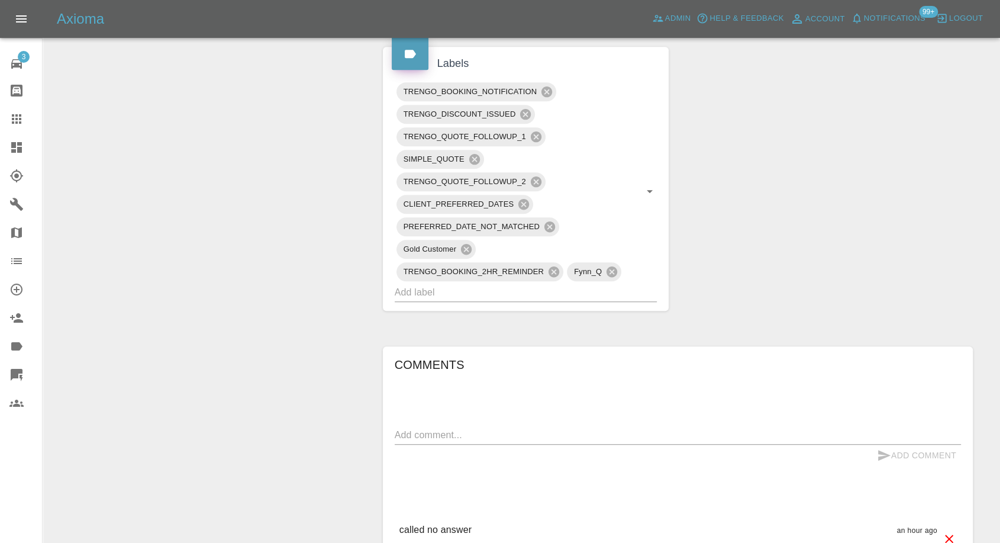
scroll to position [921, 0]
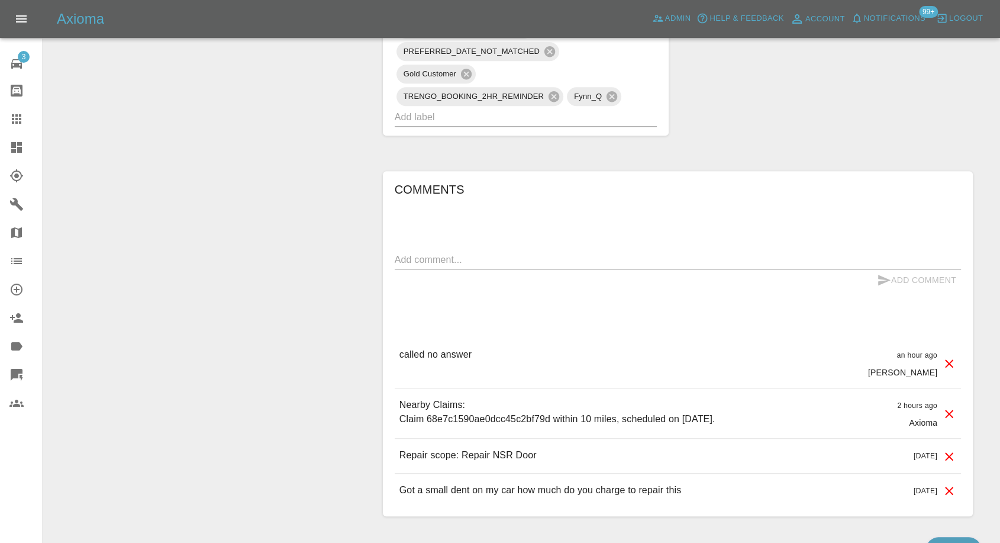
click at [473, 265] on textarea at bounding box center [678, 260] width 567 height 14
type textarea "Saturdays only please"
click at [880, 285] on icon "submit" at bounding box center [884, 280] width 12 height 11
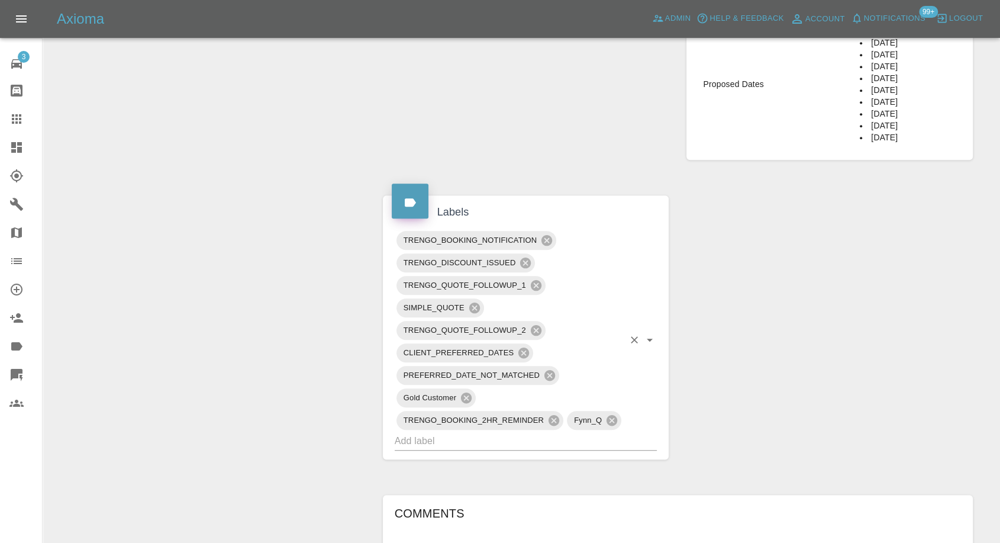
scroll to position [592, 0]
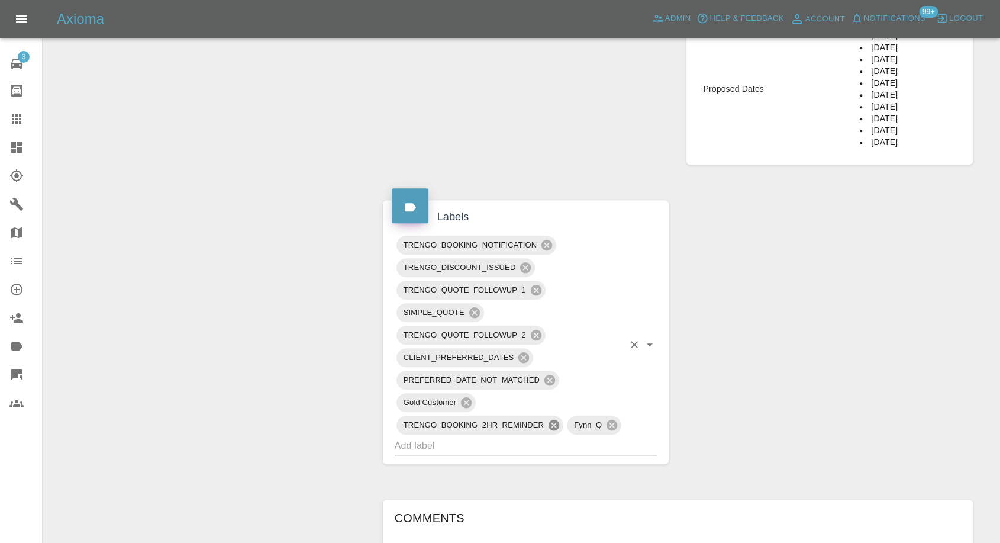
click at [553, 432] on icon at bounding box center [554, 425] width 13 height 13
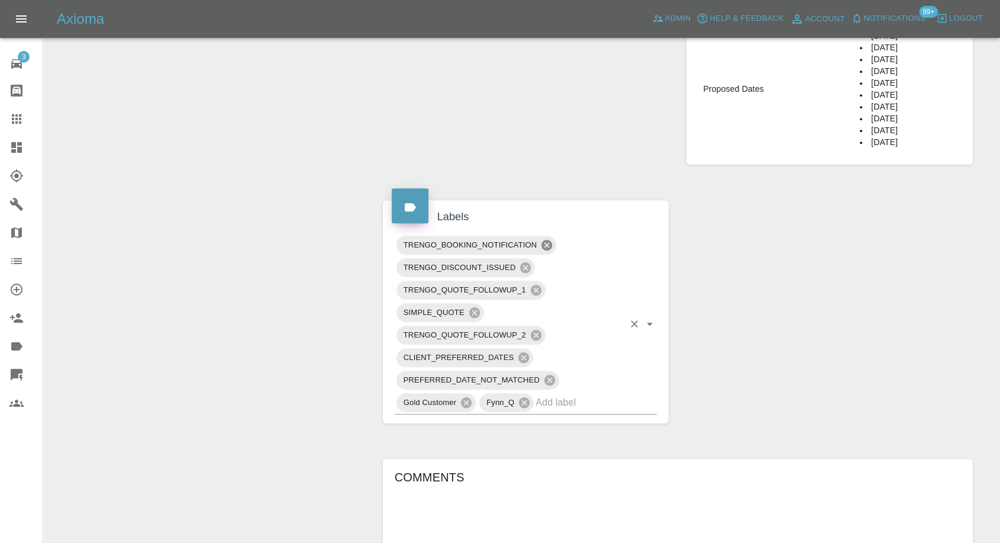
click at [550, 250] on icon at bounding box center [547, 245] width 11 height 11
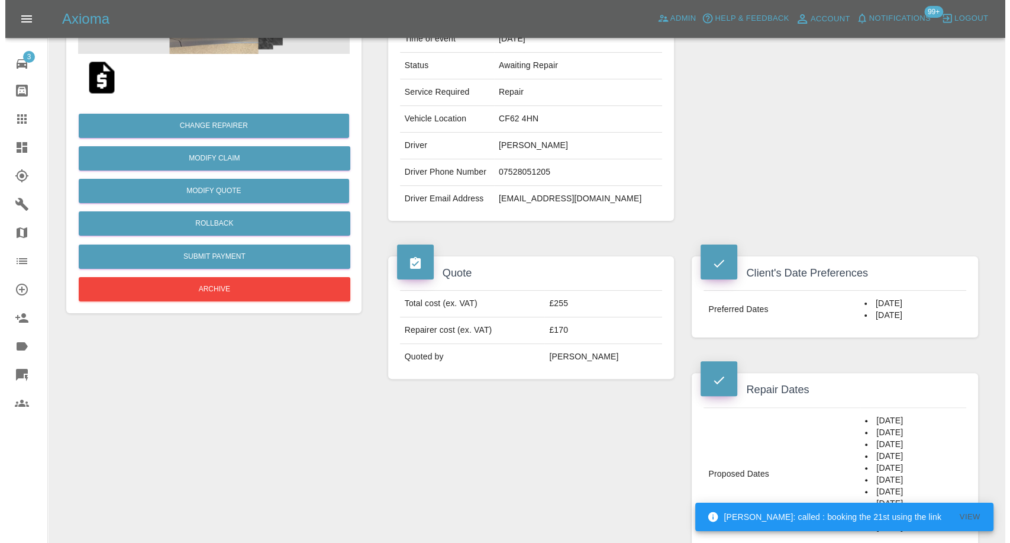
scroll to position [131, 0]
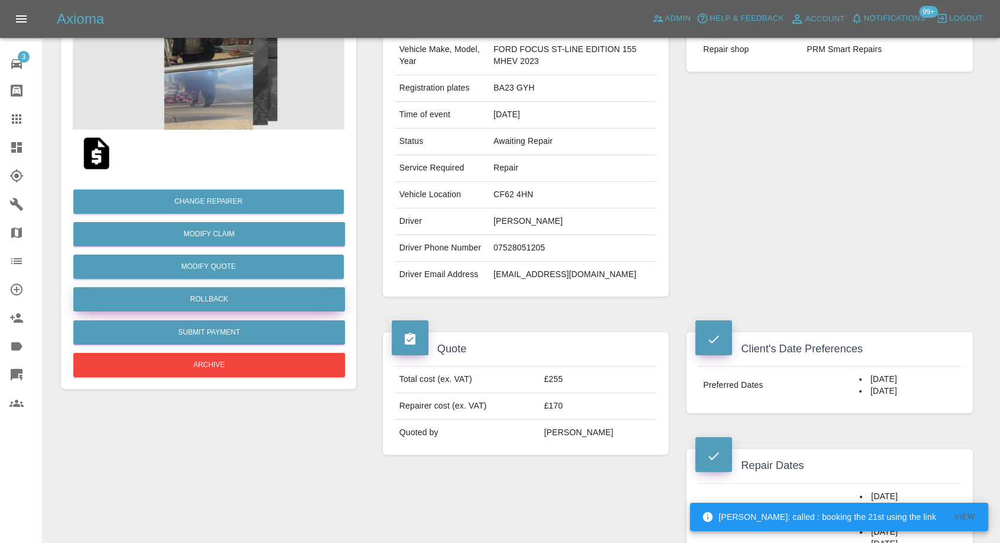
click at [218, 297] on button "Rollback" at bounding box center [209, 299] width 272 height 24
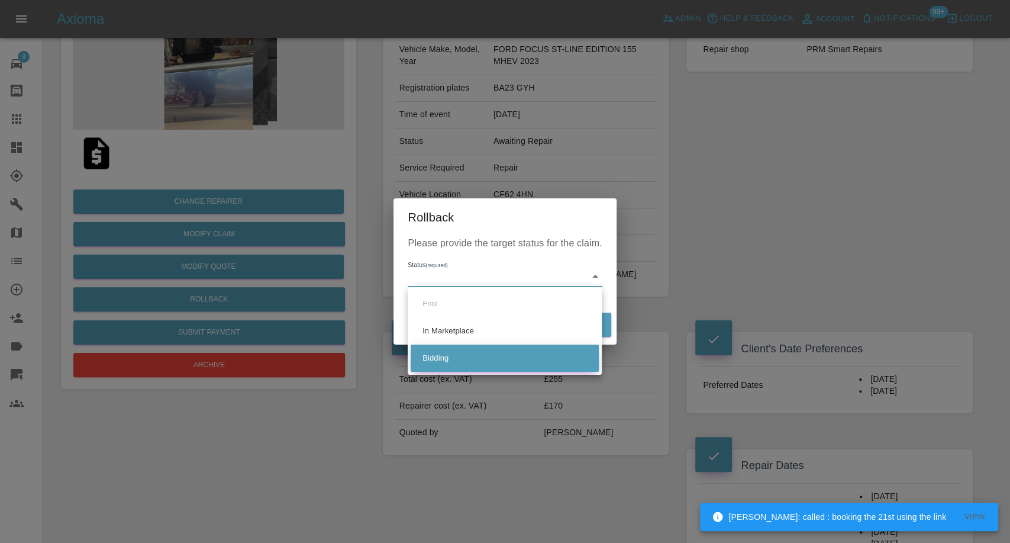
click at [437, 359] on li "Bidding" at bounding box center [505, 358] width 188 height 27
type input "bidding"
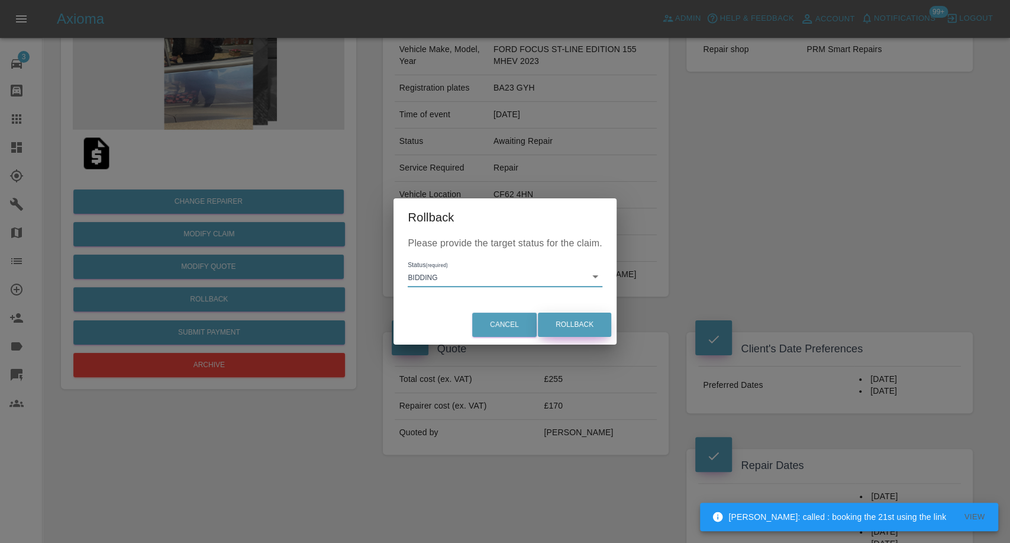
click at [564, 327] on button "Rollback" at bounding box center [574, 325] width 73 height 24
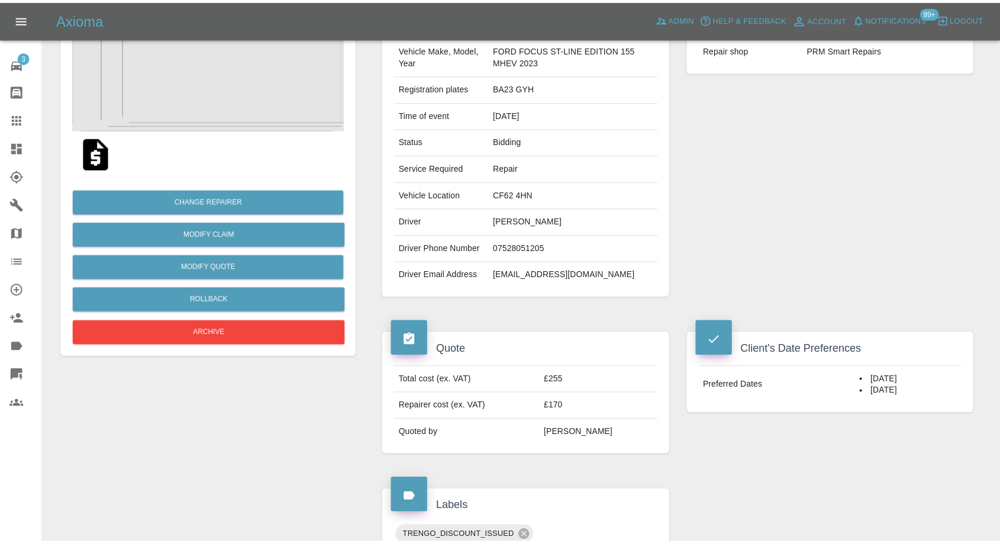
scroll to position [0, 0]
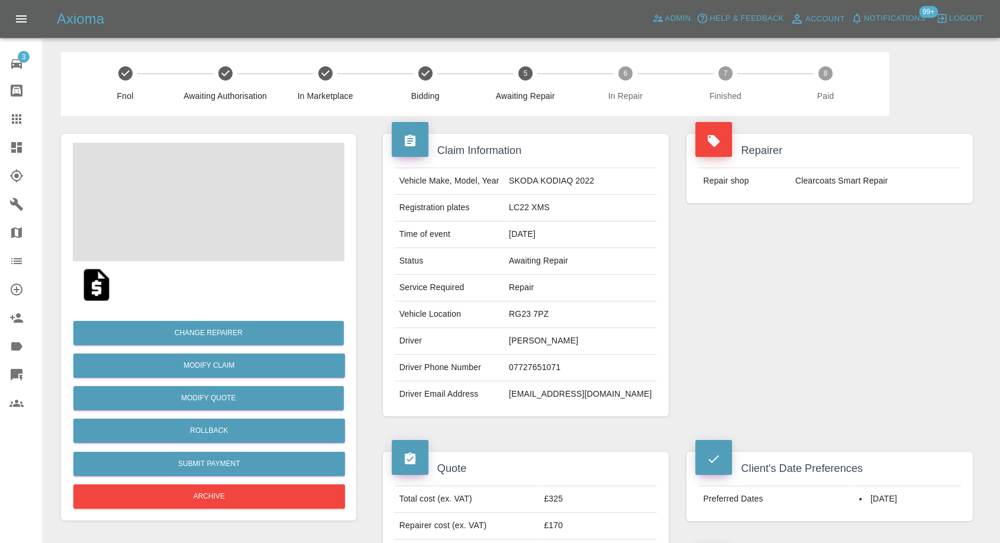
scroll to position [263, 0]
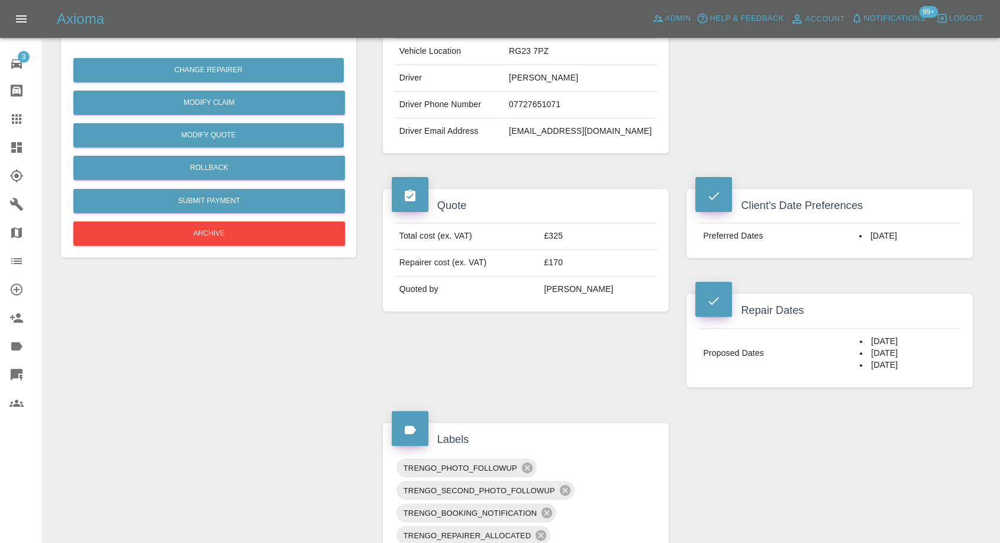
click at [738, 435] on div "Claim Information Vehicle Make, Model, Year SKODA KODIAQ 2022 Registration plat…" at bounding box center [678, 489] width 608 height 1272
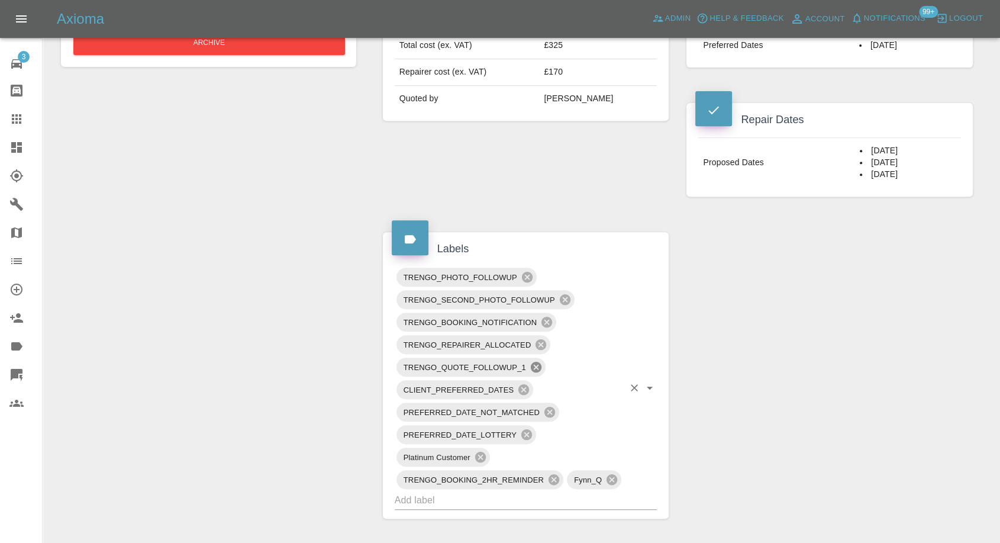
scroll to position [659, 0]
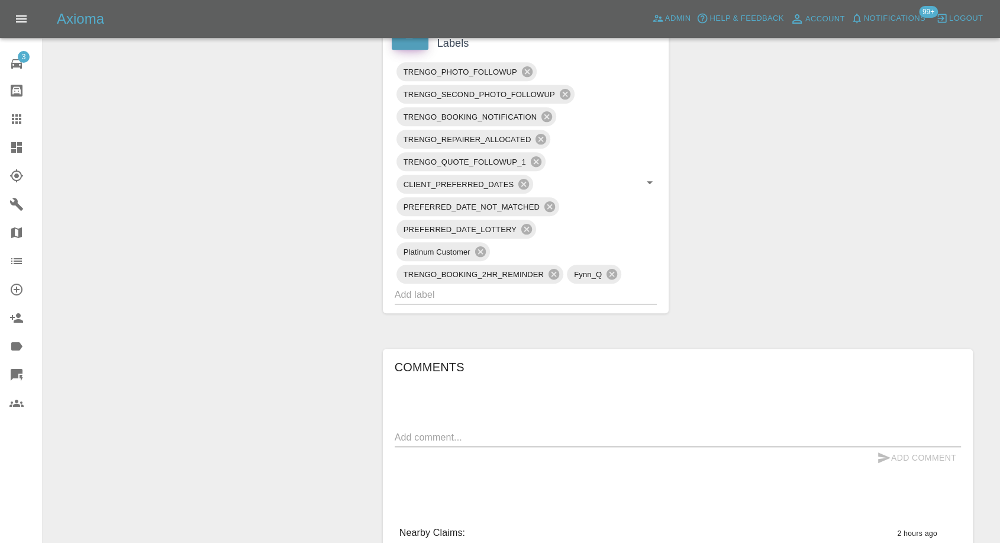
click at [461, 441] on textarea at bounding box center [678, 437] width 567 height 14
paste textarea "We can do only Mondays or Thursdays"
type textarea "We can do only Mondays or Thursdays"
click at [881, 459] on icon "submit" at bounding box center [884, 457] width 12 height 11
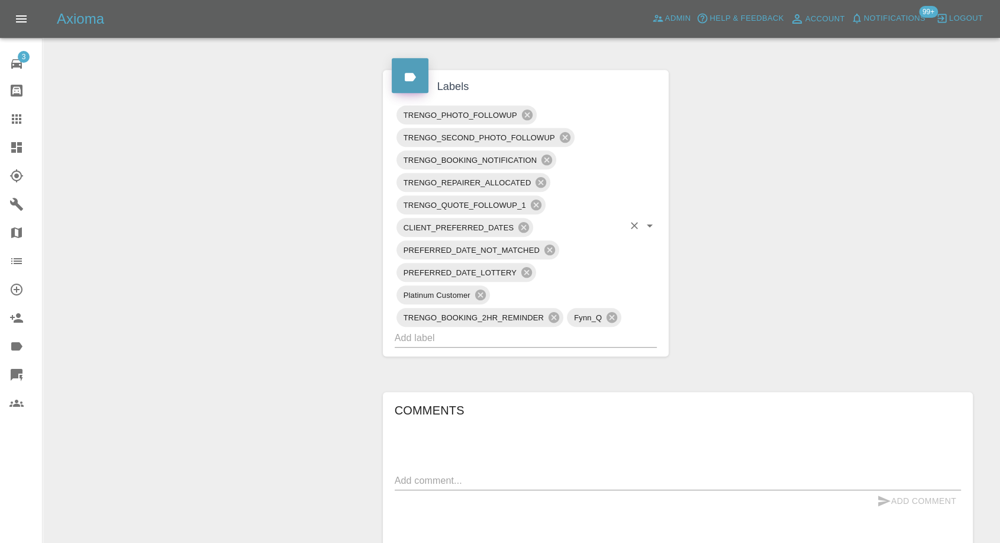
scroll to position [593, 0]
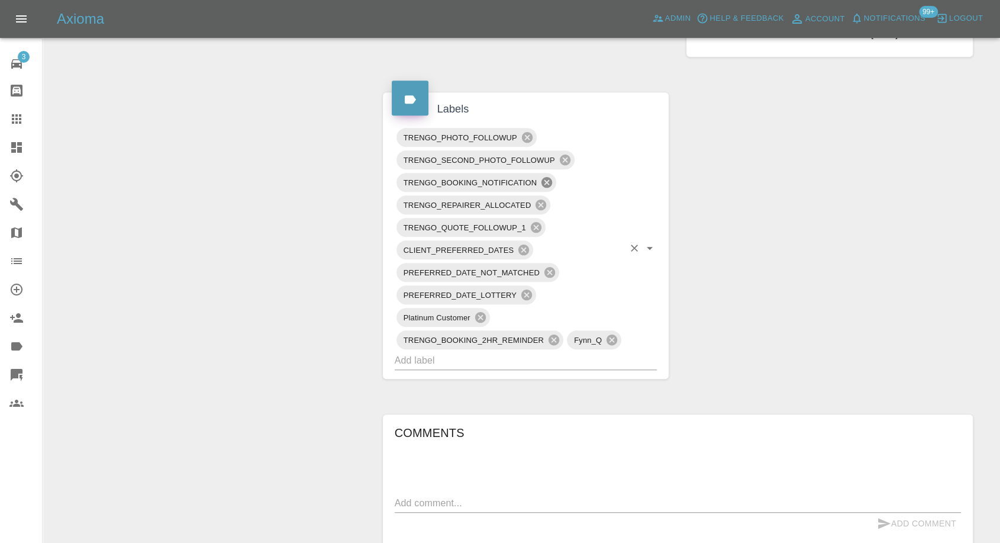
click at [548, 181] on icon at bounding box center [546, 182] width 13 height 13
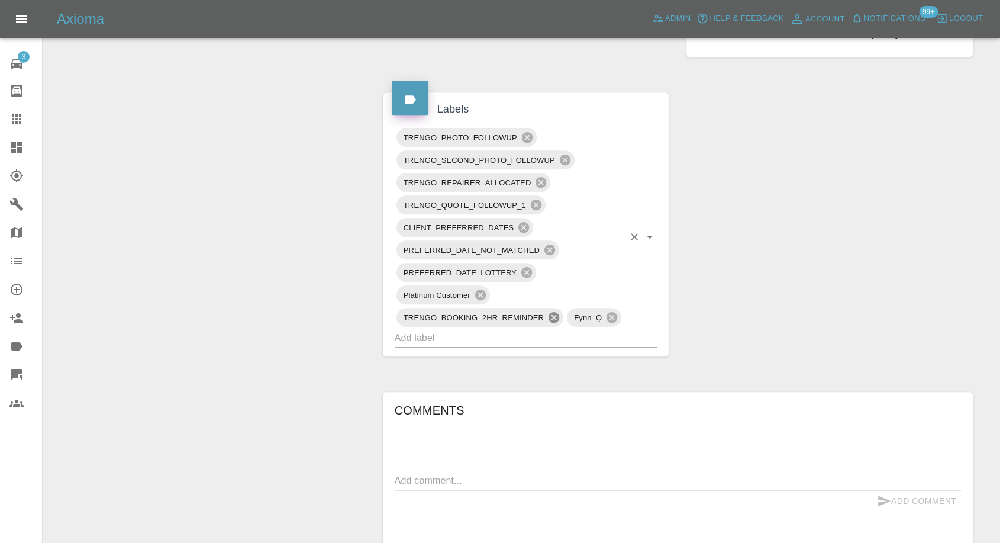
click at [552, 313] on icon at bounding box center [554, 317] width 11 height 11
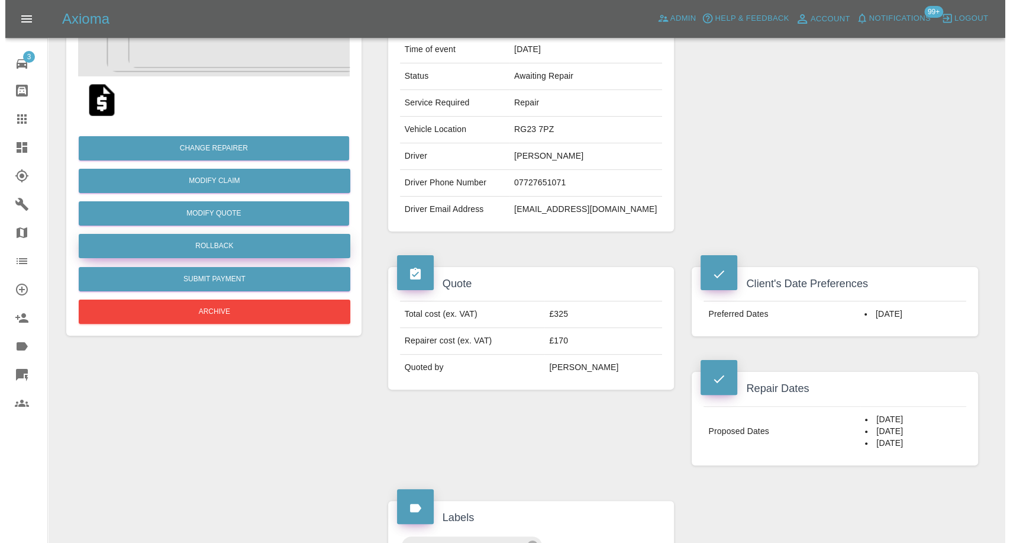
scroll to position [133, 0]
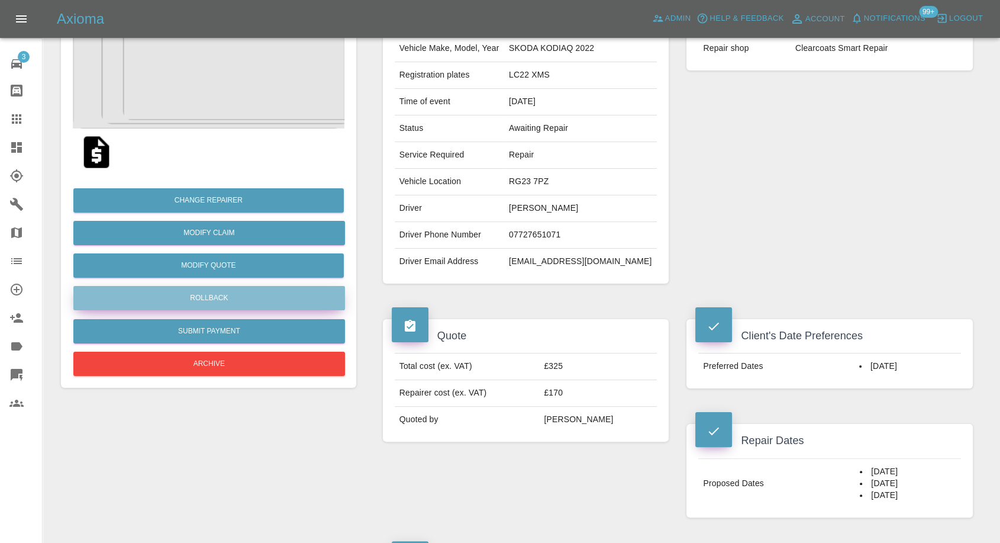
click at [217, 295] on button "Rollback" at bounding box center [209, 298] width 272 height 24
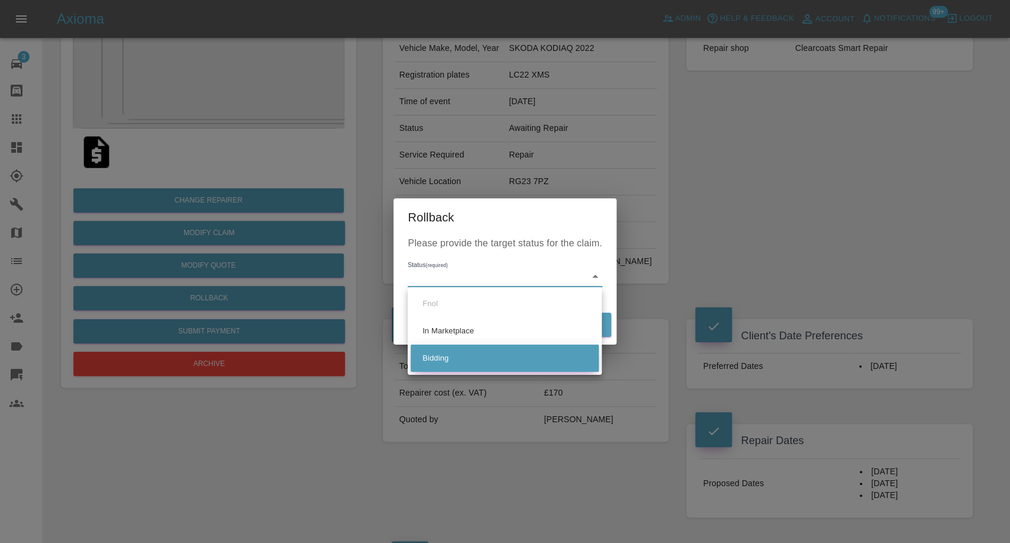
click at [464, 350] on li "Bidding" at bounding box center [505, 358] width 188 height 27
type input "bidding"
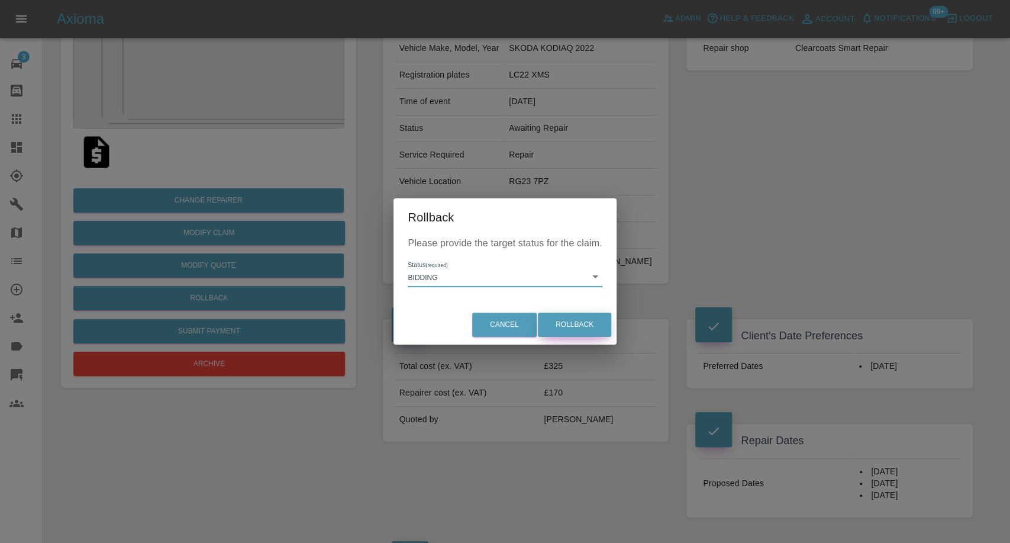
click at [559, 328] on button "Rollback" at bounding box center [574, 325] width 73 height 24
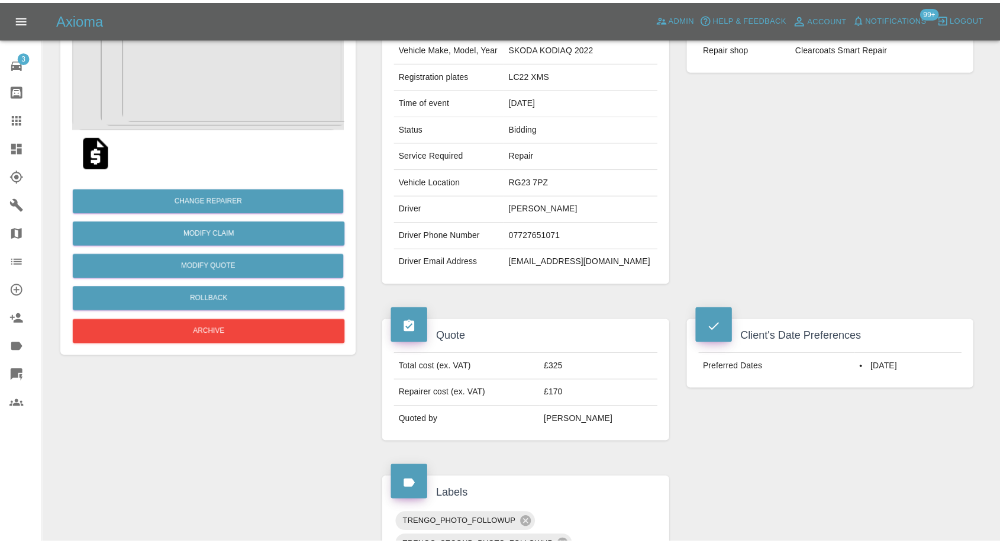
scroll to position [0, 0]
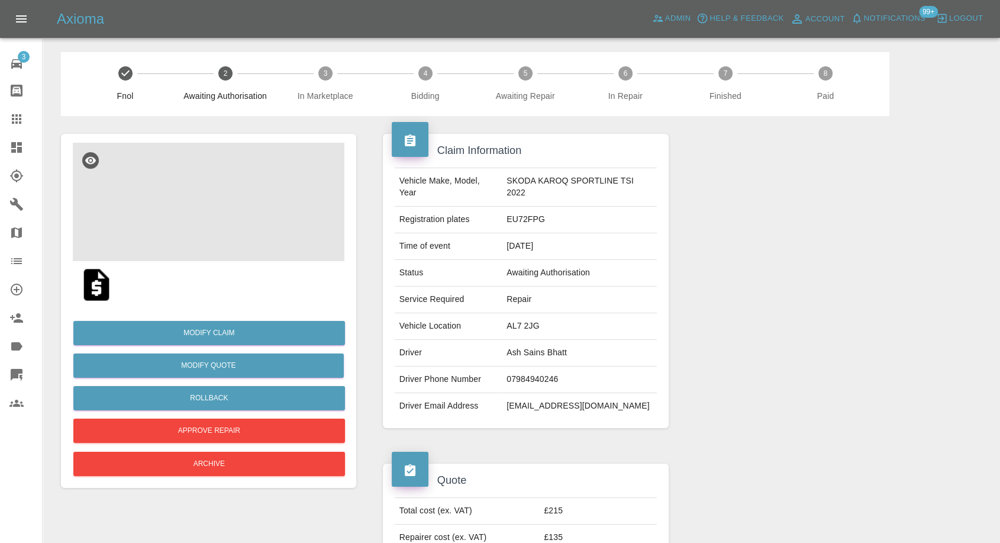
click at [195, 216] on img at bounding box center [209, 202] width 272 height 118
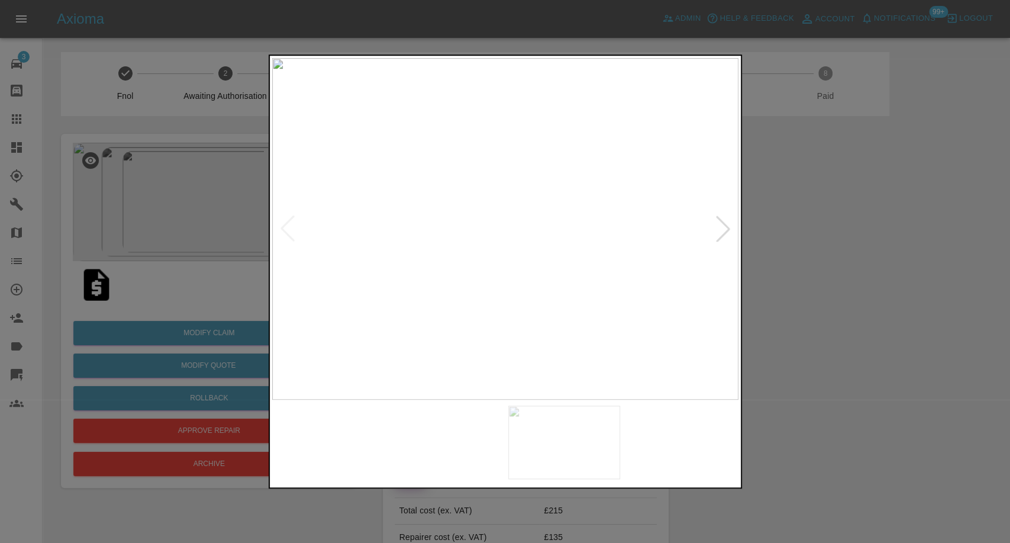
click at [459, 418] on img at bounding box center [446, 441] width 112 height 73
click at [588, 435] on img at bounding box center [564, 441] width 112 height 73
click at [349, 432] on img at bounding box center [328, 441] width 112 height 73
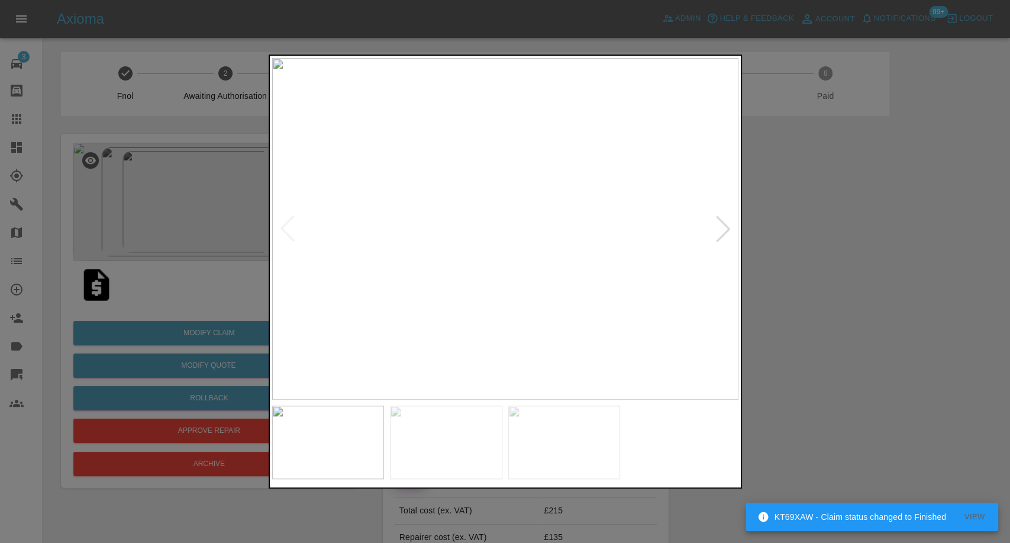
click at [430, 435] on img at bounding box center [446, 441] width 112 height 73
click at [1009, 385] on div at bounding box center [505, 271] width 1010 height 543
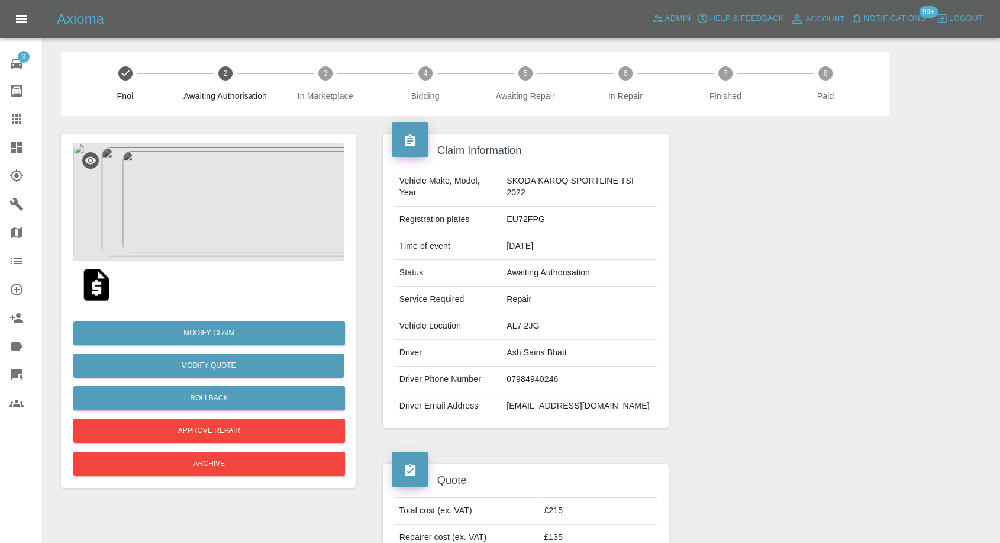
click at [102, 286] on img at bounding box center [97, 285] width 38 height 38
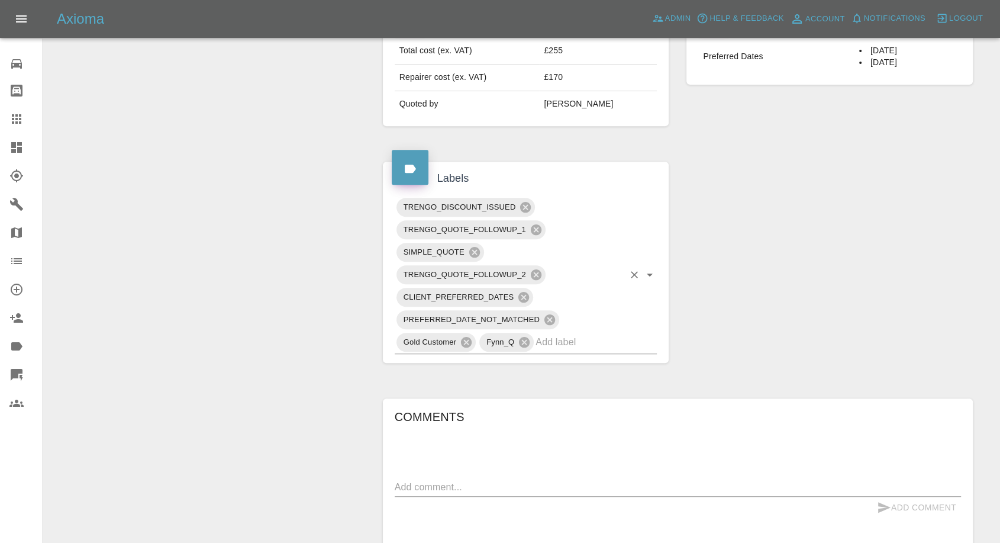
scroll to position [592, 0]
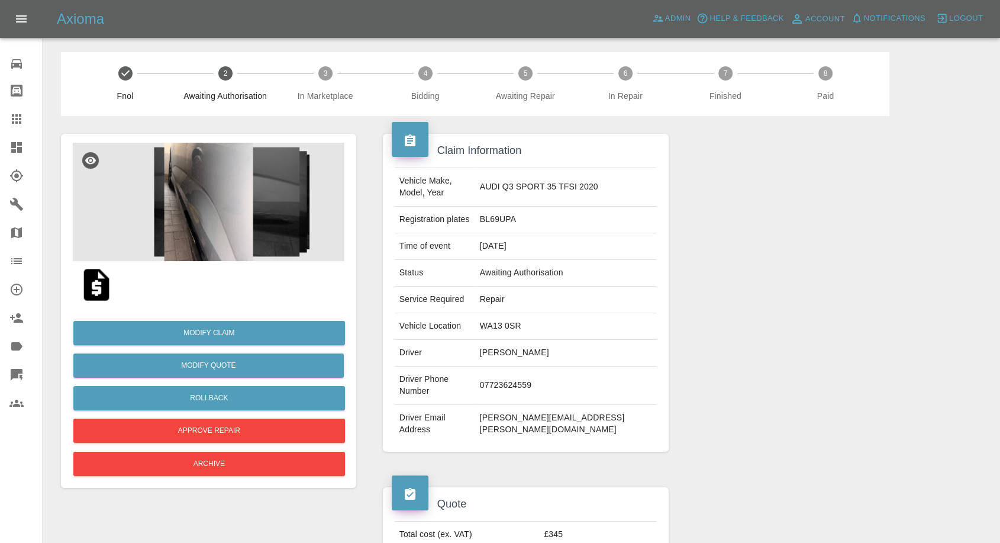
click at [98, 291] on img at bounding box center [97, 285] width 38 height 38
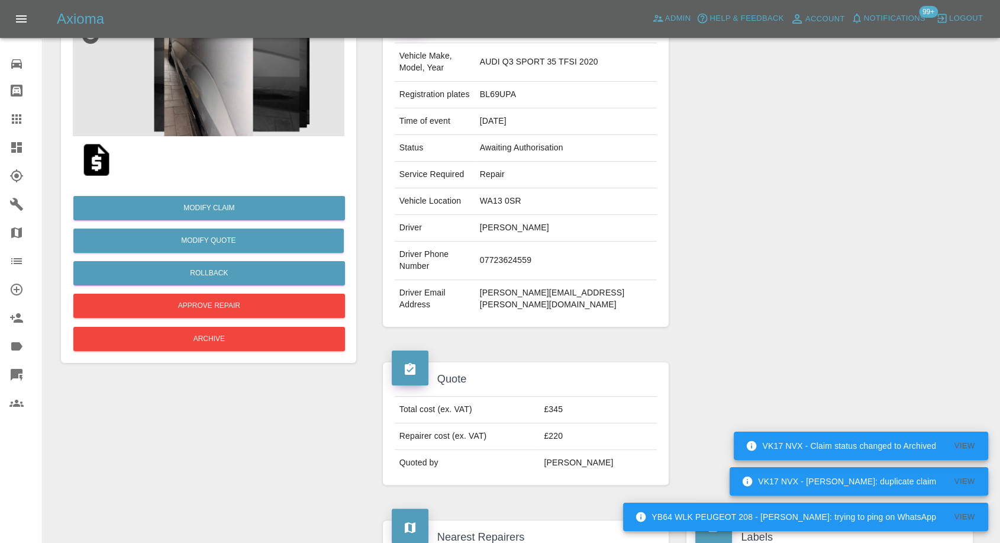
scroll to position [131, 0]
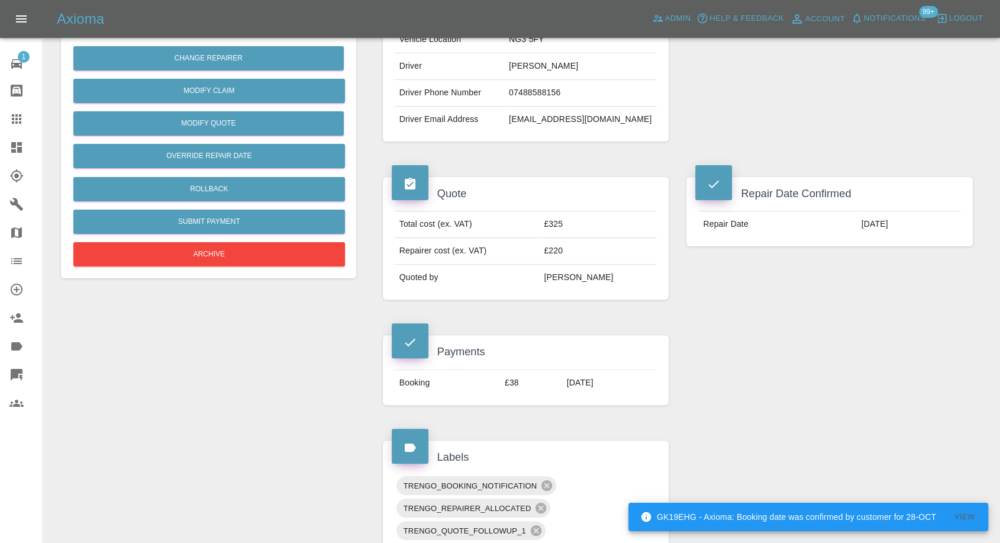
scroll to position [263, 0]
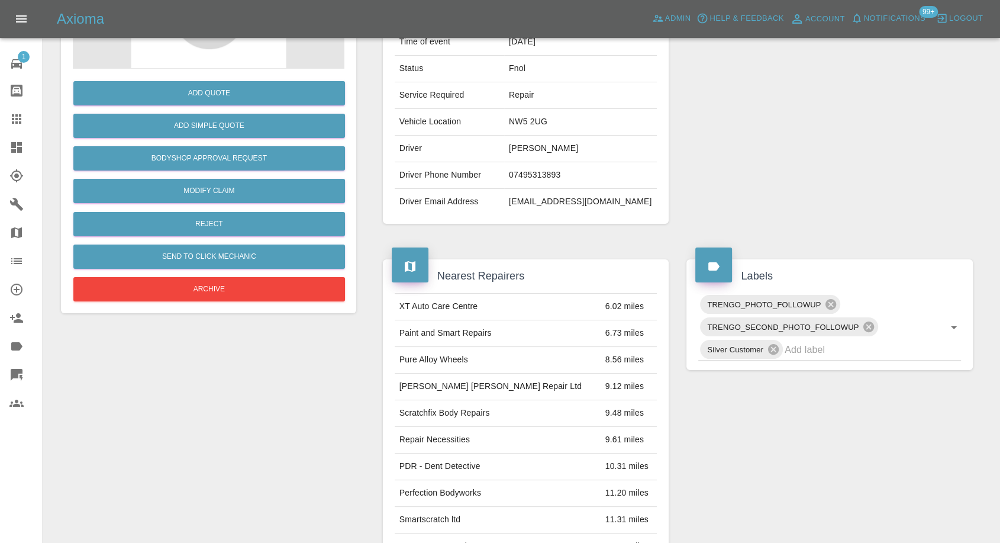
scroll to position [197, 0]
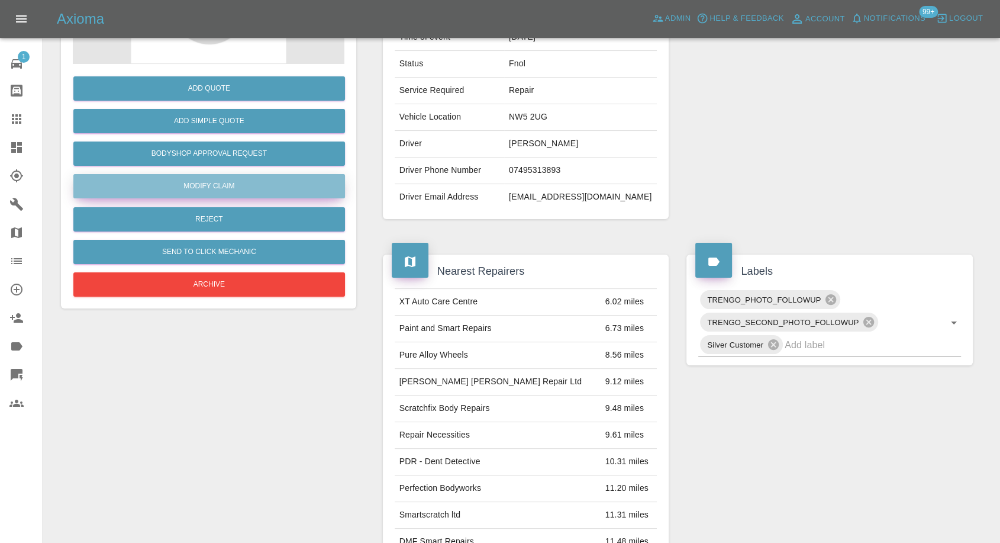
click at [232, 182] on link "Modify Claim" at bounding box center [209, 186] width 272 height 24
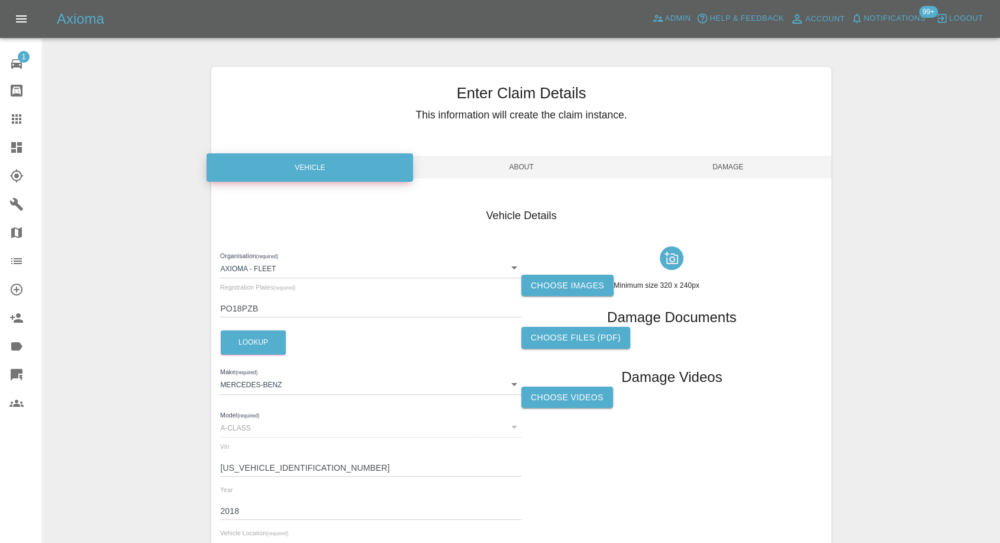
click at [564, 280] on label "Choose images" at bounding box center [568, 286] width 92 height 22
click at [0, 0] on input "Choose images" at bounding box center [0, 0] width 0 height 0
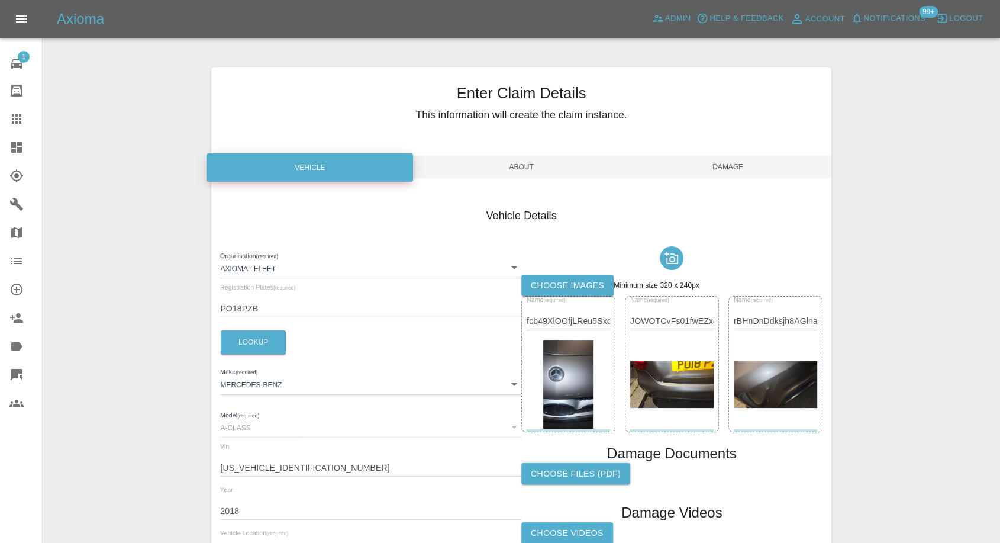
click at [728, 173] on span "Damage" at bounding box center [728, 167] width 207 height 22
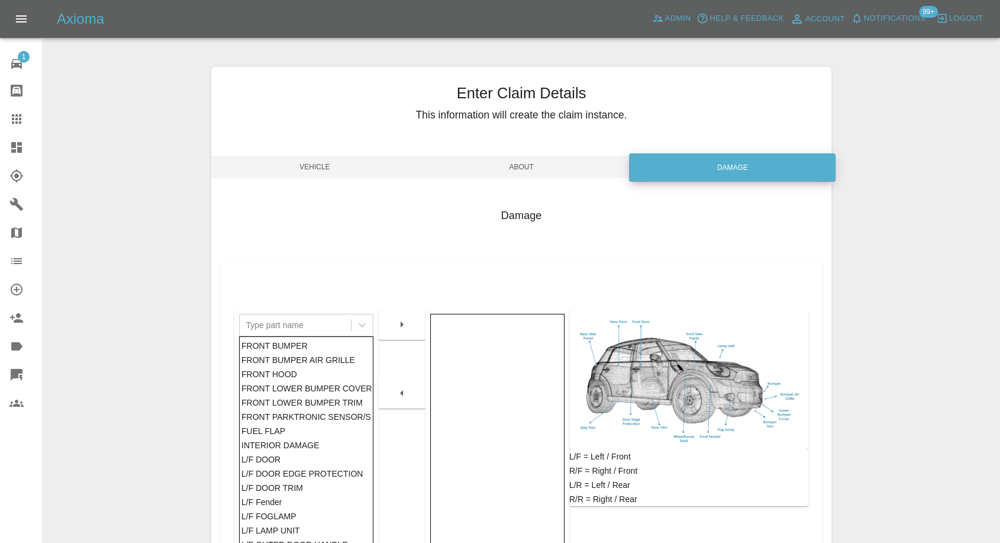
scroll to position [189, 0]
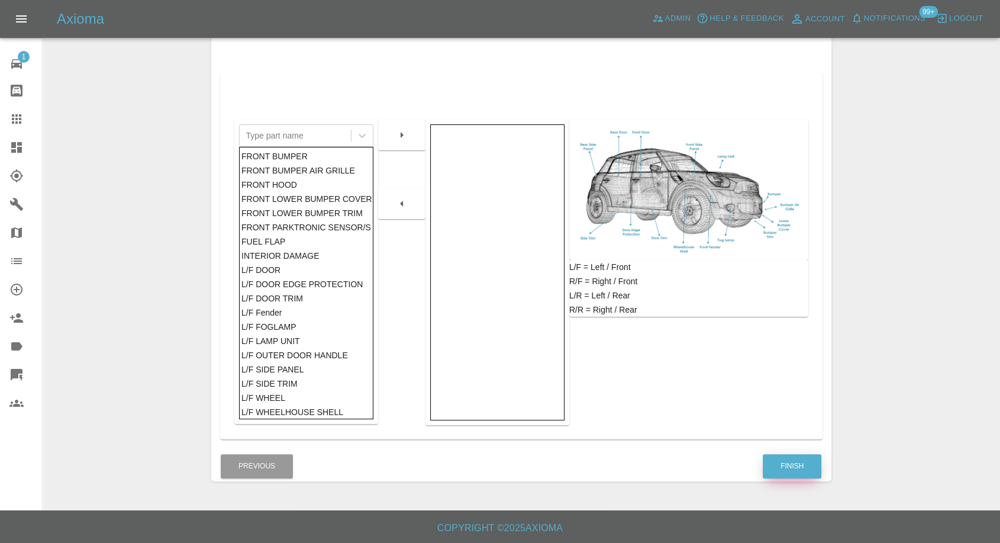
click at [801, 458] on button "Finish" at bounding box center [792, 466] width 59 height 24
